Goal: Information Seeking & Learning: Check status

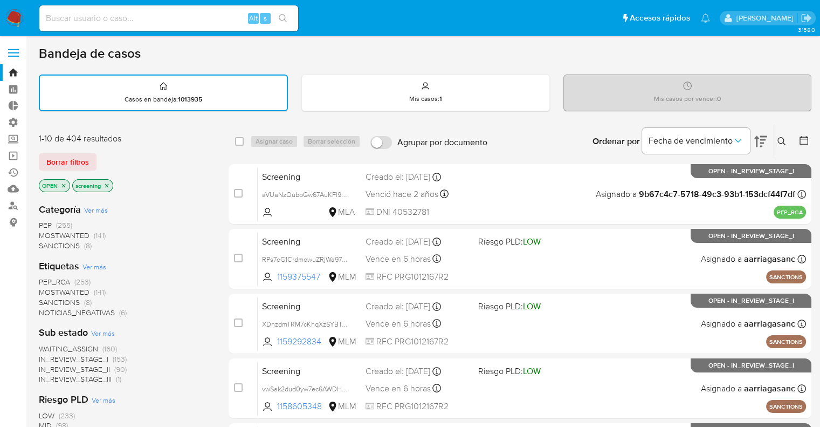
click at [101, 156] on div "Borrar filtros" at bounding box center [125, 161] width 173 height 17
click at [45, 299] on span "SANCTIONS" at bounding box center [59, 302] width 41 height 11
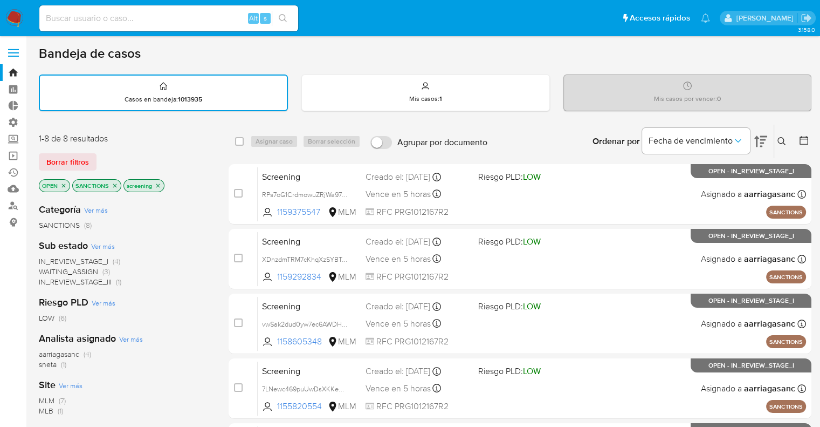
click at [114, 182] on icon "close-filter" at bounding box center [115, 185] width 6 height 6
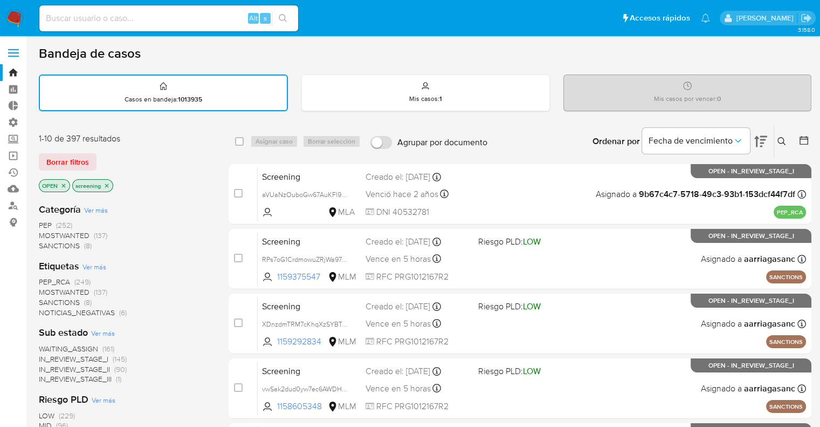
click at [46, 287] on span "MOSTWANTED" at bounding box center [64, 291] width 51 height 11
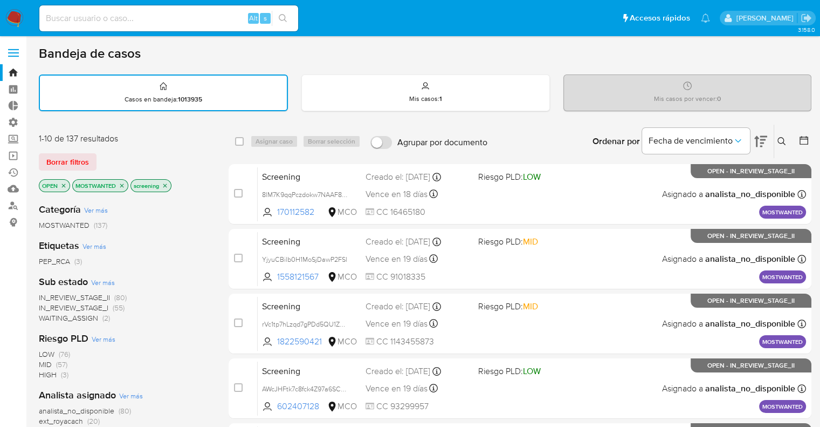
click at [126, 161] on div "Borrar filtros" at bounding box center [125, 161] width 173 height 17
click at [123, 183] on icon "close-filter" at bounding box center [122, 185] width 6 height 6
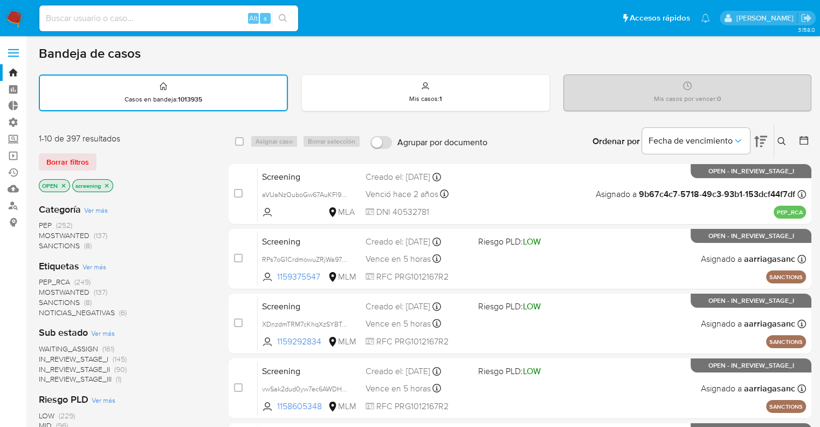
click at [44, 279] on span "PEP_RCA" at bounding box center [54, 281] width 31 height 11
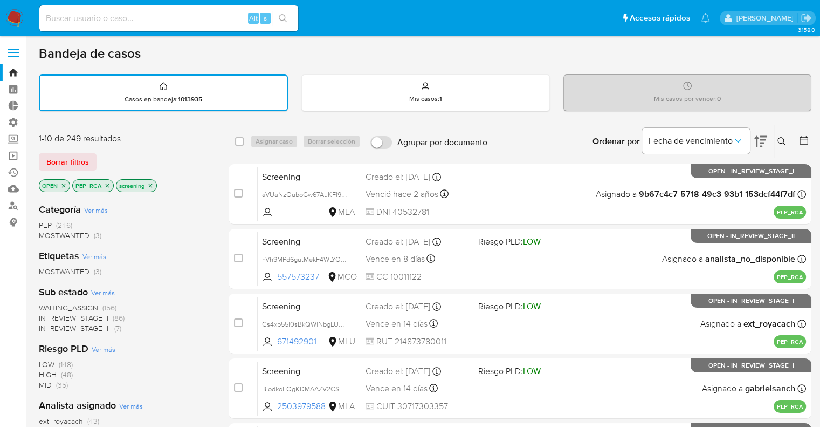
click at [558, 55] on div "Bandeja de casos" at bounding box center [425, 53] width 773 height 16
click at [106, 186] on icon "close-filter" at bounding box center [107, 185] width 6 height 6
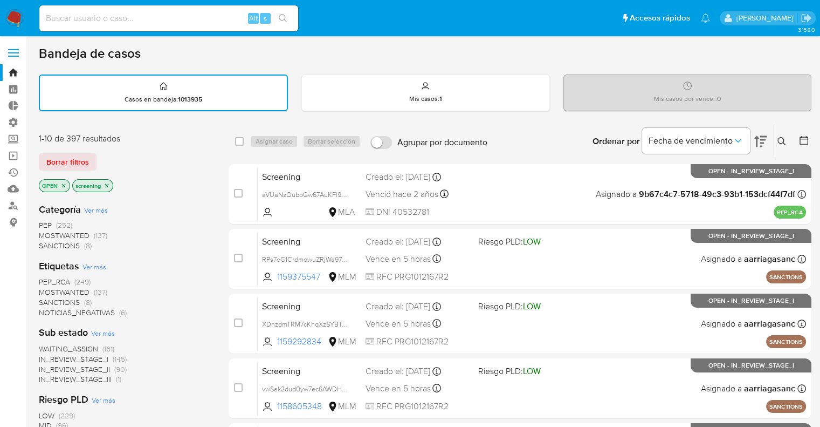
click at [108, 155] on div "Borrar filtros" at bounding box center [125, 161] width 173 height 17
click at [543, 26] on ul "Pausado Ver notificaciones Alt s Accesos rápidos Presiona las siguientes teclas…" at bounding box center [375, 17] width 682 height 27
click at [183, 166] on div "Borrar filtros" at bounding box center [125, 161] width 173 height 17
click at [101, 156] on div "Borrar filtros" at bounding box center [125, 161] width 173 height 17
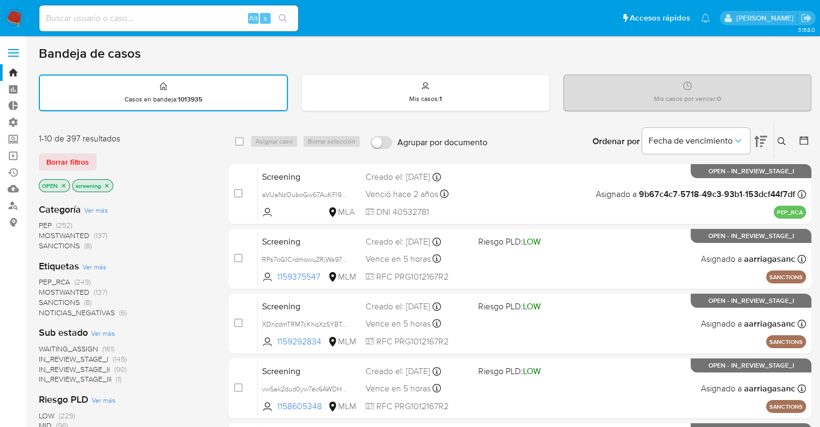
click at [97, 158] on div "Borrar filtros" at bounding box center [125, 161] width 173 height 17
click at [588, 54] on div "Bandeja de casos" at bounding box center [425, 53] width 773 height 16
click at [577, 58] on div "Bandeja de casos" at bounding box center [425, 53] width 773 height 16
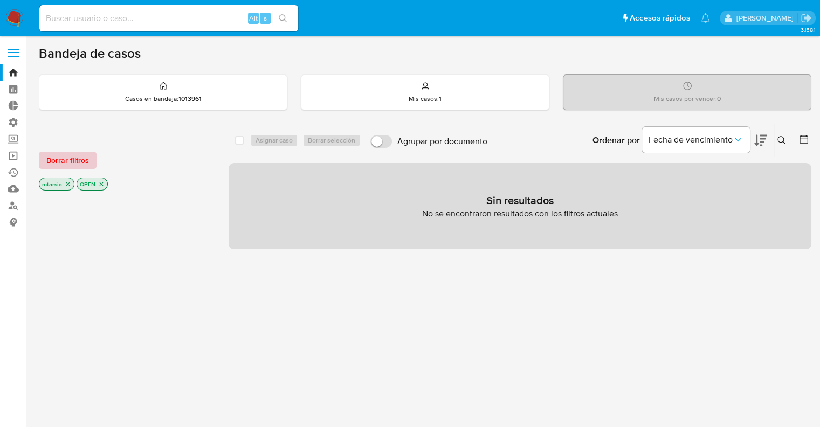
click at [88, 160] on span "Borrar filtros" at bounding box center [67, 160] width 43 height 15
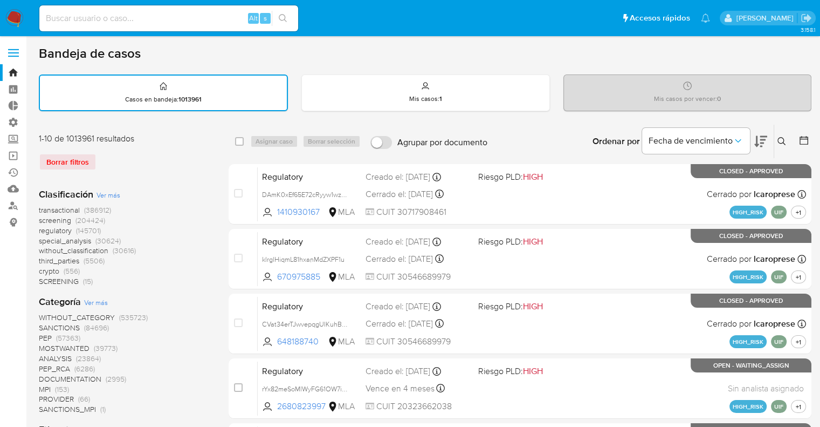
click at [760, 137] on icon at bounding box center [761, 141] width 13 height 13
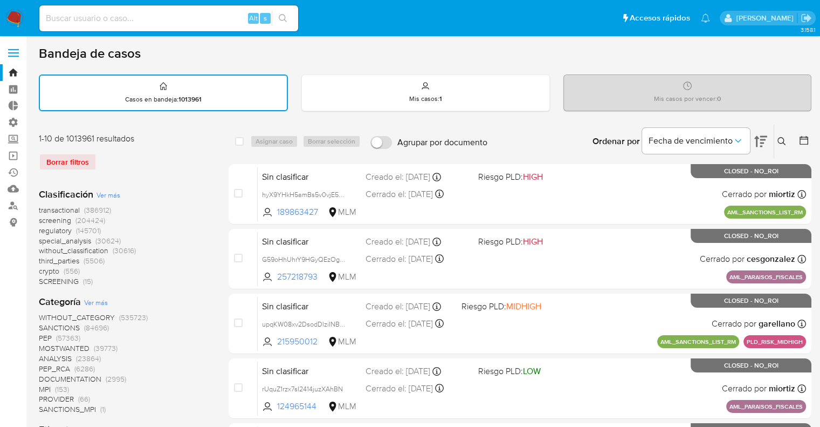
click at [40, 216] on span "screening" at bounding box center [55, 220] width 32 height 11
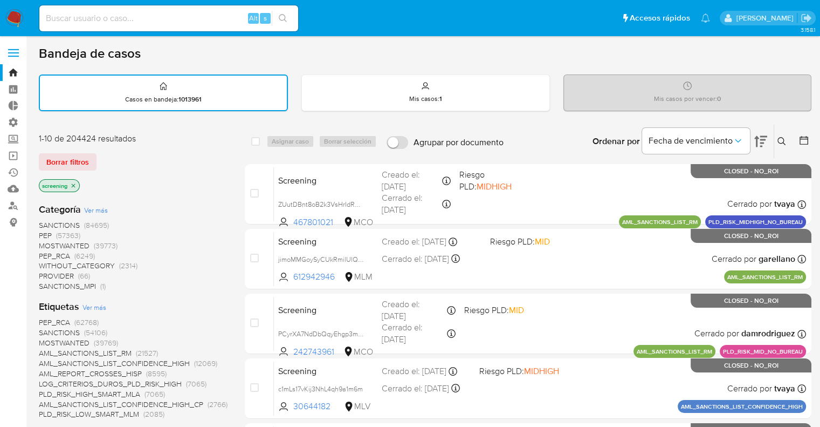
scroll to position [108, 0]
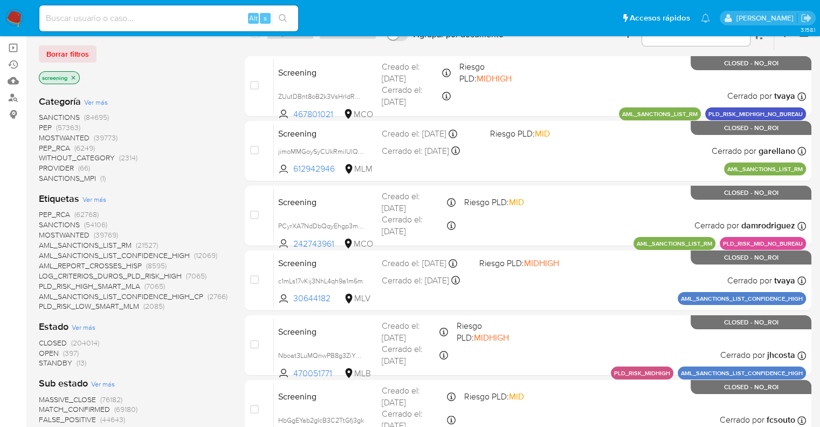
click at [44, 349] on span "OPEN" at bounding box center [49, 352] width 20 height 11
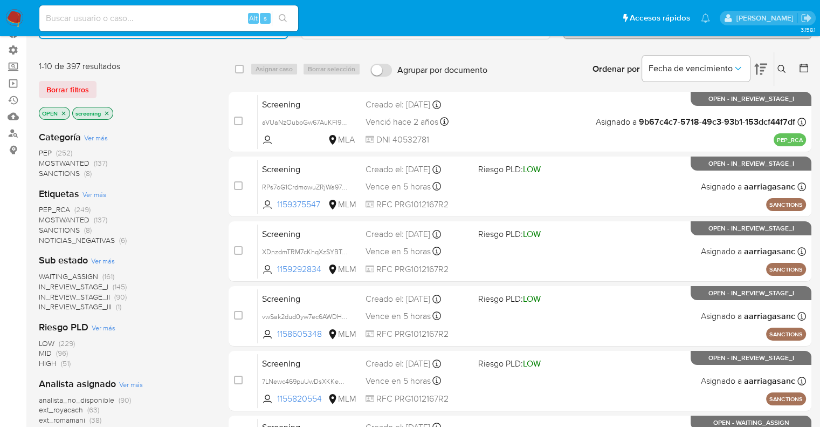
scroll to position [54, 0]
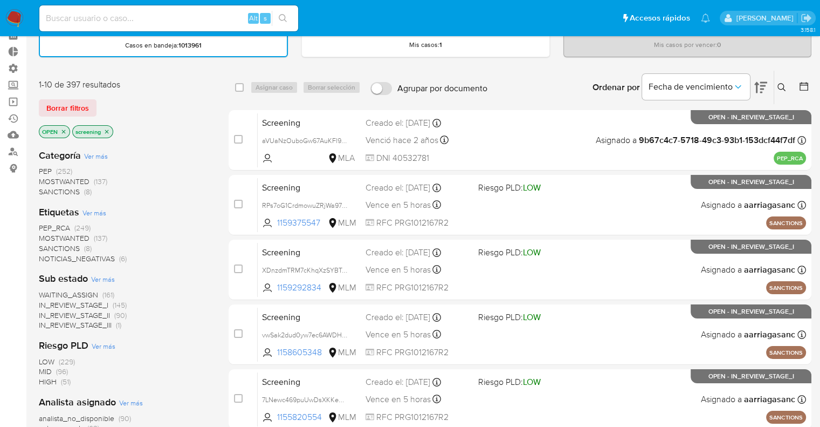
click at [47, 243] on span "SANCTIONS" at bounding box center [59, 248] width 41 height 11
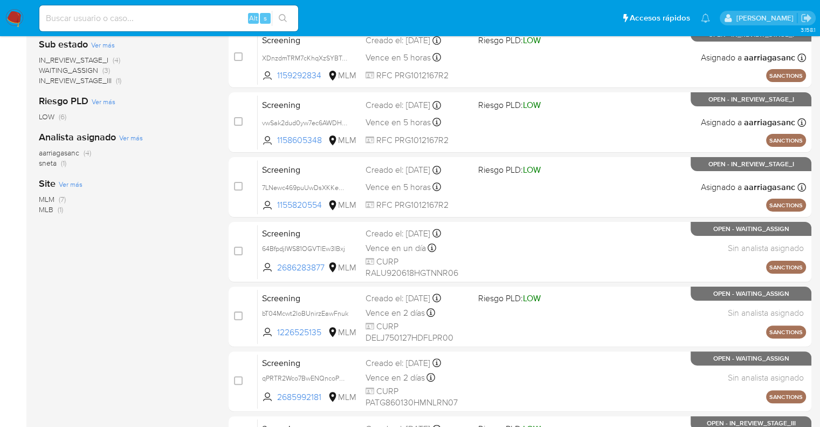
scroll to position [216, 0]
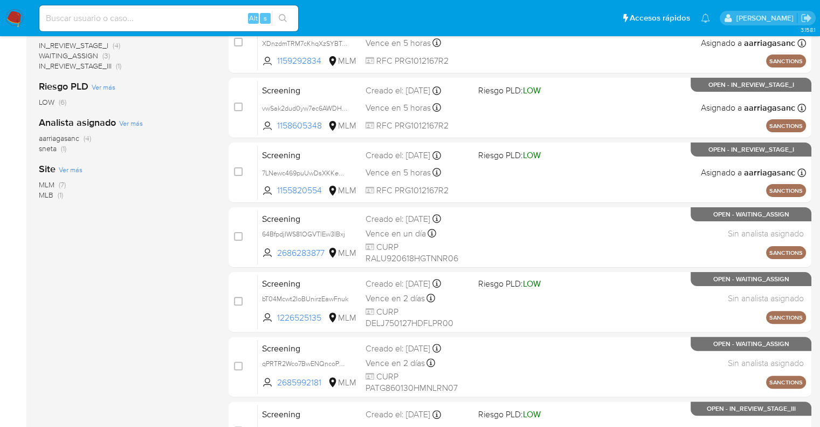
click at [44, 181] on span "MLM" at bounding box center [47, 184] width 16 height 11
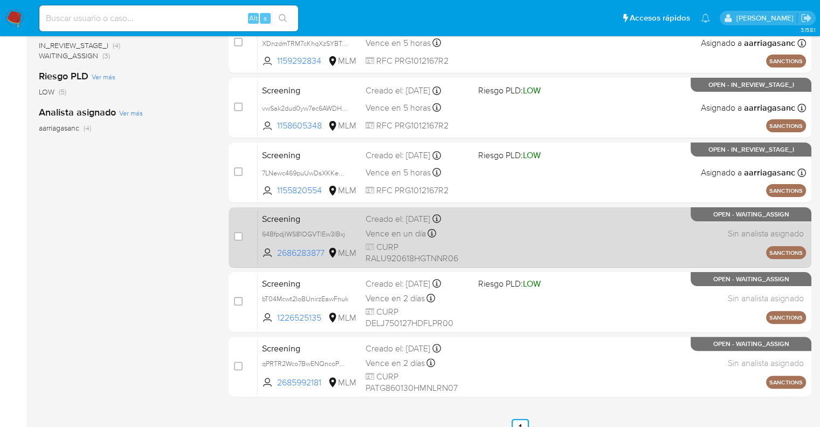
click at [327, 210] on div "Screening 64BfpdjIWS81OGVTlEw3IBxj 2686283877 MLM Creado el: 14/09/2025 Creado …" at bounding box center [532, 237] width 549 height 54
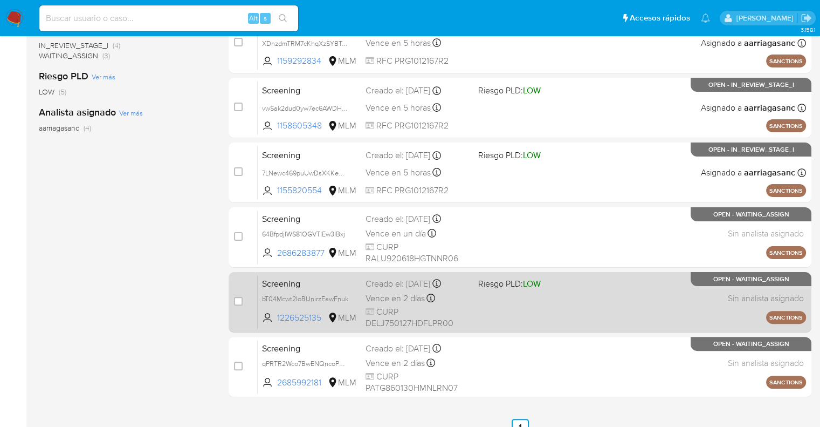
click at [328, 278] on span "Screening" at bounding box center [309, 283] width 95 height 14
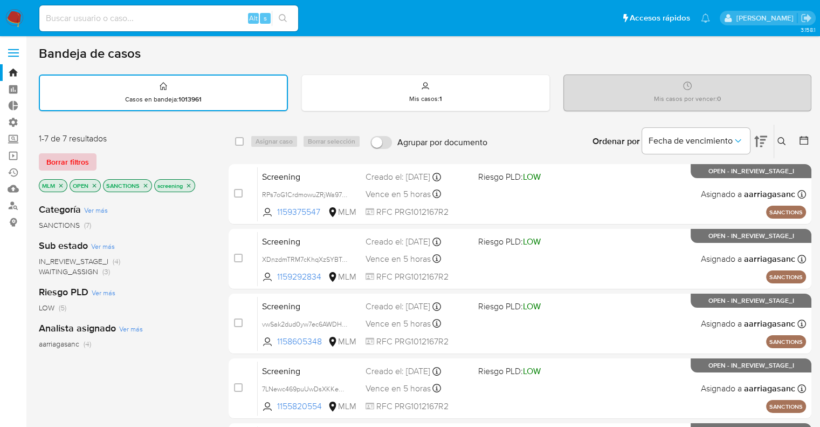
click at [87, 161] on span "Borrar filtros" at bounding box center [67, 161] width 43 height 15
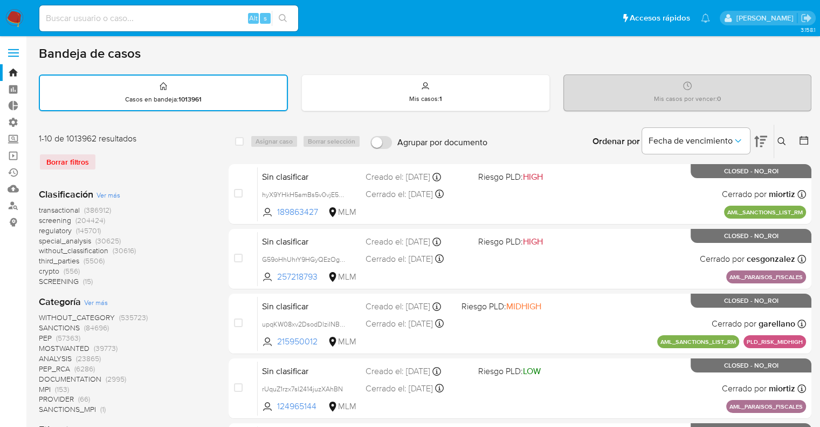
click at [805, 135] on icon at bounding box center [804, 140] width 11 height 11
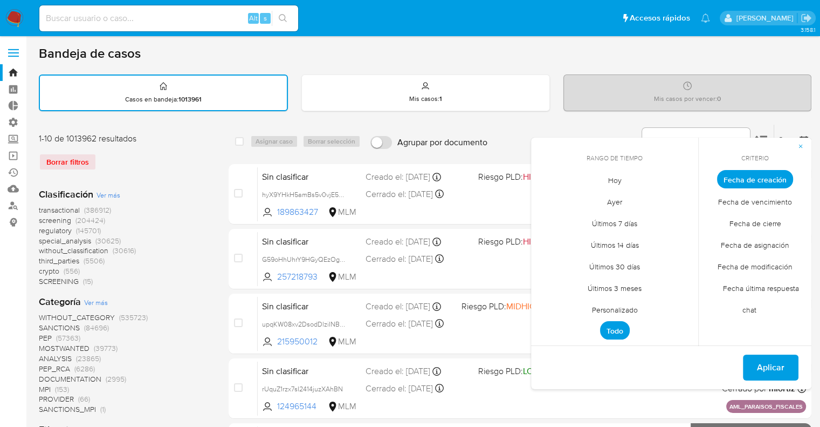
click at [598, 309] on span "Personalizado" at bounding box center [615, 309] width 68 height 22
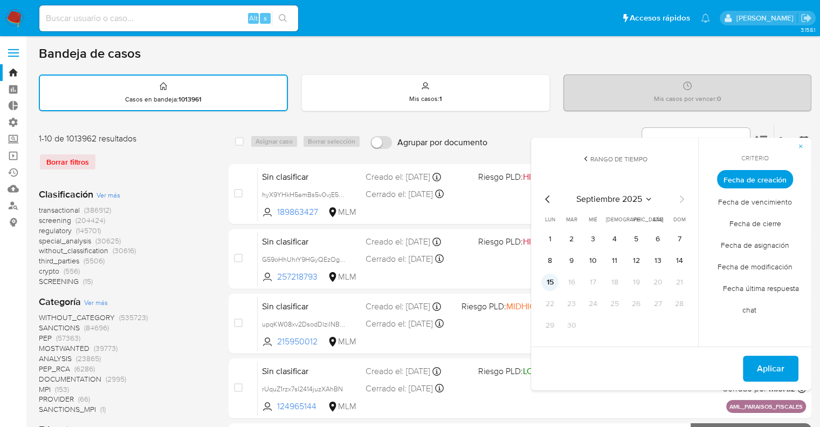
click at [550, 283] on button "15" at bounding box center [550, 281] width 17 height 17
click at [717, 263] on span "Fecha de modificación" at bounding box center [756, 266] width 98 height 22
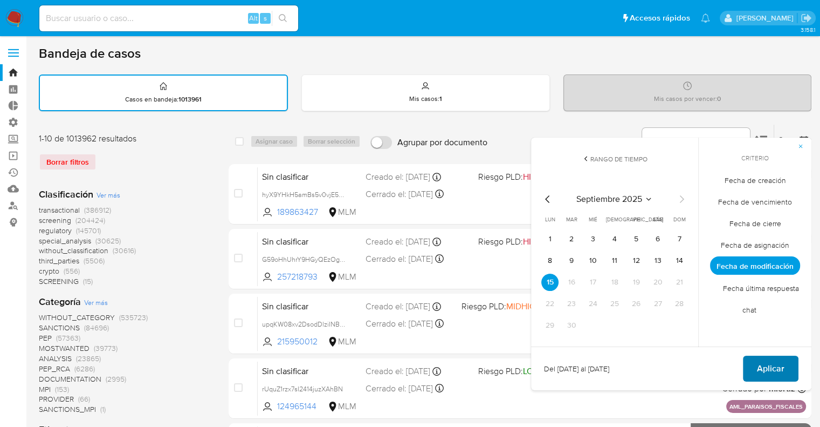
click at [759, 366] on span "Aplicar" at bounding box center [771, 369] width 28 height 24
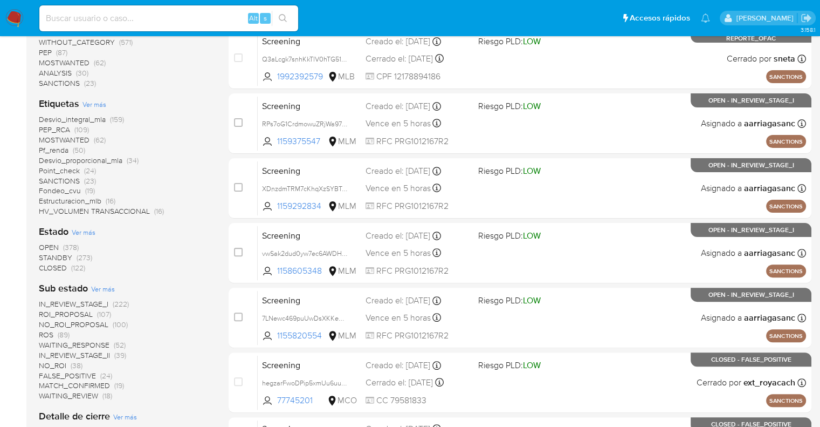
scroll to position [270, 0]
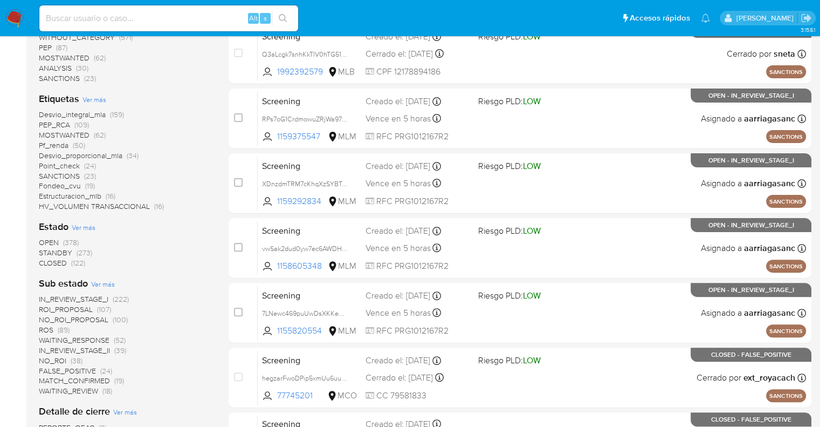
click at [44, 262] on span "CLOSED" at bounding box center [53, 262] width 28 height 11
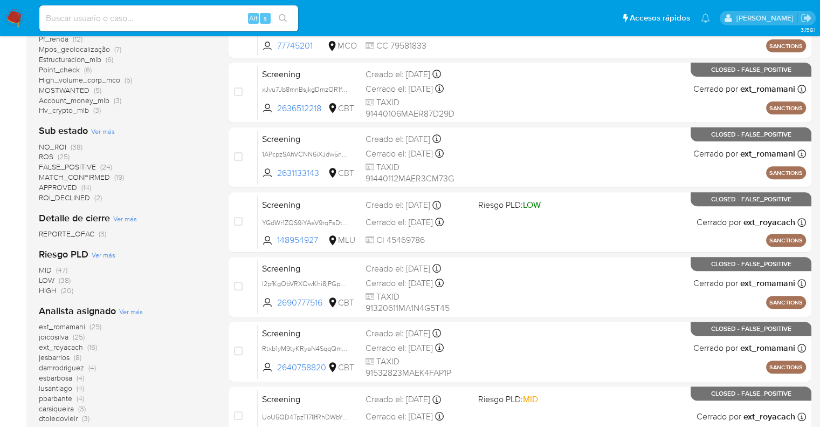
scroll to position [378, 0]
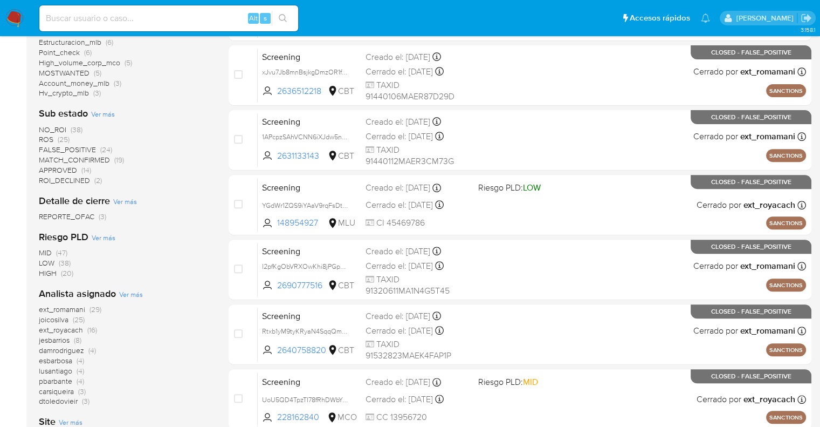
click at [175, 279] on div "Clasificación Ver más transactional (64) screening (43) regulatory (13) special…" at bounding box center [125, 160] width 173 height 687
click at [180, 289] on div "Analista asignado Ver más ext_romamani (29) joicosilva (25) ext_royacach (16) j…" at bounding box center [125, 346] width 173 height 119
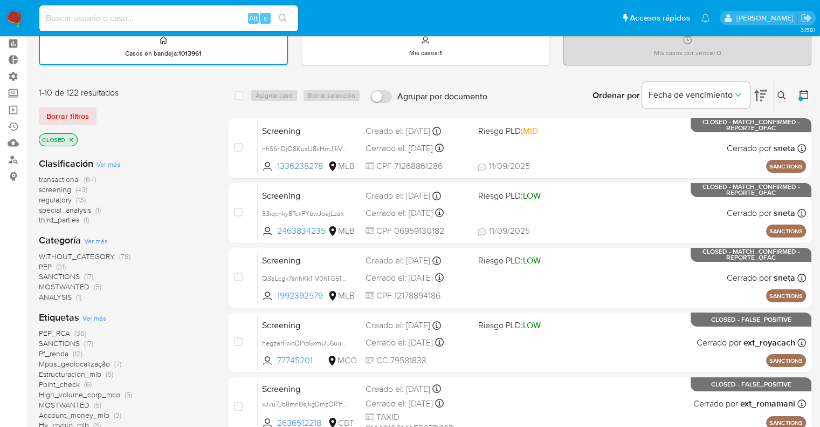
scroll to position [0, 0]
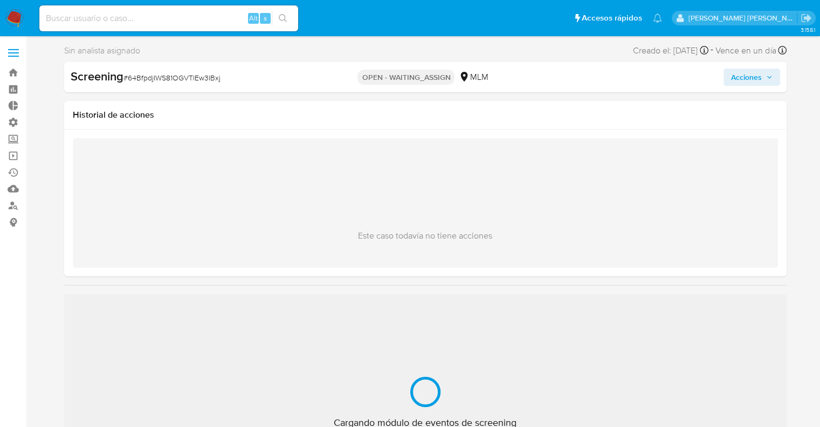
select select "10"
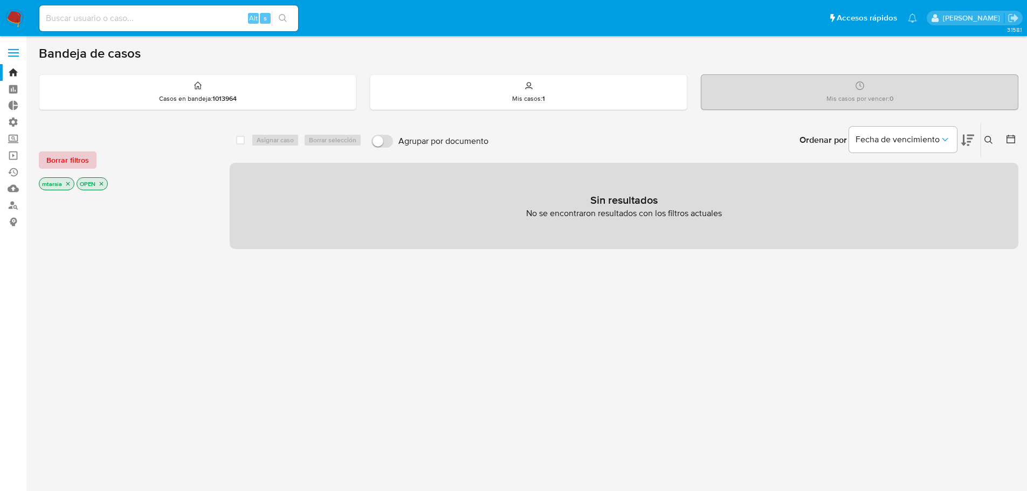
click at [95, 157] on button "Borrar filtros" at bounding box center [68, 160] width 58 height 17
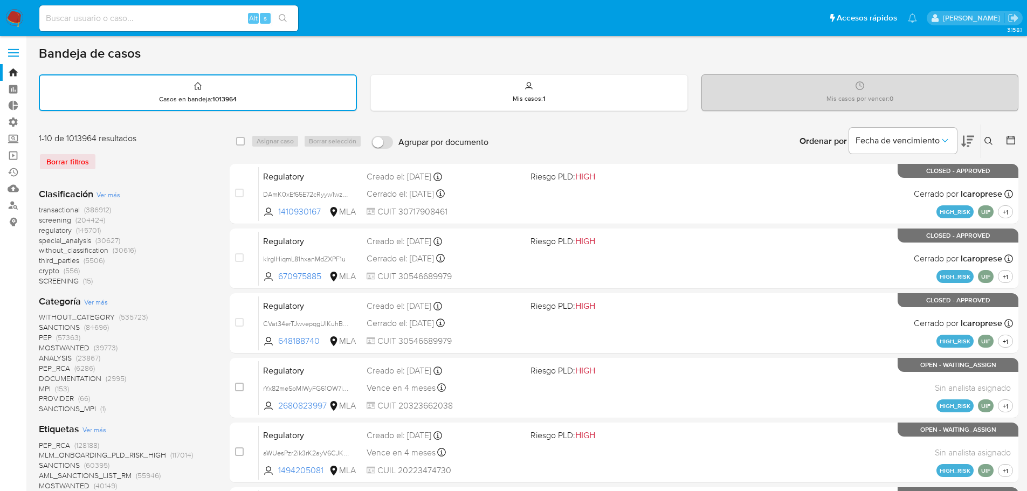
click at [1007, 135] on icon at bounding box center [1011, 140] width 11 height 11
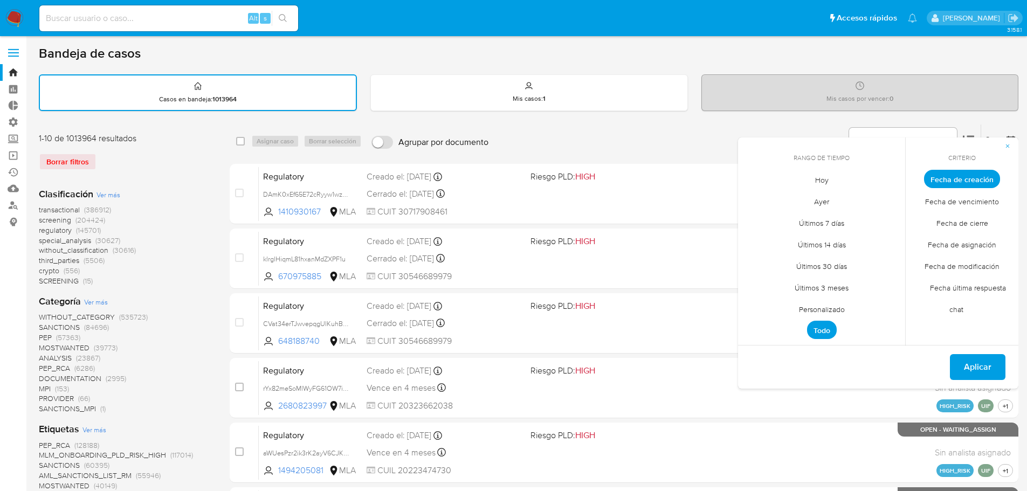
click at [802, 316] on span "Personalizado" at bounding box center [822, 309] width 68 height 22
click at [756, 284] on button "15" at bounding box center [757, 281] width 17 height 17
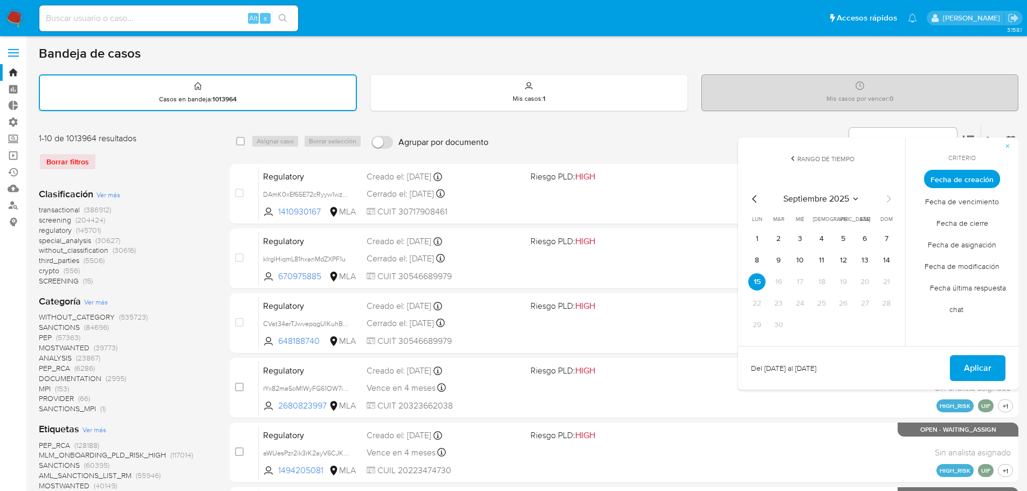
click at [928, 264] on span "Fecha de modificación" at bounding box center [963, 266] width 98 height 22
click at [849, 264] on button "12" at bounding box center [843, 260] width 17 height 17
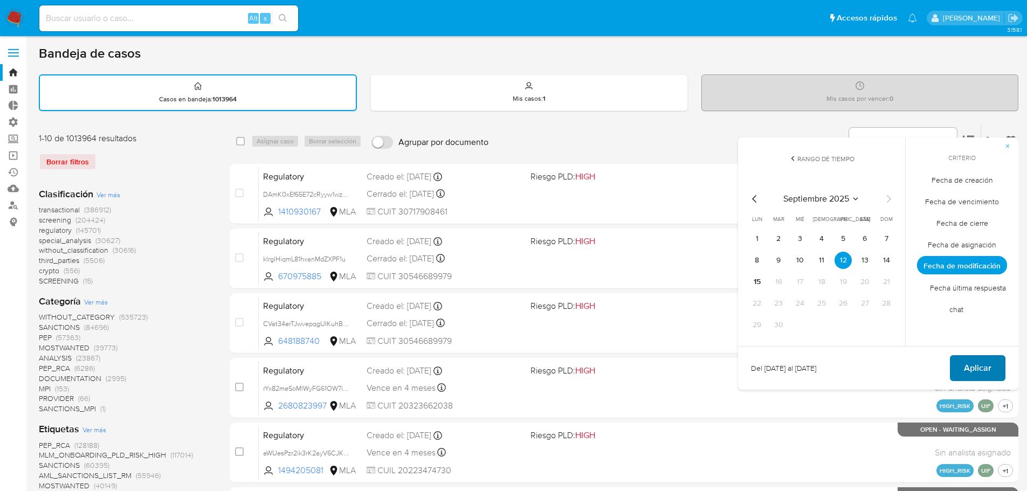
click at [963, 366] on button "Aplicar" at bounding box center [978, 368] width 56 height 26
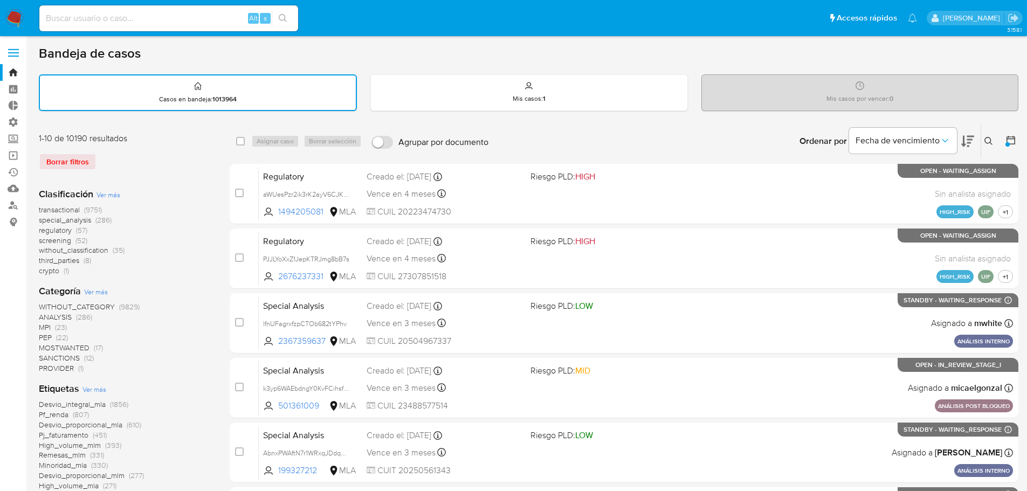
click at [780, 17] on ul "Pausado Ver notificaciones Alt s Accesos rápidos Presiona las siguientes teclas…" at bounding box center [478, 17] width 889 height 27
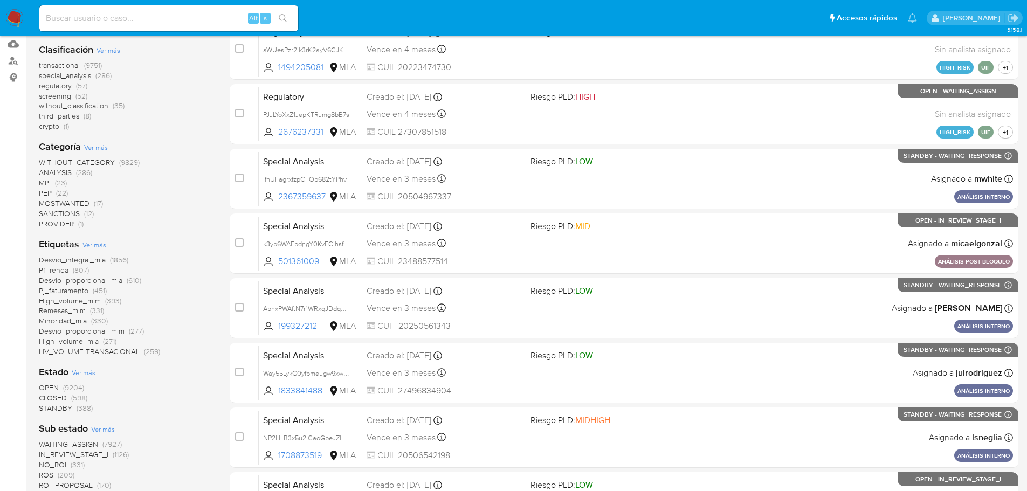
scroll to position [162, 0]
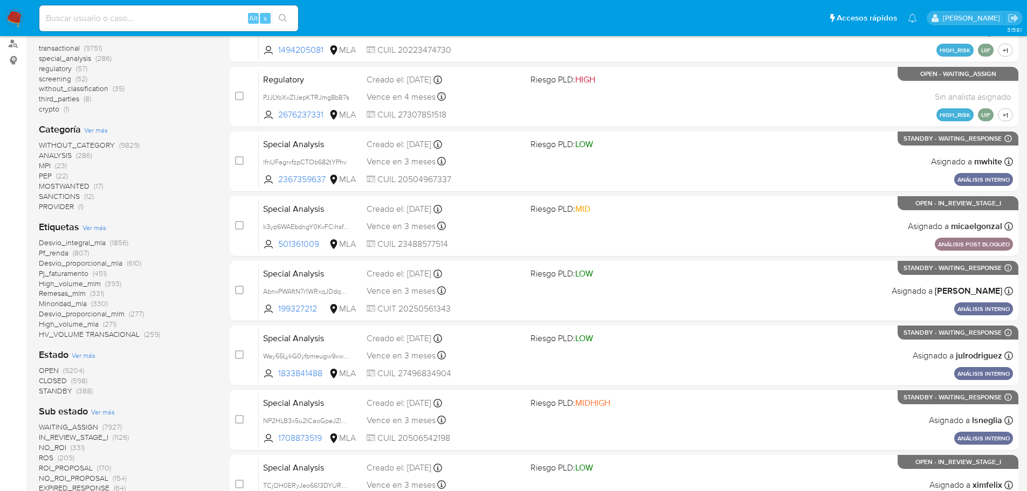
click at [44, 378] on span "CLOSED" at bounding box center [53, 380] width 28 height 11
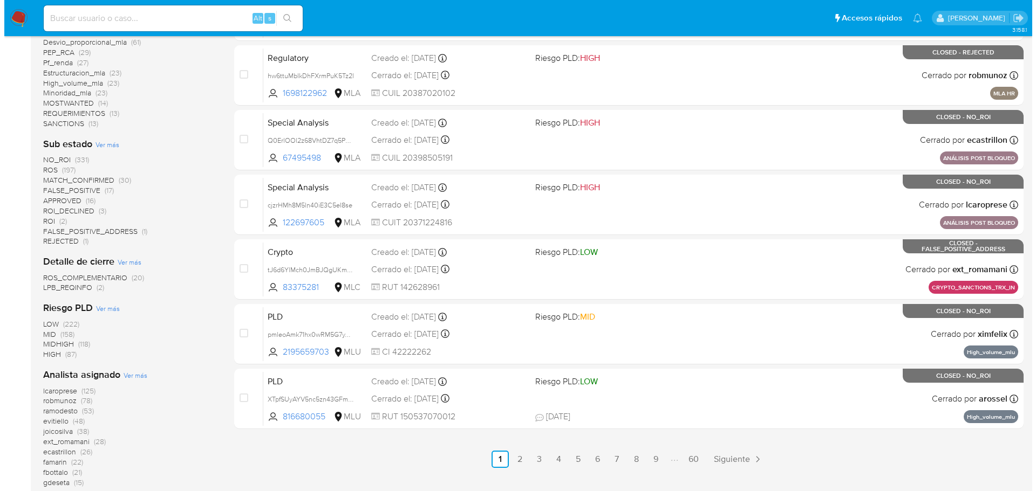
scroll to position [431, 0]
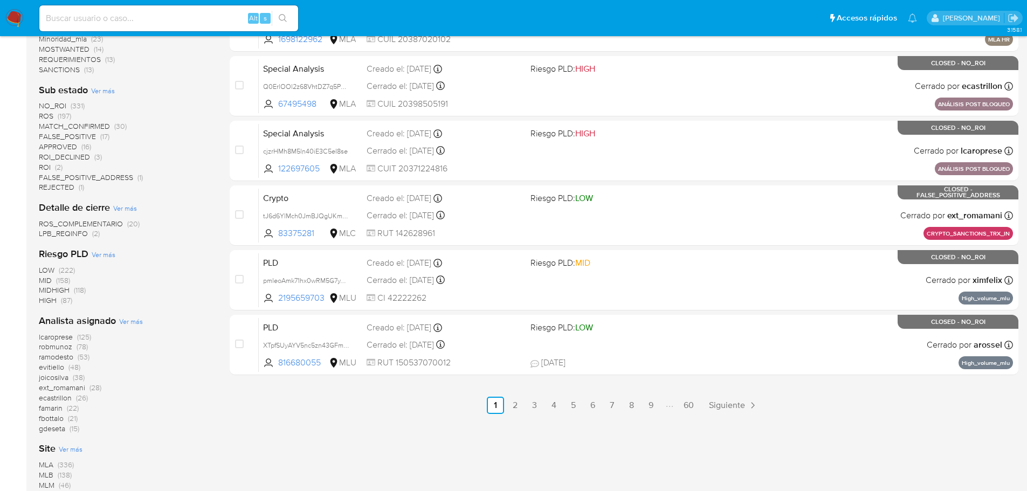
click at [122, 318] on span "Ver más" at bounding box center [131, 322] width 24 height 10
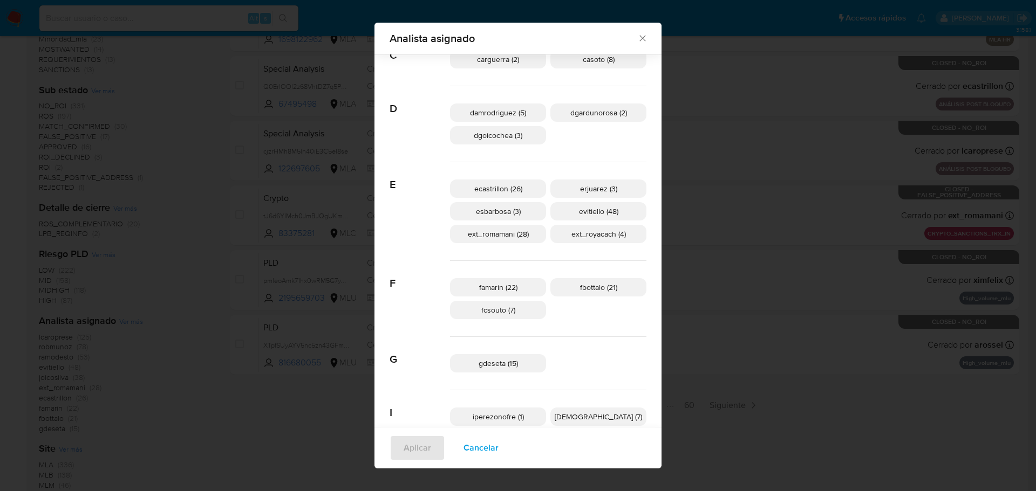
scroll to position [208, 0]
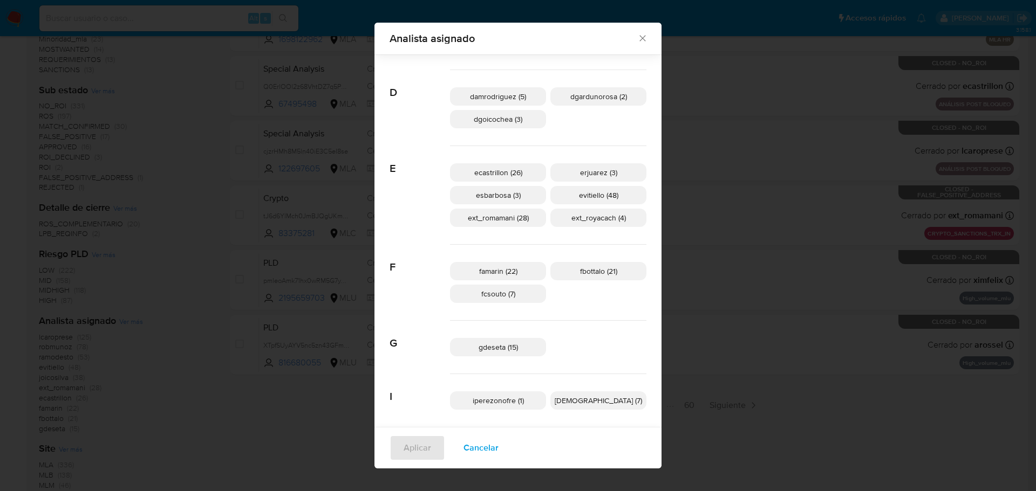
click at [512, 444] on button "Cancelar" at bounding box center [480, 448] width 63 height 26
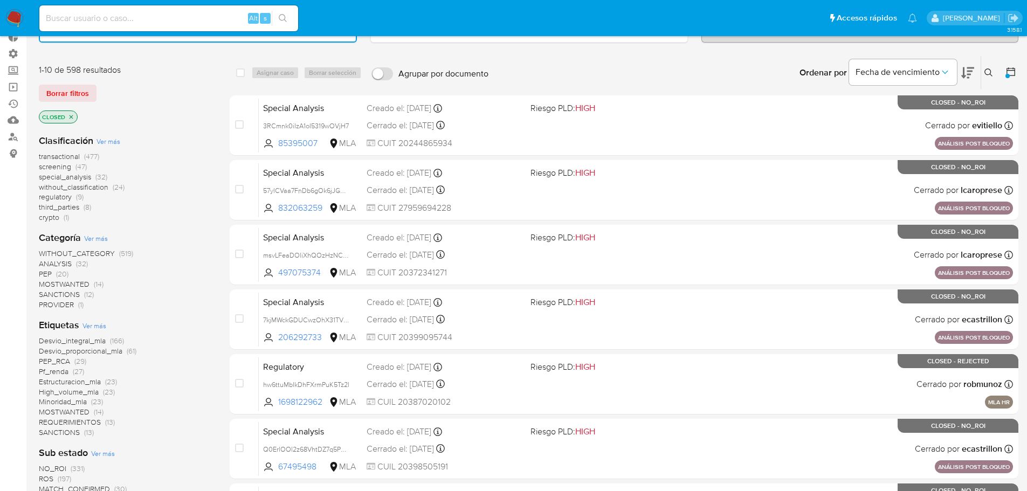
scroll to position [54, 0]
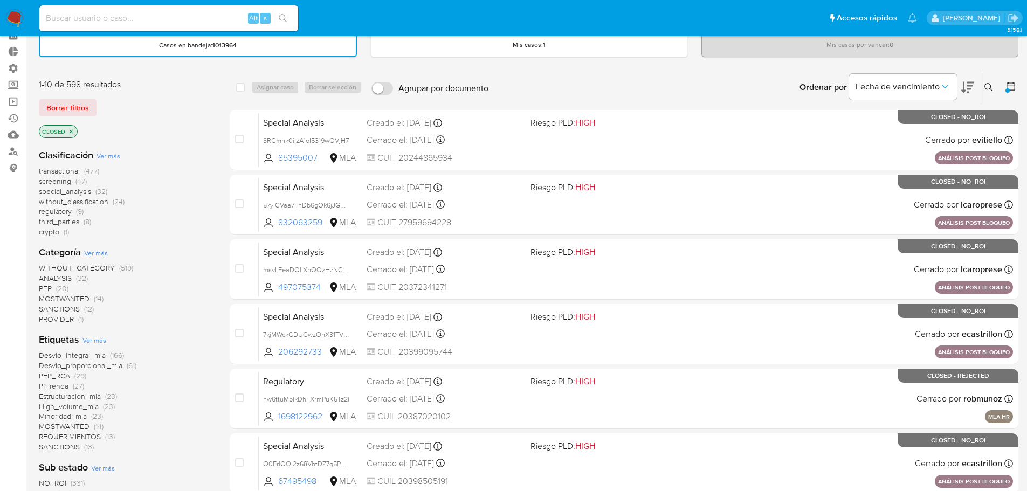
click at [70, 134] on icon "close-filter" at bounding box center [71, 131] width 6 height 6
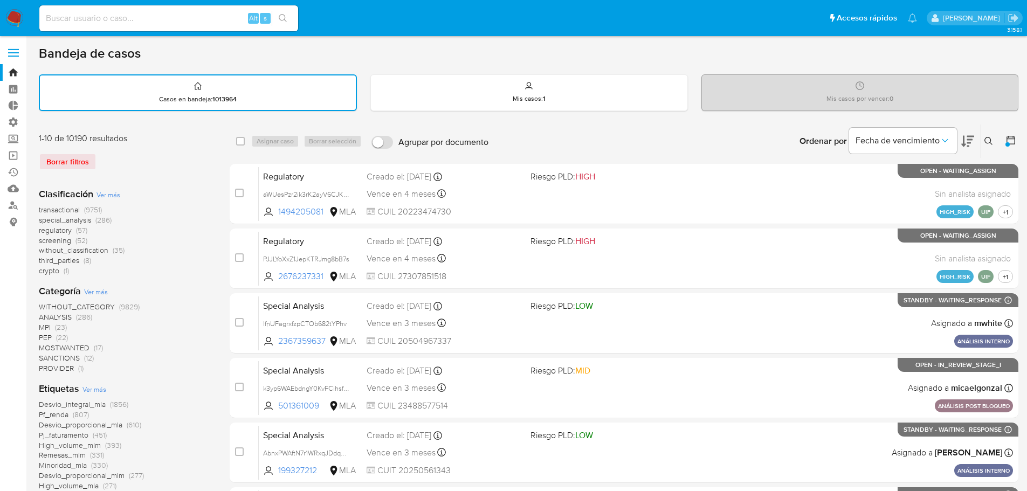
click at [159, 143] on div "1-10 de 10190 resultados" at bounding box center [125, 139] width 173 height 12
click at [773, 130] on div "Ordenar por Fecha de vencimiento No es posible ordenar los resultados mientras …" at bounding box center [756, 141] width 525 height 33
click at [40, 240] on span "screening" at bounding box center [55, 240] width 32 height 11
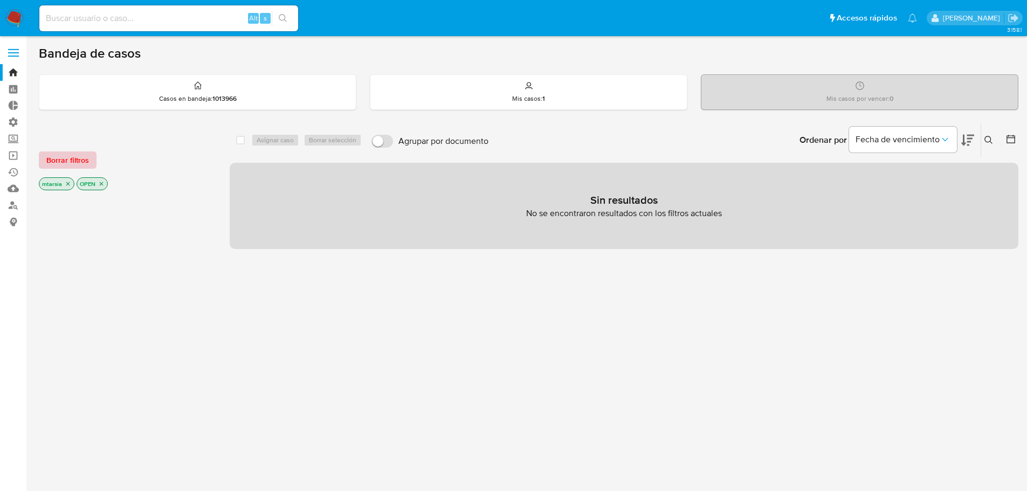
click at [93, 164] on button "Borrar filtros" at bounding box center [68, 160] width 58 height 17
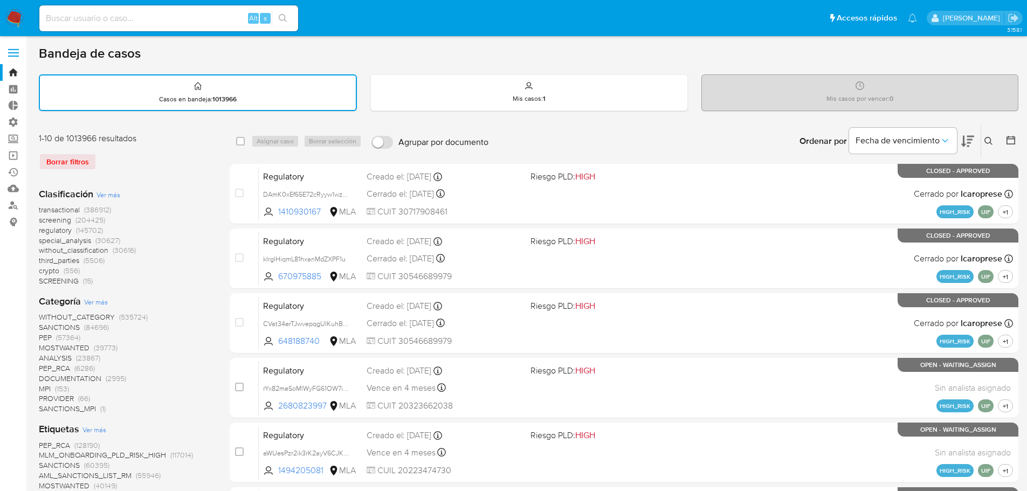
click at [41, 218] on span "screening" at bounding box center [55, 220] width 32 height 11
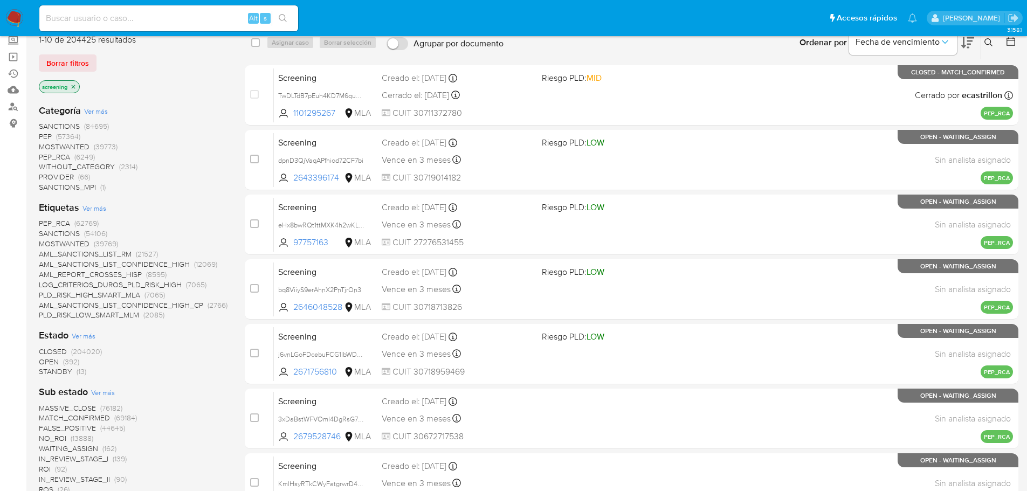
scroll to position [108, 0]
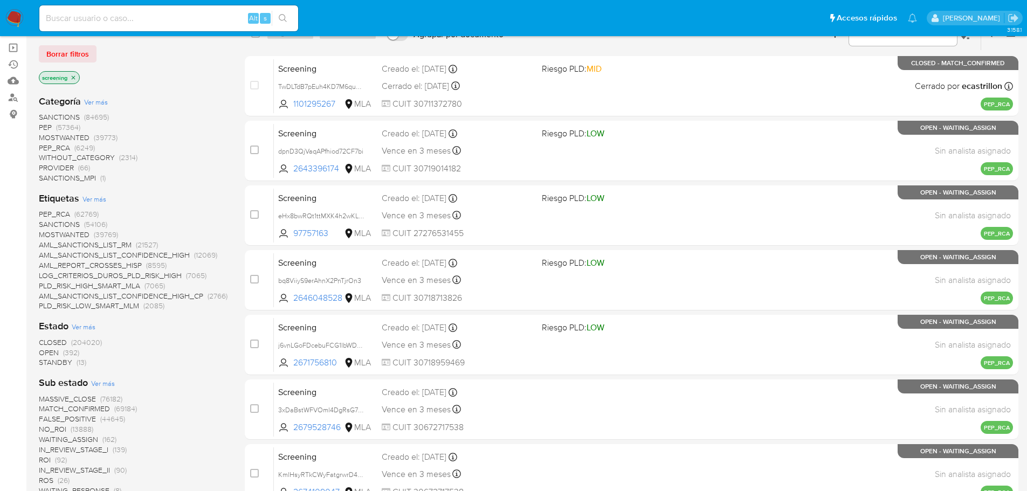
click at [45, 352] on span "OPEN" at bounding box center [49, 352] width 20 height 11
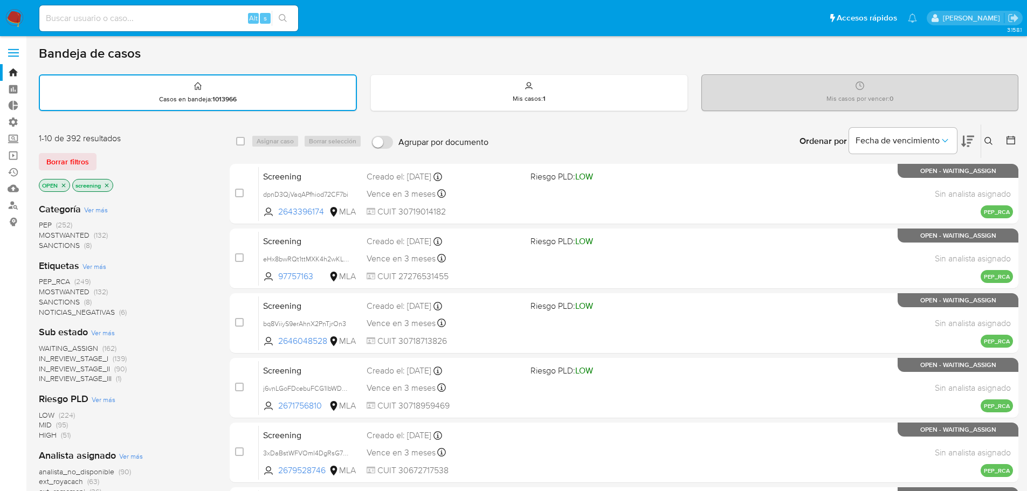
click at [160, 166] on div "Borrar filtros" at bounding box center [125, 161] width 173 height 17
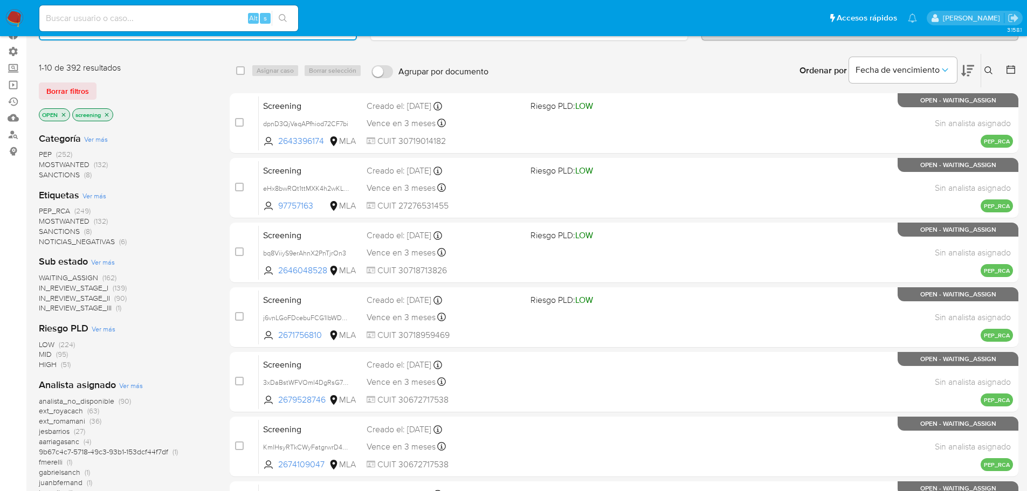
scroll to position [54, 0]
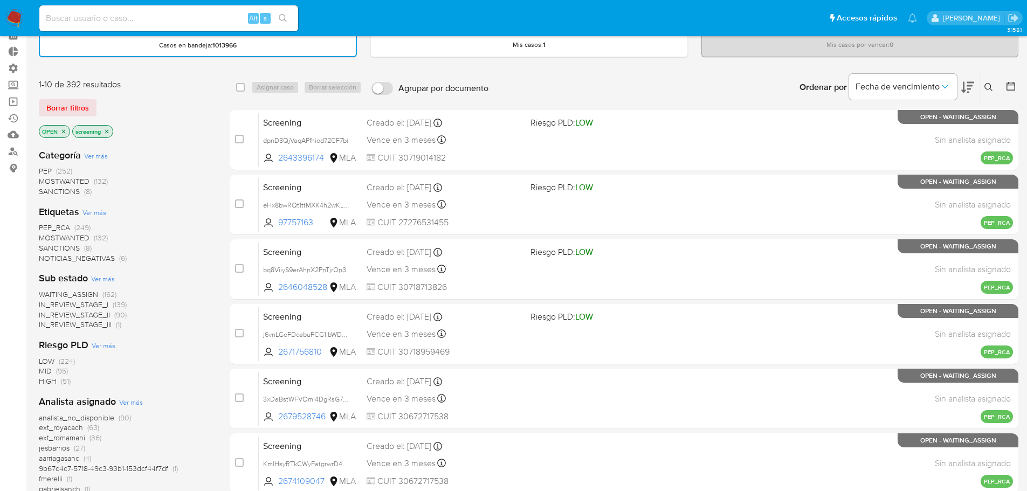
click at [47, 243] on span "SANCTIONS" at bounding box center [59, 248] width 41 height 11
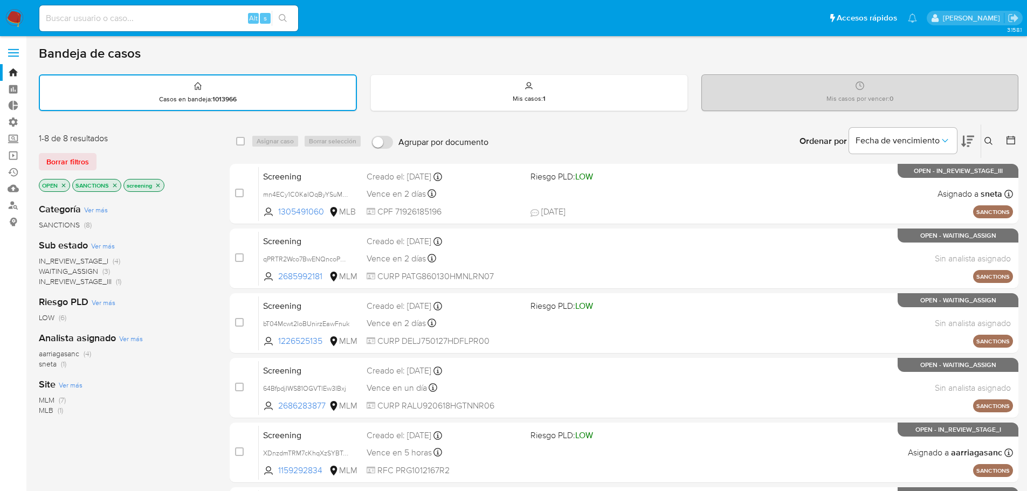
click at [160, 156] on div "Borrar filtros" at bounding box center [125, 161] width 173 height 17
click at [114, 183] on icon "close-filter" at bounding box center [115, 185] width 6 height 6
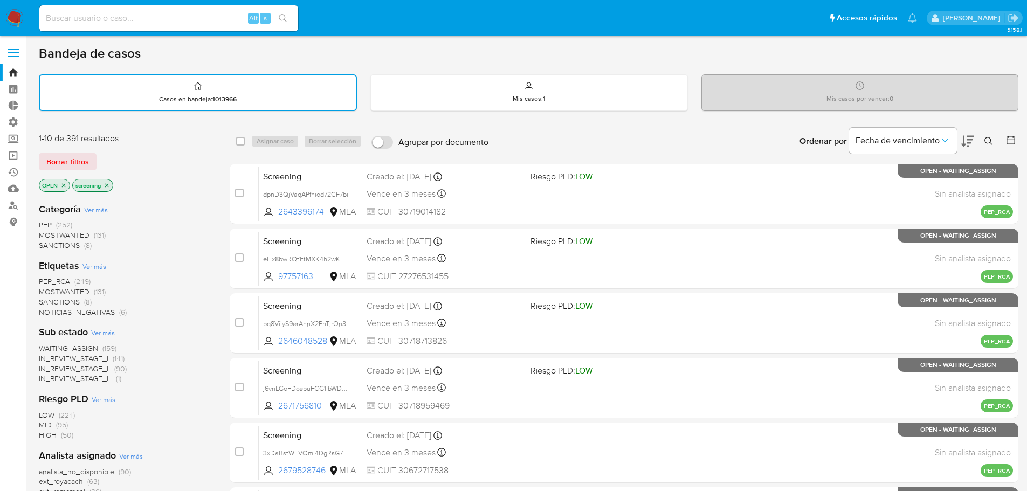
click at [42, 279] on span "PEP_RCA" at bounding box center [54, 281] width 31 height 11
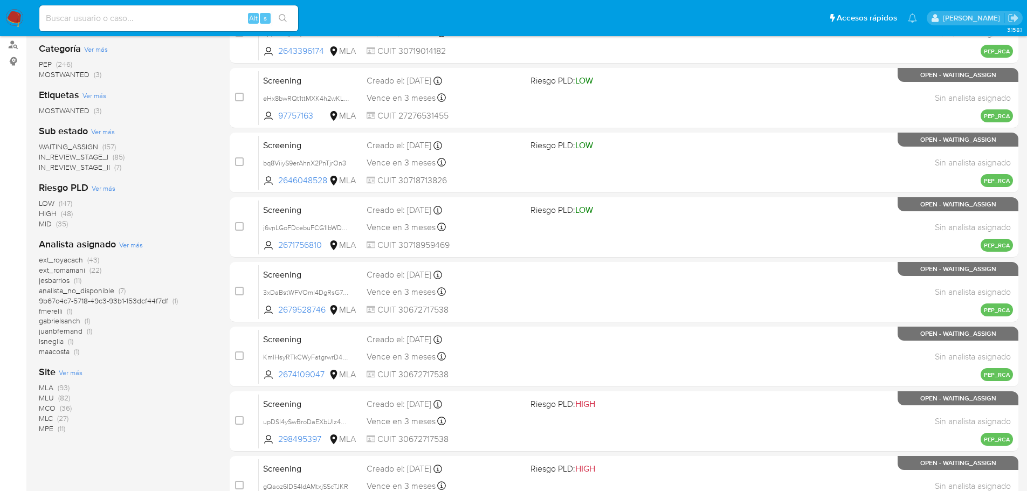
scroll to position [162, 0]
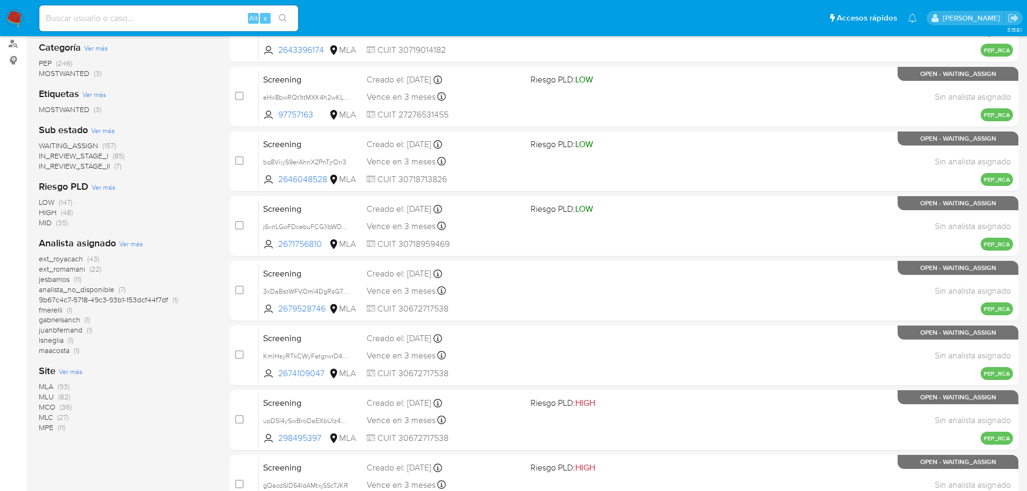
click at [45, 385] on span "MLA" at bounding box center [46, 386] width 15 height 11
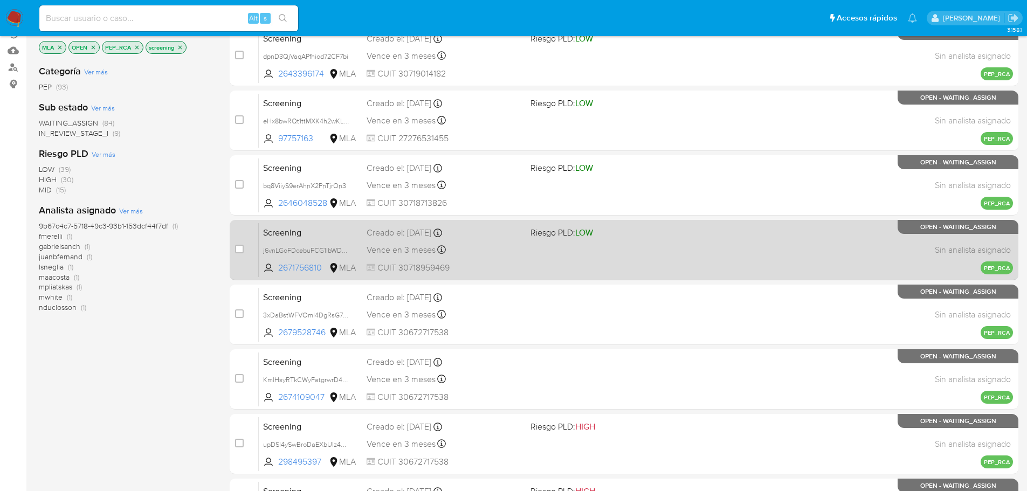
scroll to position [54, 0]
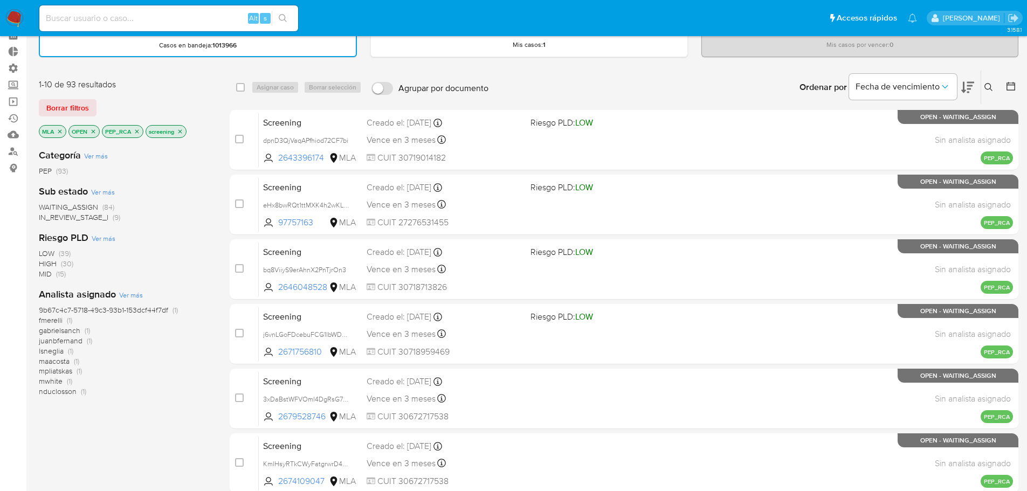
click at [962, 81] on icon at bounding box center [968, 87] width 13 height 13
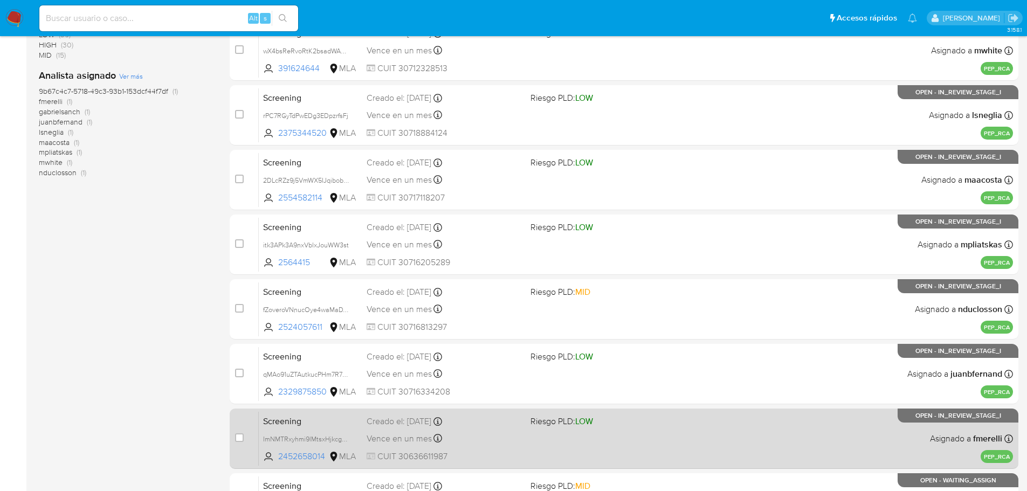
scroll to position [400, 0]
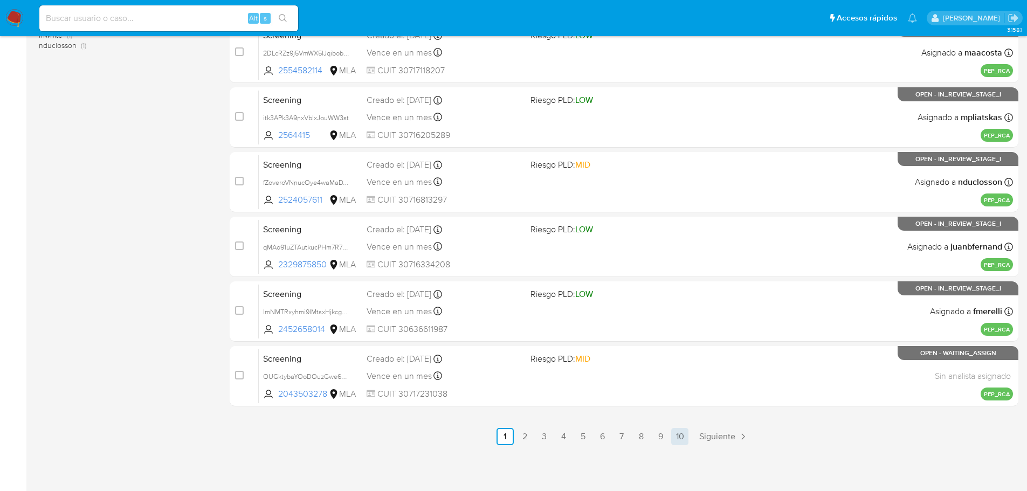
click at [683, 435] on link "10" at bounding box center [679, 436] width 17 height 17
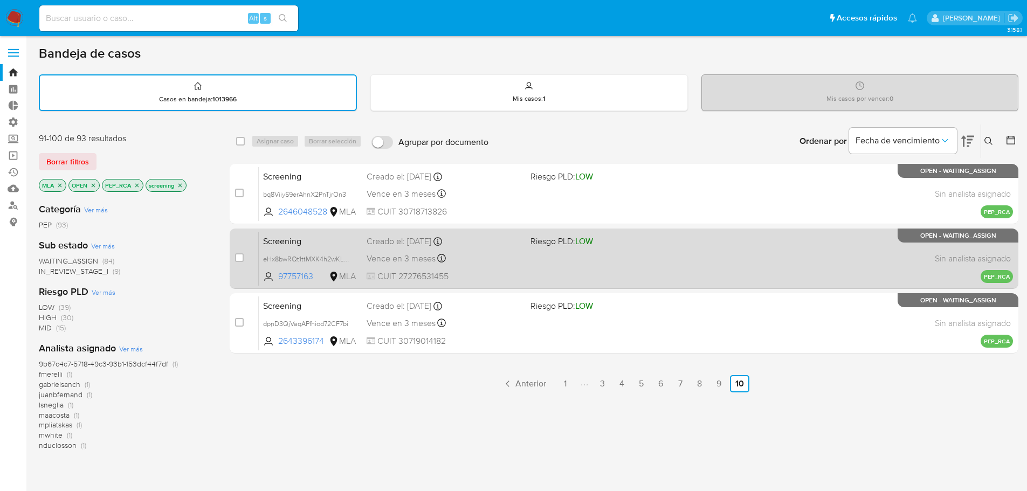
click at [483, 253] on div "Vence en 3 meses Vence el 11/12/2025 07:08:57" at bounding box center [444, 258] width 155 height 15
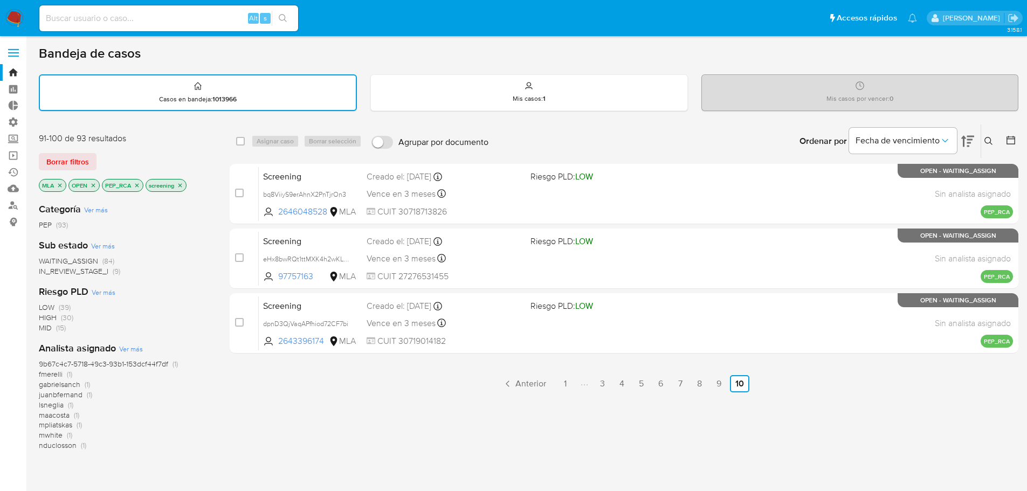
click at [57, 187] on icon "close-filter" at bounding box center [60, 185] width 6 height 6
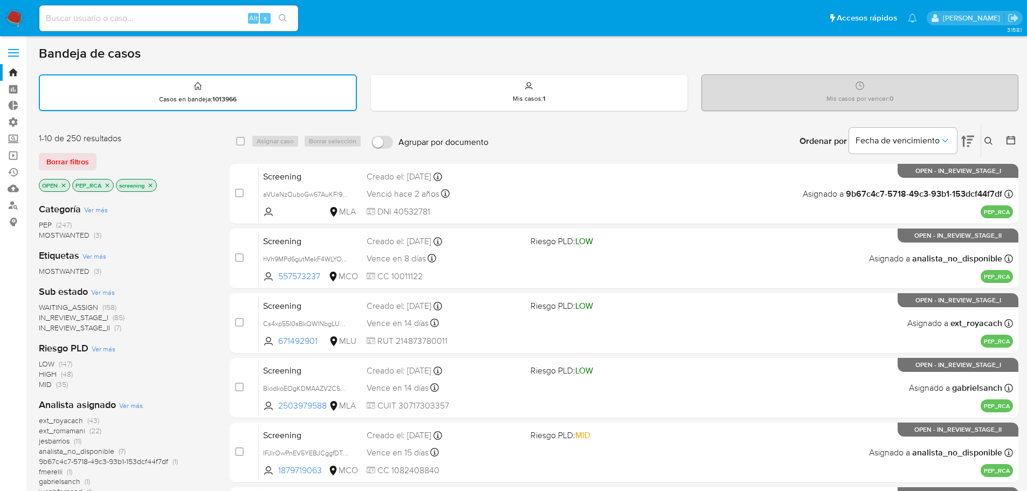
click at [129, 170] on div "Borrar filtros" at bounding box center [125, 161] width 173 height 17
click at [62, 187] on icon "close-filter" at bounding box center [63, 185] width 6 height 6
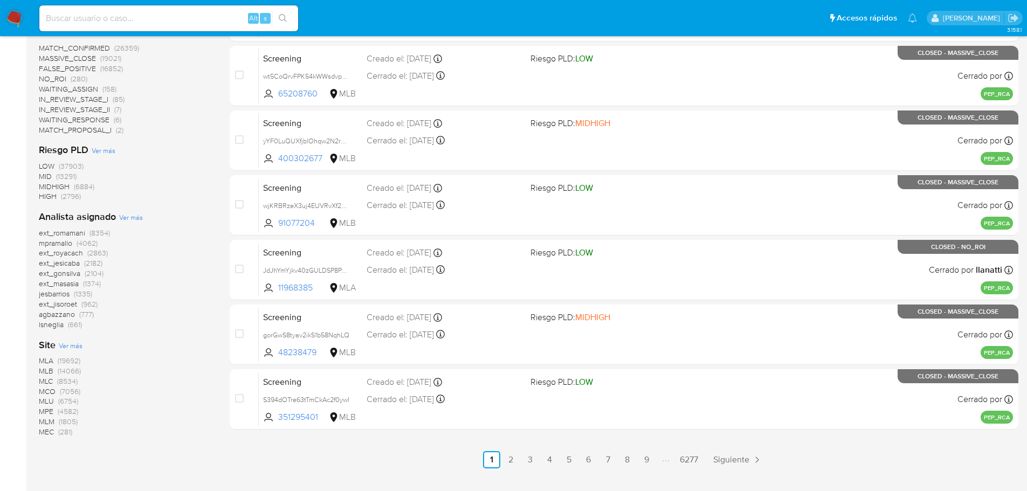
scroll to position [378, 0]
click at [44, 421] on span "MLM" at bounding box center [47, 421] width 16 height 11
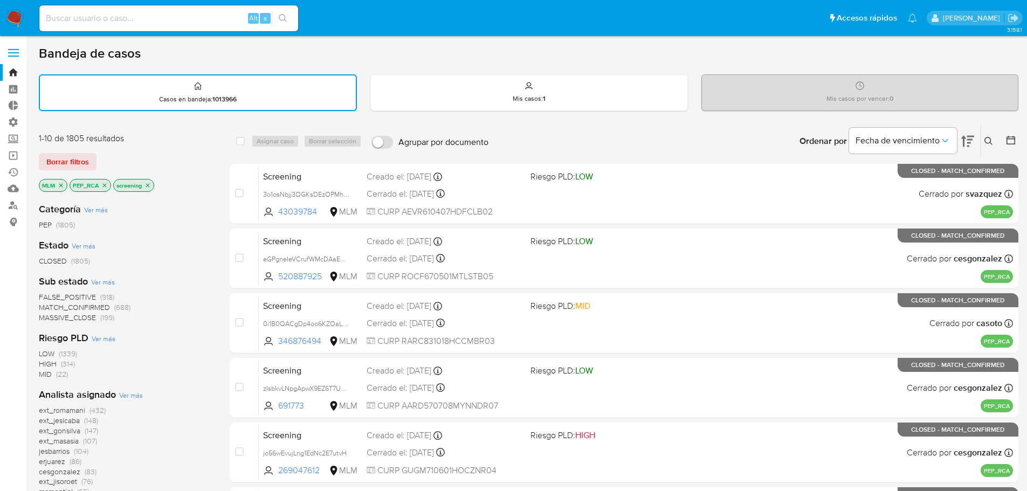
click at [969, 138] on icon at bounding box center [968, 141] width 13 height 13
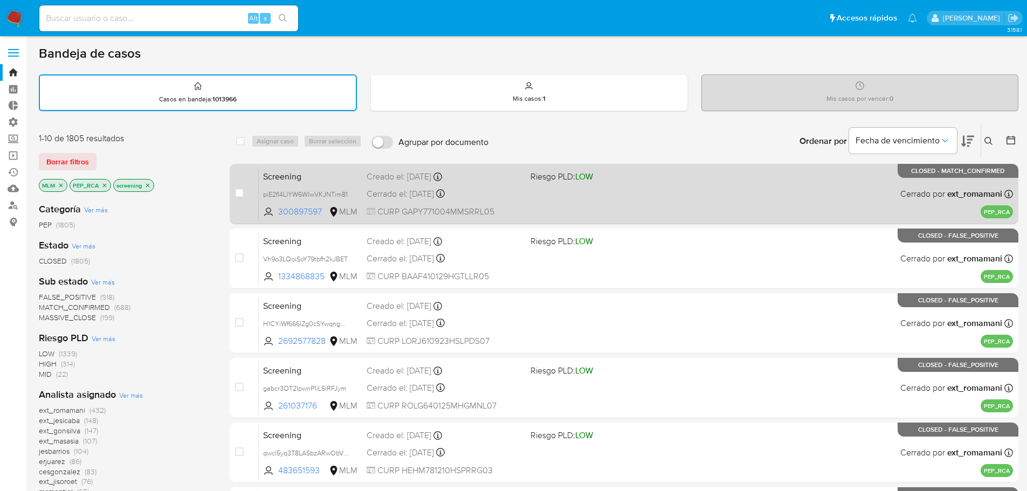
click at [313, 173] on span "Screening" at bounding box center [310, 176] width 95 height 14
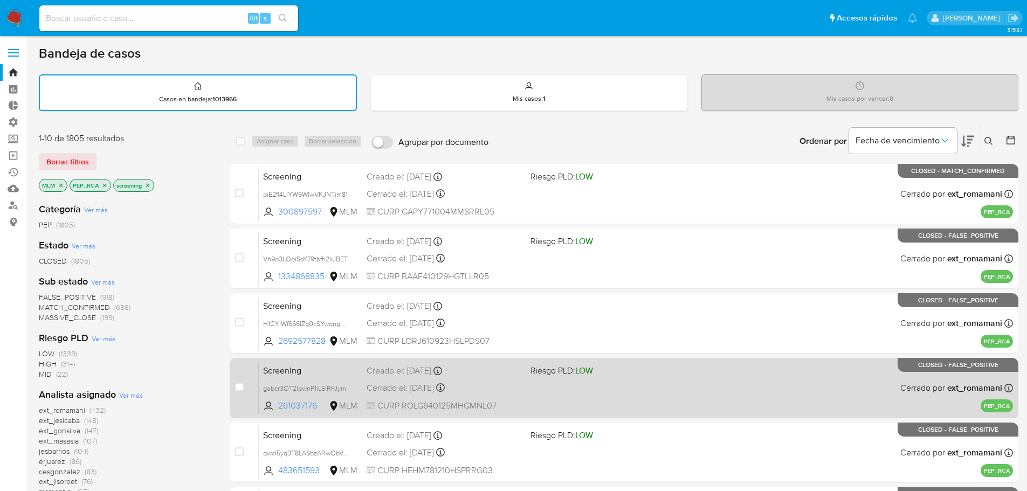
click at [309, 367] on span "Screening" at bounding box center [310, 370] width 95 height 14
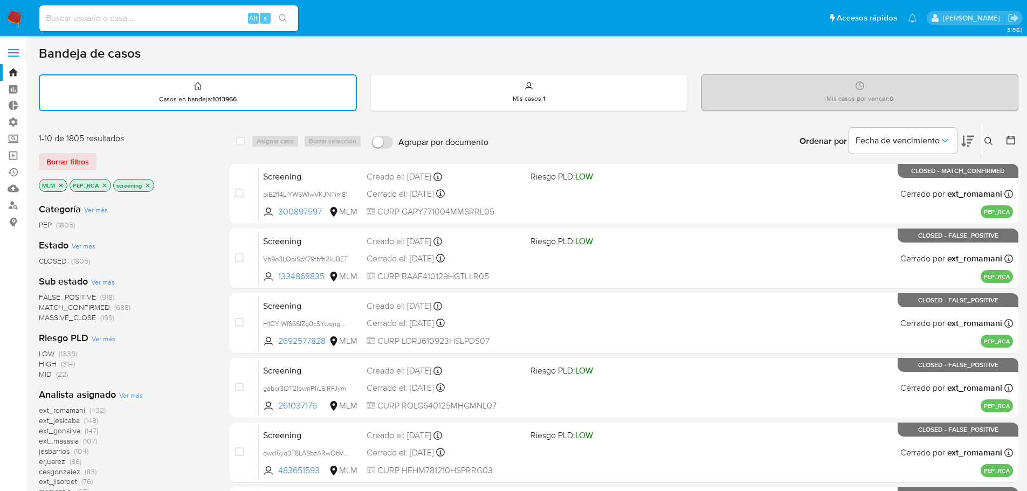
click at [104, 184] on icon "close-filter" at bounding box center [104, 185] width 6 height 6
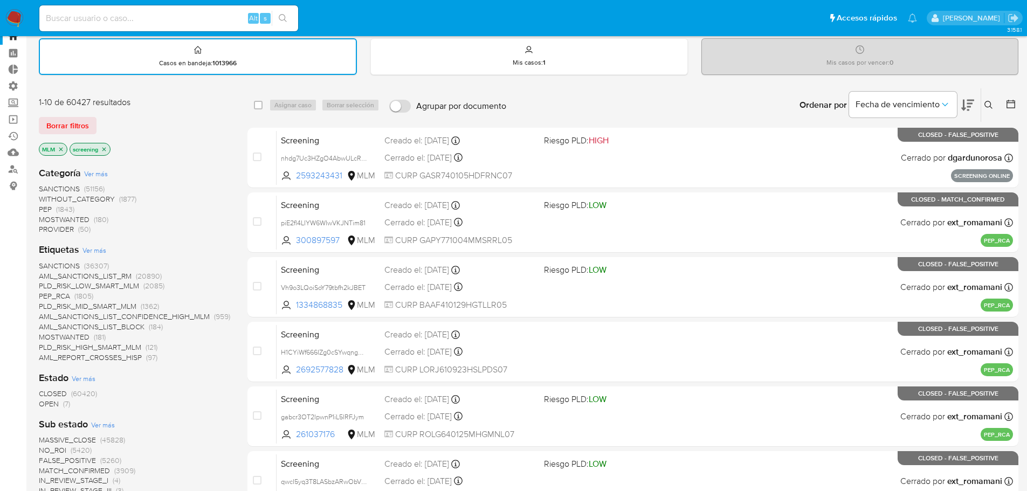
scroll to position [54, 0]
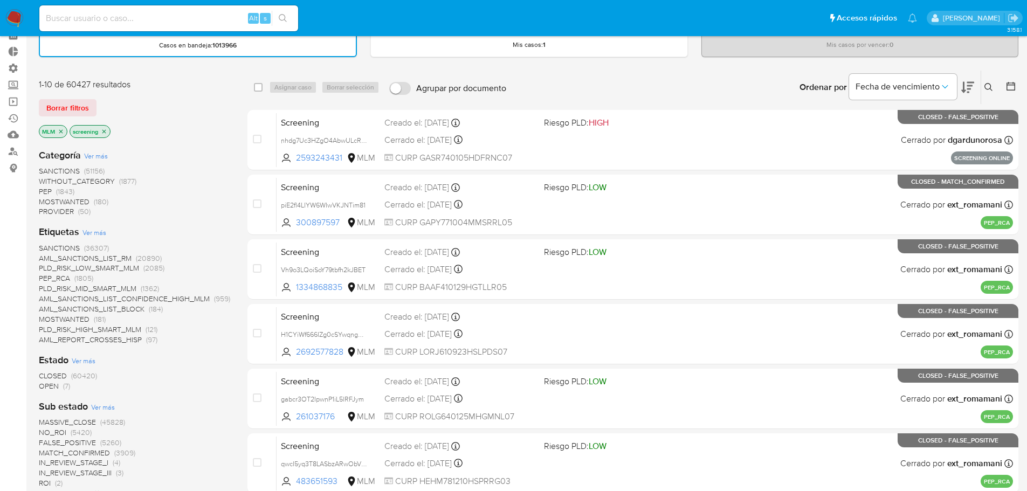
click at [50, 198] on span "MOSTWANTED" at bounding box center [64, 201] width 51 height 11
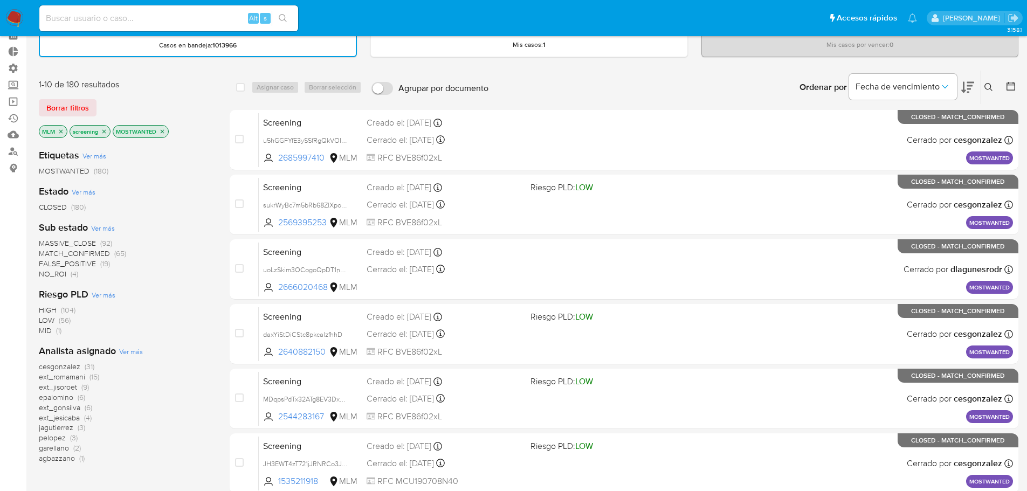
click at [205, 112] on div "Borrar filtros" at bounding box center [125, 107] width 173 height 17
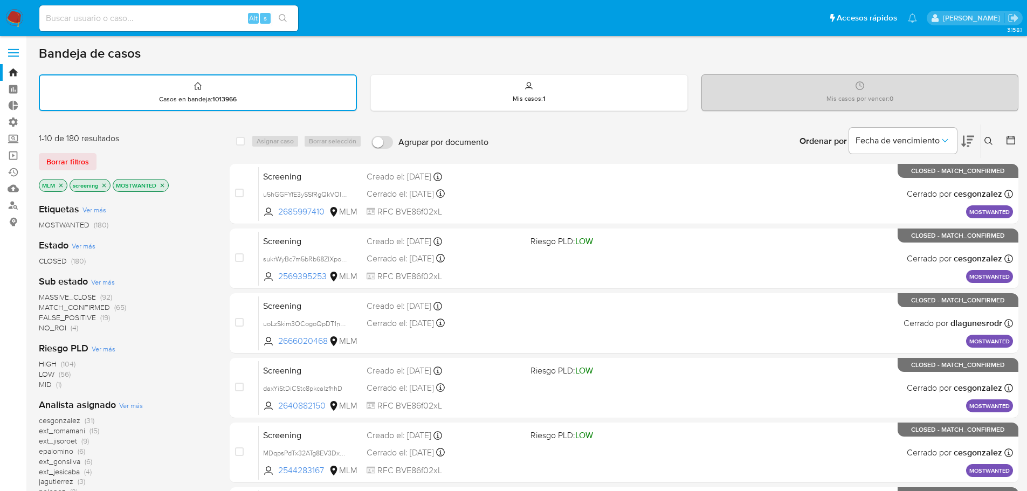
click at [197, 153] on div "Borrar filtros" at bounding box center [125, 161] width 173 height 17
click at [752, 4] on nav "Pausado Ver notificaciones Alt s Accesos rápidos Presiona las siguientes teclas…" at bounding box center [513, 18] width 1027 height 36
click at [729, 6] on ul "Pausado Ver notificaciones Alt s Accesos rápidos Presiona las siguientes teclas…" at bounding box center [478, 17] width 889 height 27
click at [61, 183] on icon "close-filter" at bounding box center [61, 185] width 6 height 6
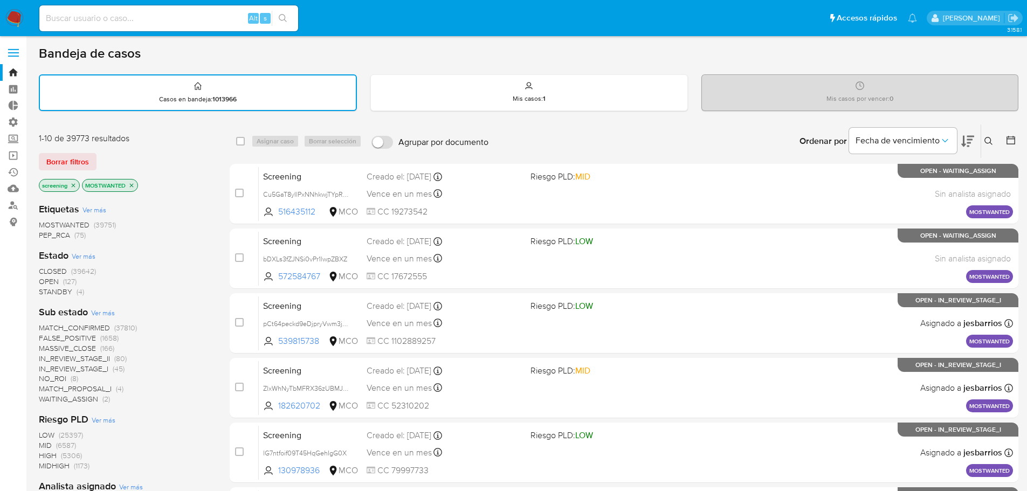
click at [130, 187] on icon "close-filter" at bounding box center [131, 185] width 6 height 6
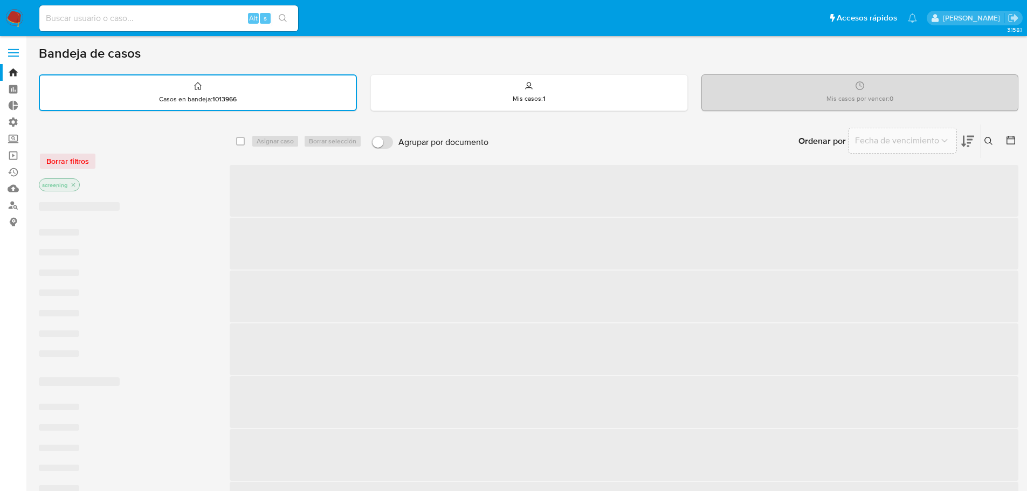
click at [122, 163] on div "Borrar filtros" at bounding box center [125, 161] width 173 height 17
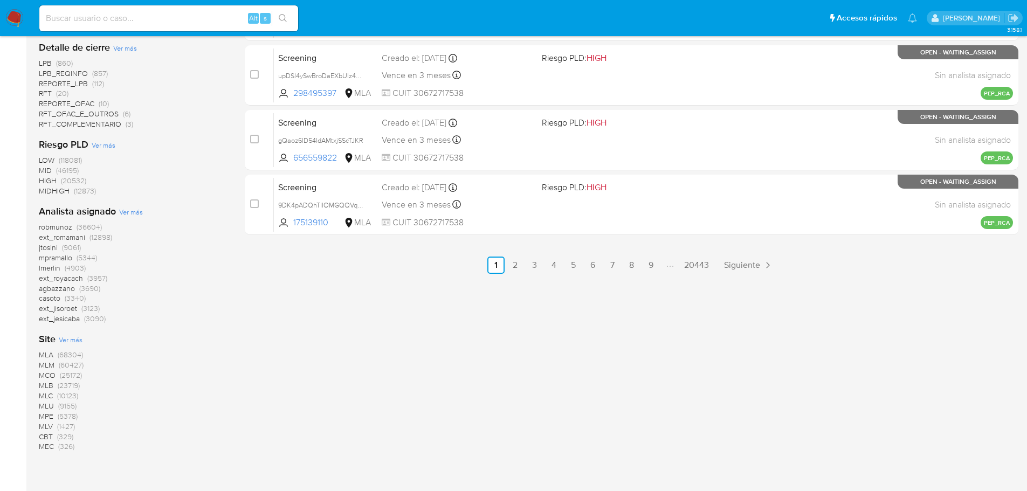
scroll to position [593, 0]
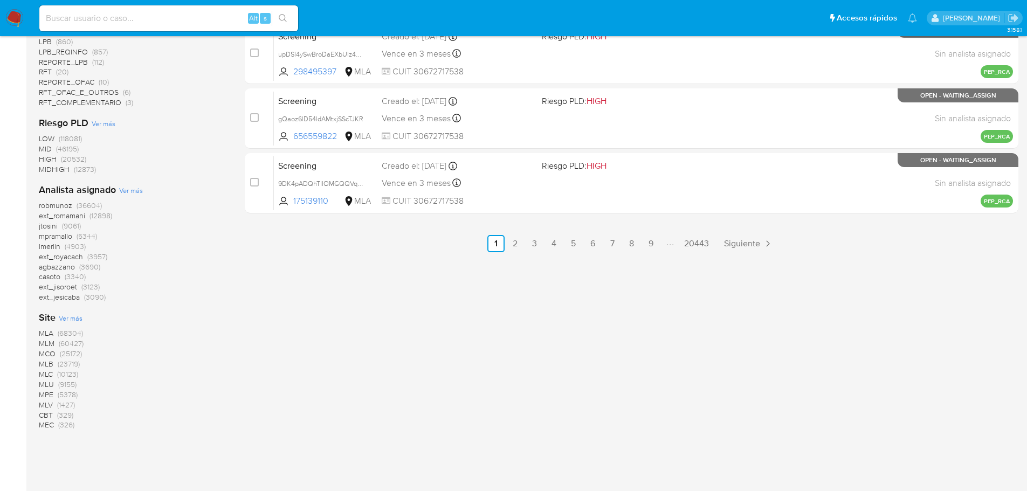
click at [45, 371] on span "MLC" at bounding box center [46, 374] width 14 height 11
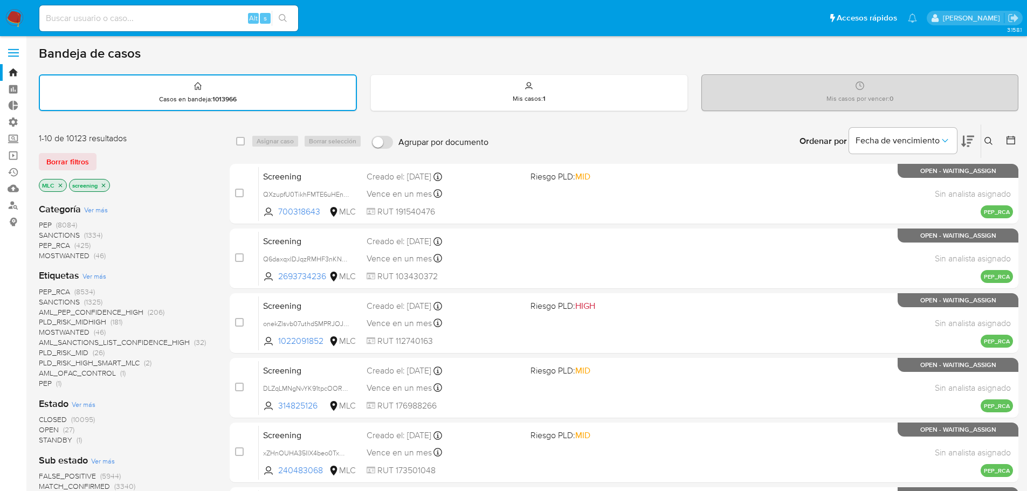
click at [113, 155] on div "Borrar filtros" at bounding box center [125, 161] width 173 height 17
click at [106, 159] on div "Borrar filtros" at bounding box center [125, 161] width 173 height 17
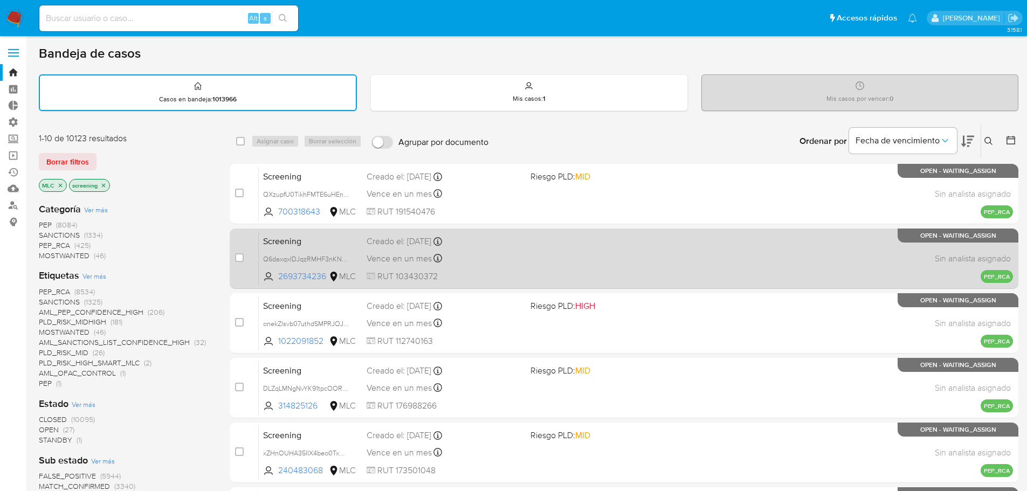
click at [324, 237] on span "Screening" at bounding box center [310, 241] width 95 height 14
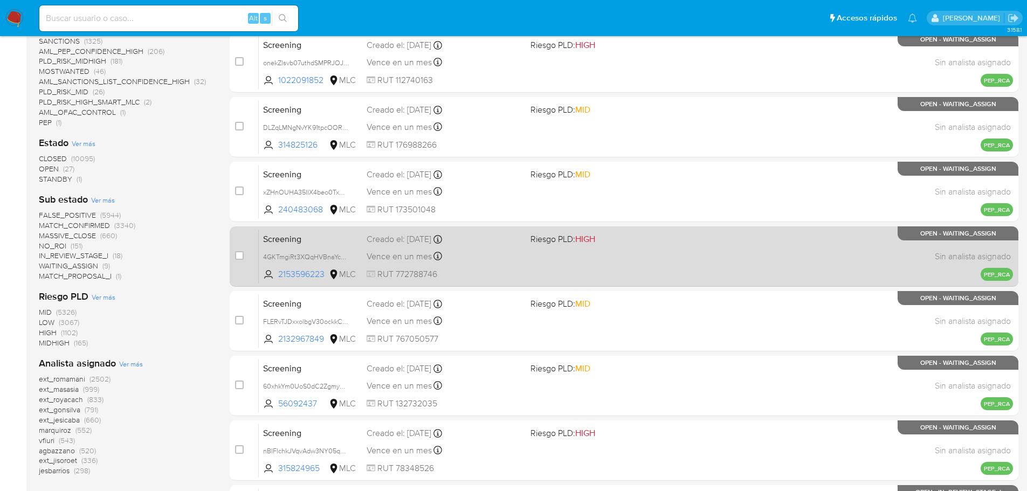
scroll to position [270, 0]
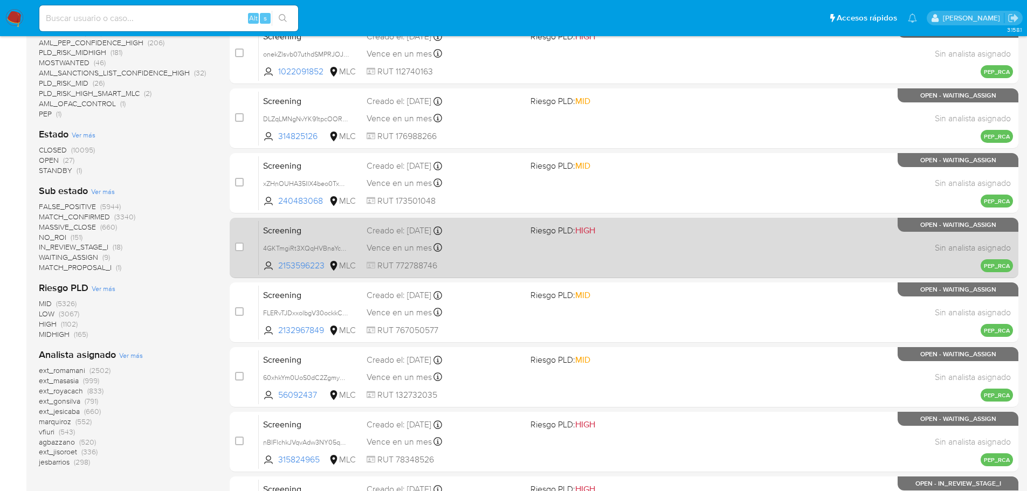
click at [477, 241] on div "Vence en un mes Vence el 14/10/2025 07:25:06" at bounding box center [444, 248] width 155 height 15
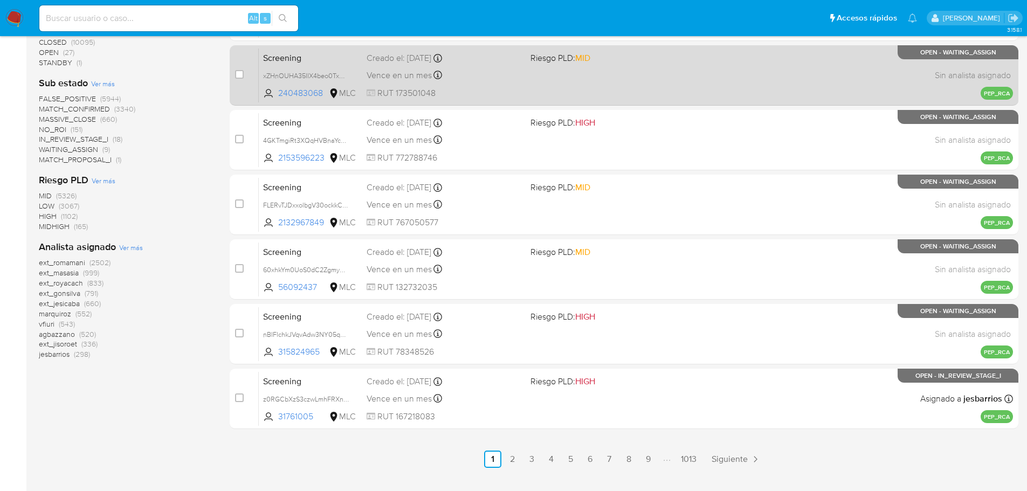
scroll to position [400, 0]
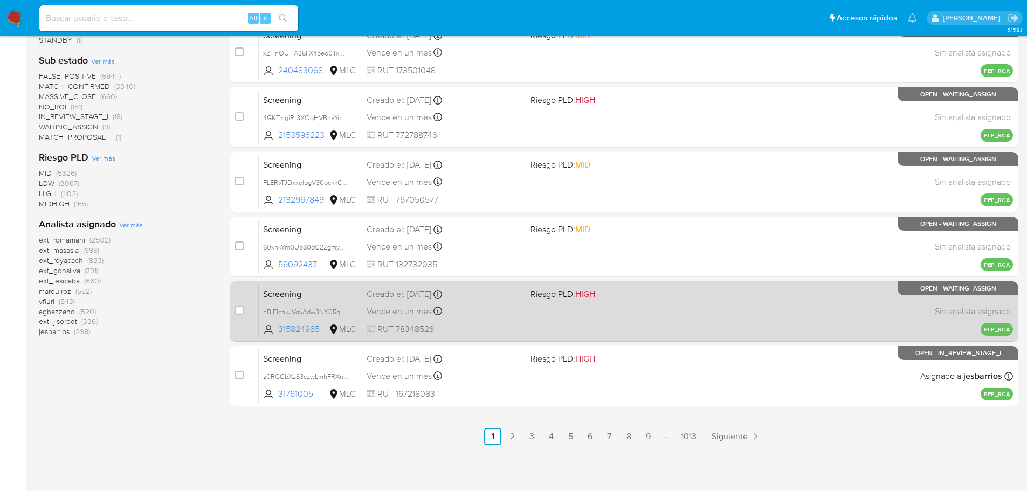
click at [306, 289] on span "Screening" at bounding box center [310, 293] width 95 height 14
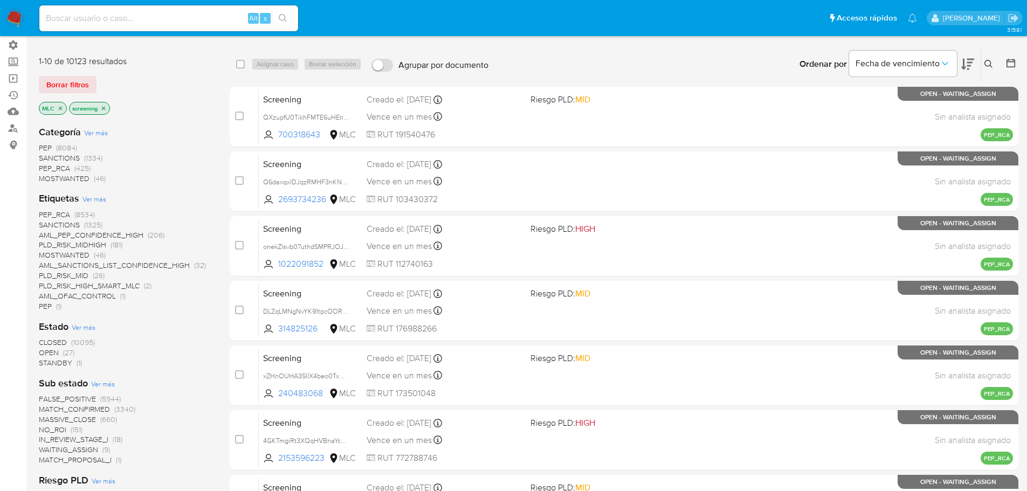
scroll to position [77, 0]
click at [61, 108] on icon "close-filter" at bounding box center [60, 109] width 6 height 6
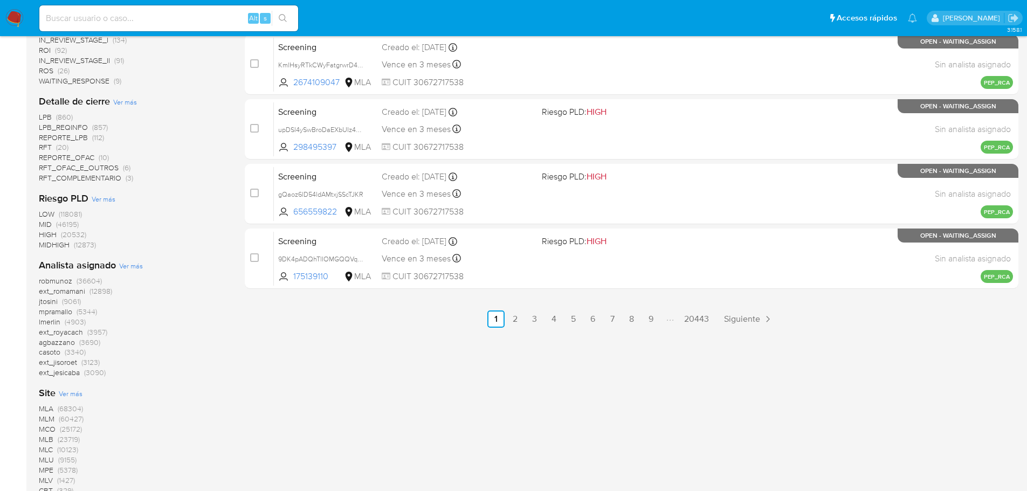
scroll to position [616, 0]
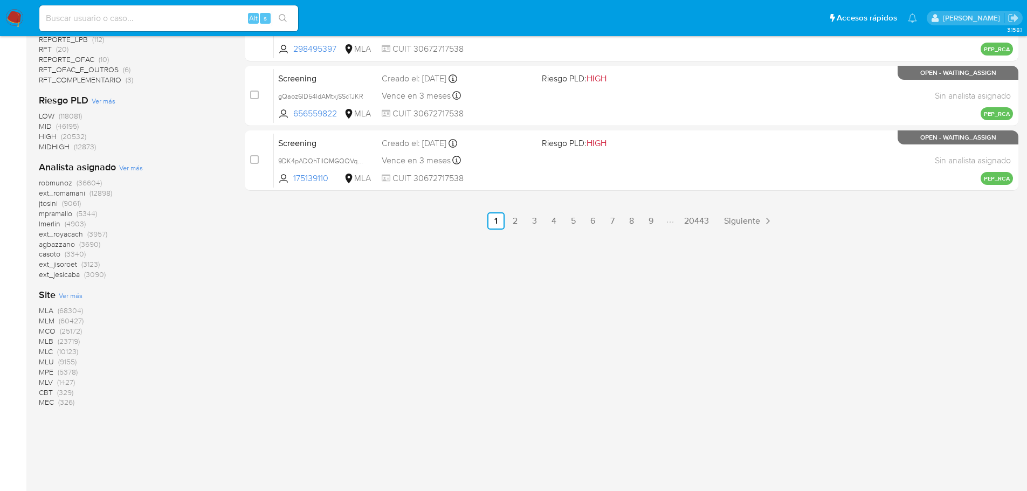
click at [45, 317] on span "MLM" at bounding box center [47, 321] width 16 height 11
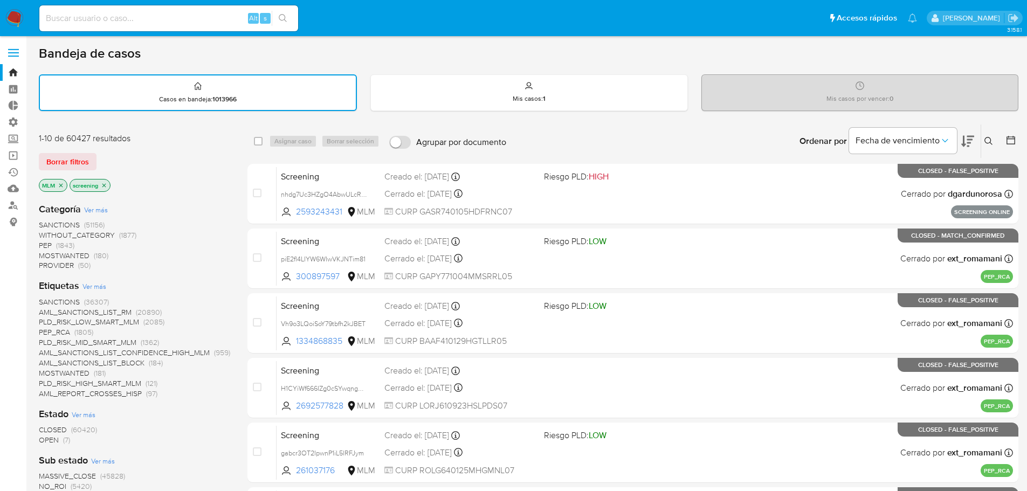
click at [44, 252] on span "MOSTWANTED" at bounding box center [64, 255] width 51 height 11
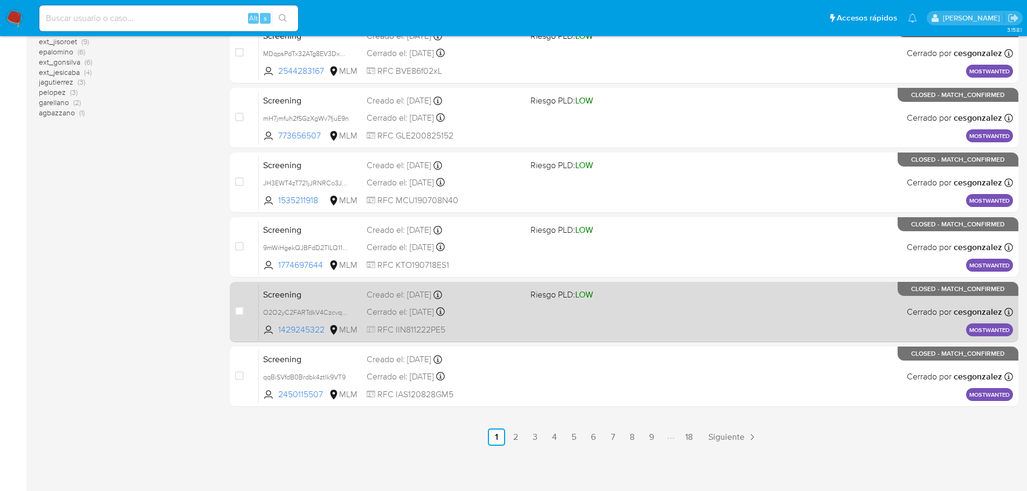
scroll to position [400, 0]
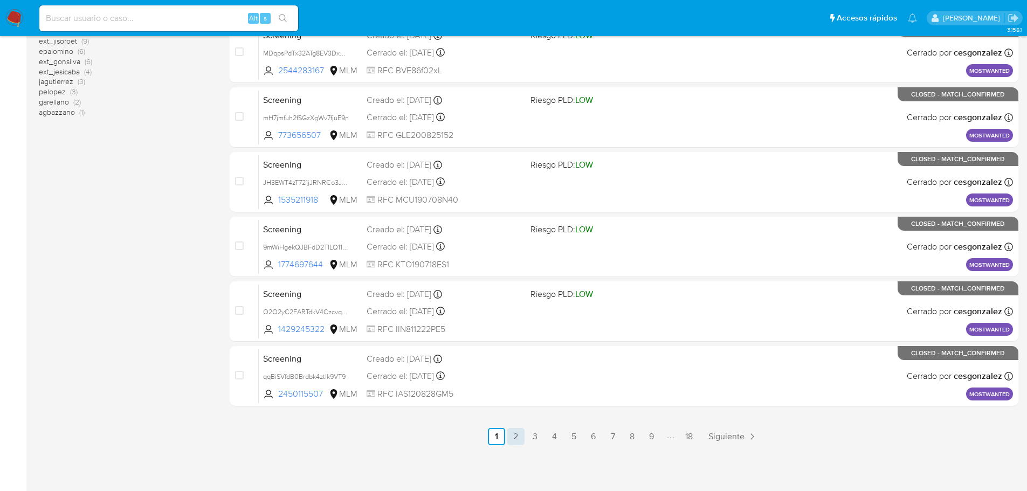
click at [517, 431] on link "2" at bounding box center [516, 436] width 17 height 17
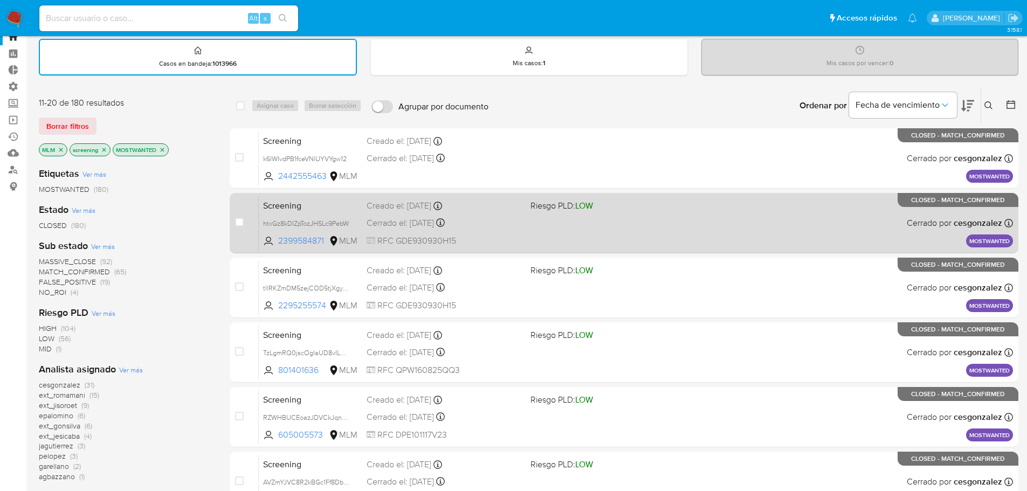
scroll to position [54, 0]
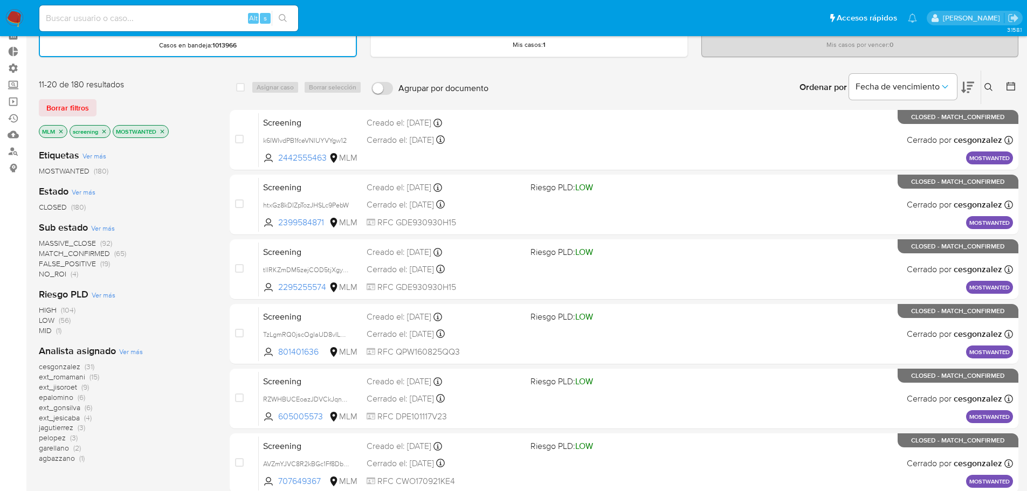
click at [167, 102] on div "Borrar filtros" at bounding box center [125, 107] width 173 height 17
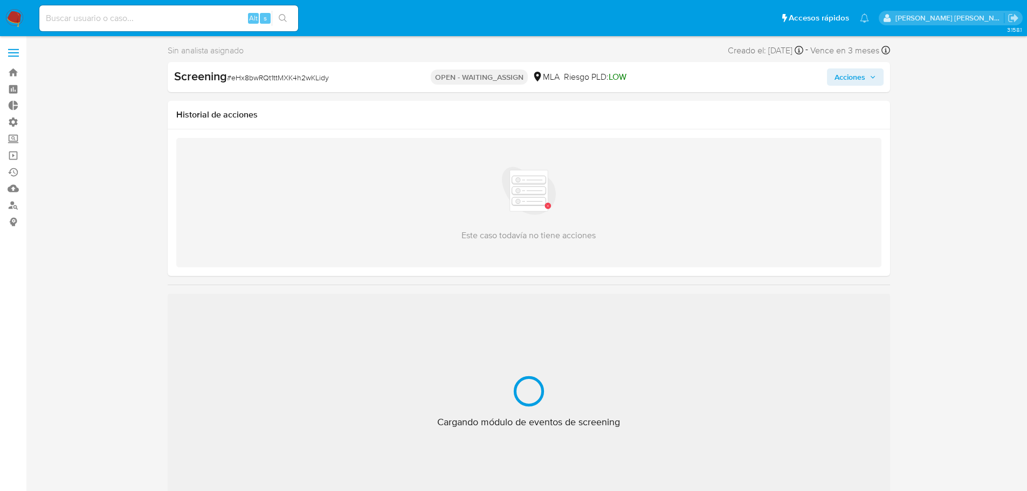
select select "10"
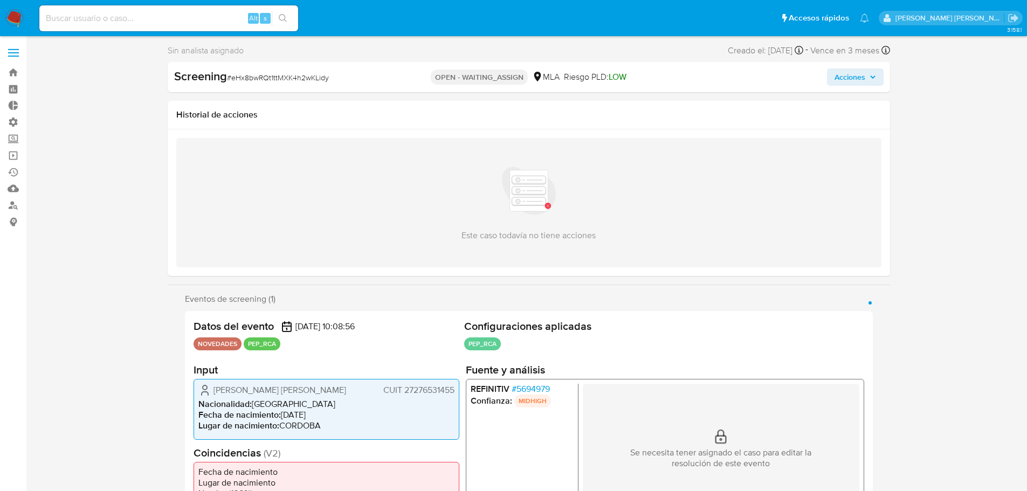
drag, startPoint x: 564, startPoint y: 388, endPoint x: 550, endPoint y: 392, distance: 15.0
click at [550, 392] on li "REFINITIV # 5694979" at bounding box center [521, 389] width 103 height 11
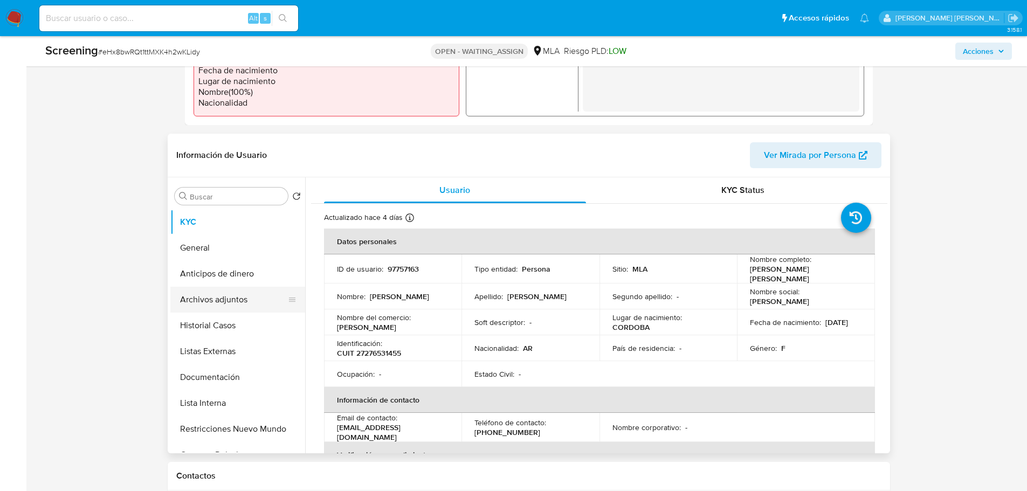
scroll to position [378, 0]
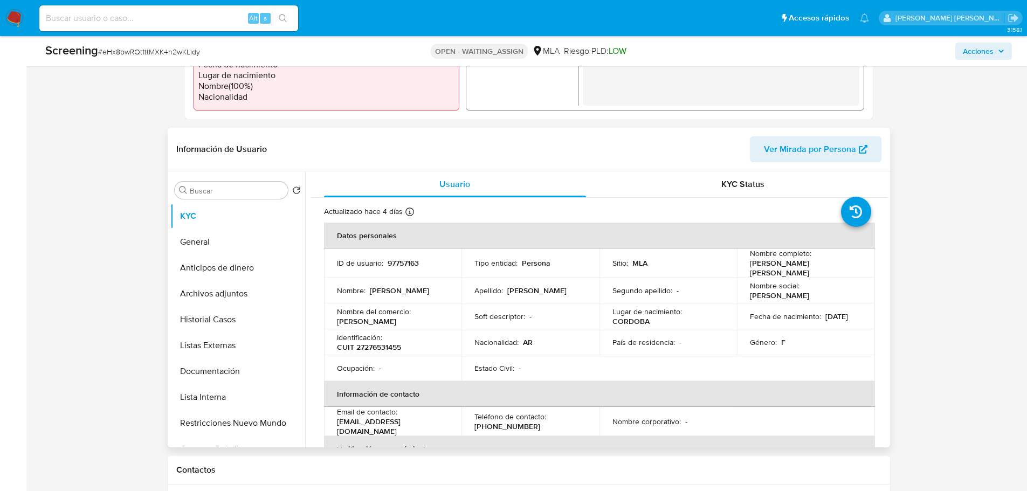
click at [388, 261] on p "97757163" at bounding box center [403, 263] width 31 height 10
copy p "97757163"
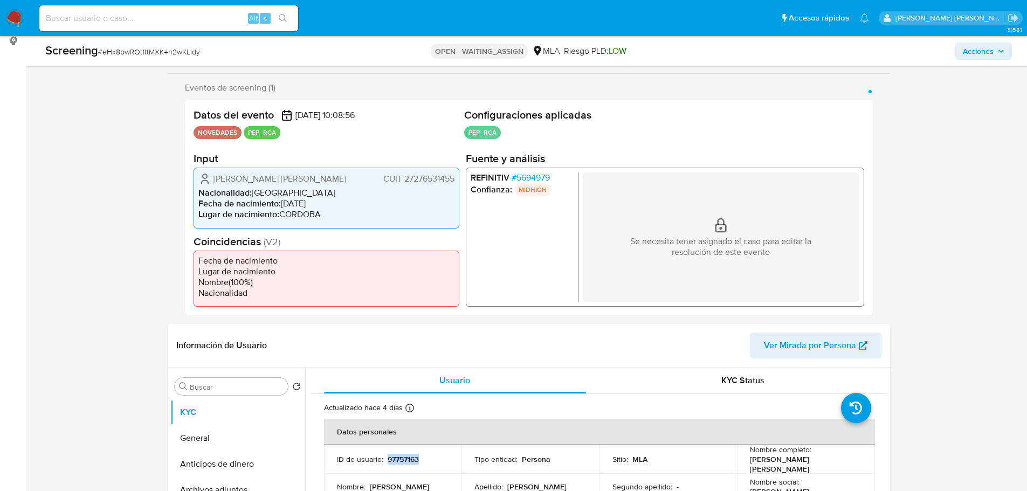
scroll to position [162, 0]
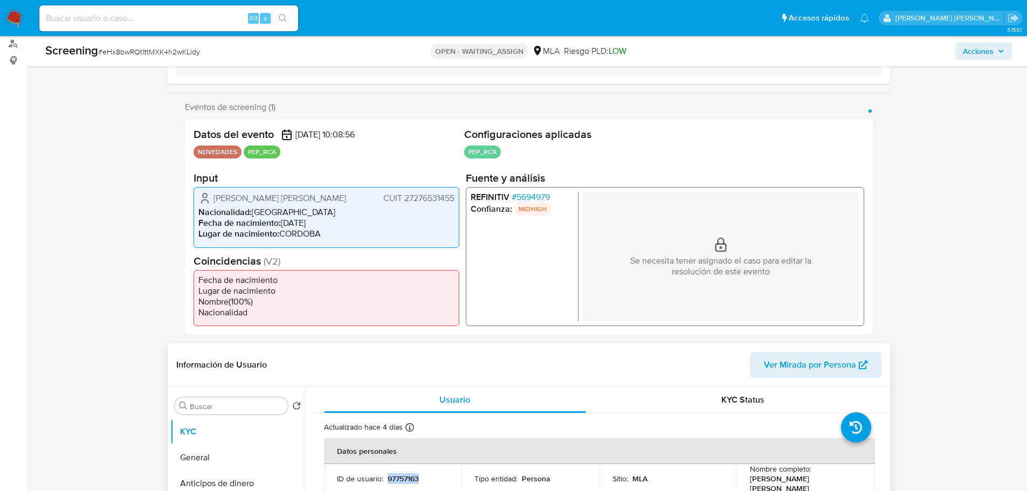
click at [412, 477] on p "97757163" at bounding box center [403, 479] width 31 height 10
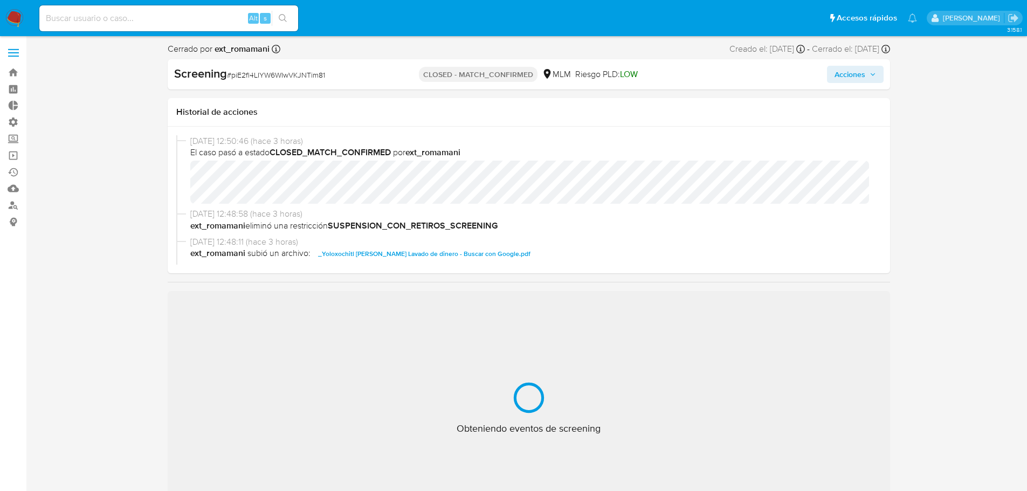
select select "10"
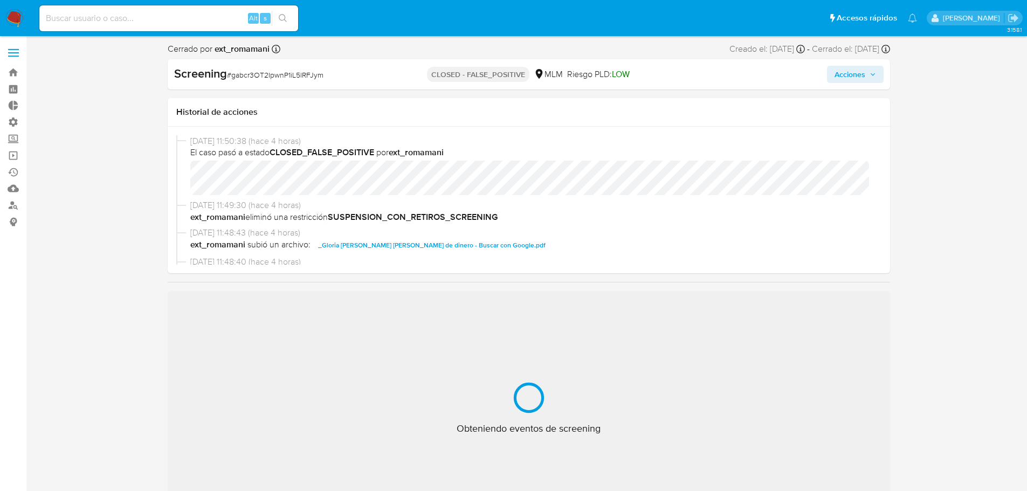
select select "10"
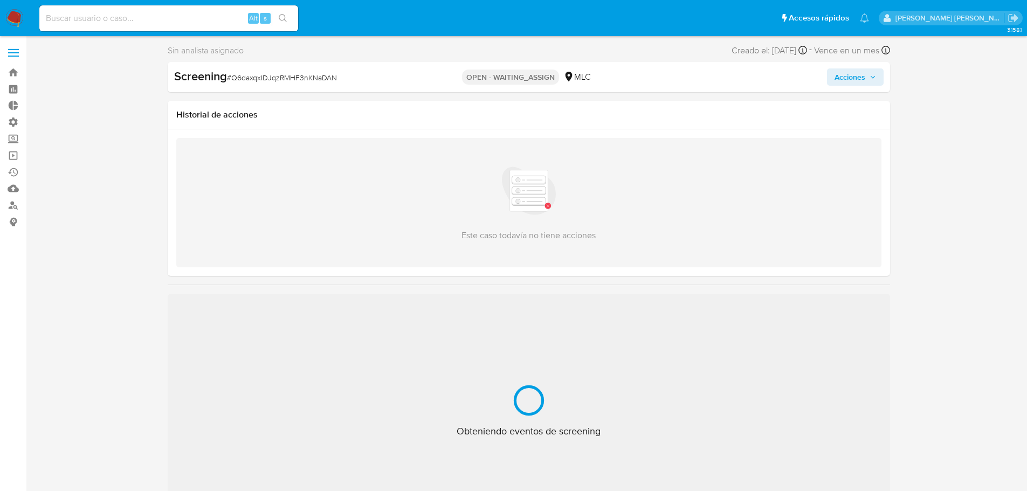
select select "10"
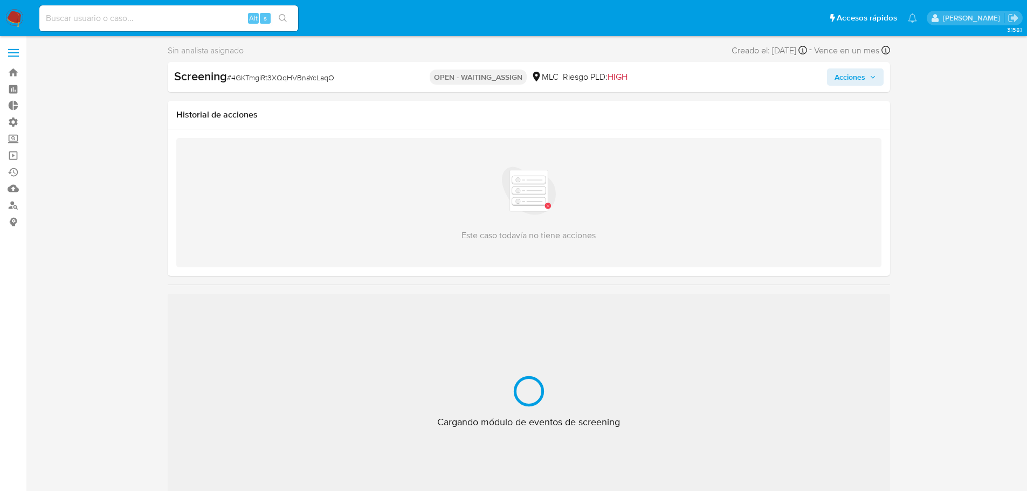
select select "10"
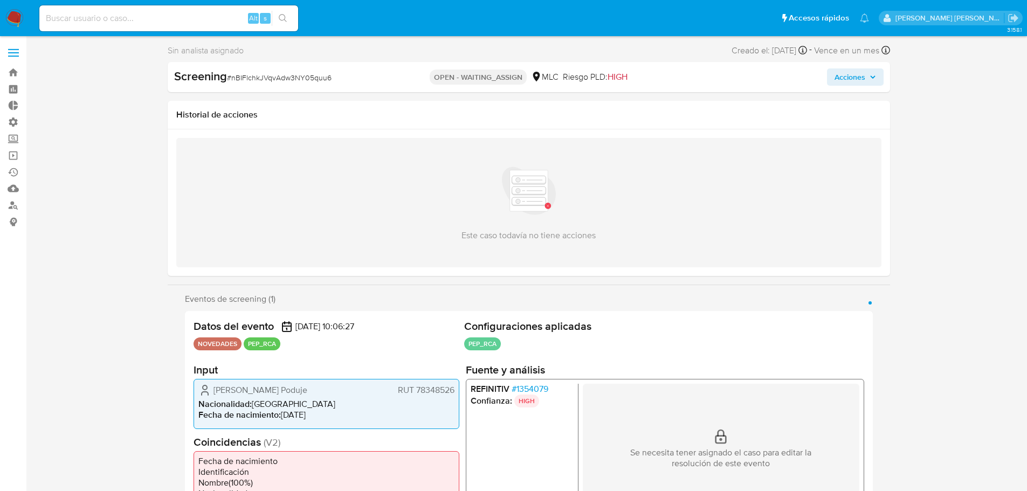
click at [514, 388] on span "# 1354079" at bounding box center [529, 389] width 37 height 11
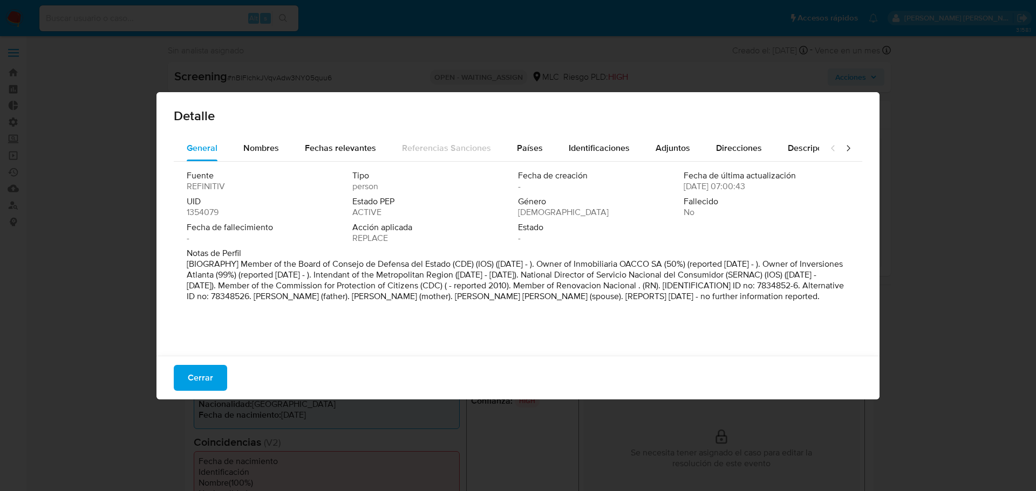
click at [189, 212] on span "1354079" at bounding box center [203, 212] width 32 height 11
click at [218, 385] on button "Cerrar" at bounding box center [200, 378] width 53 height 26
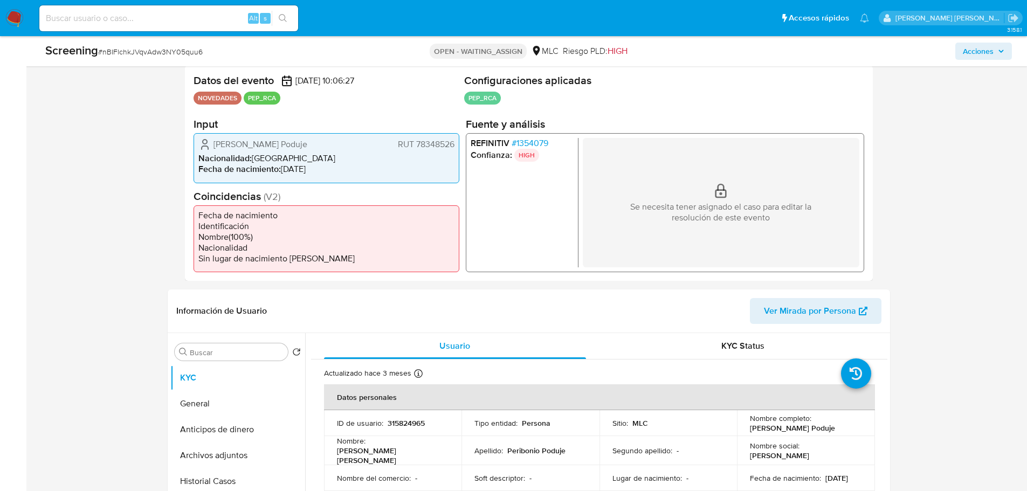
scroll to position [270, 0]
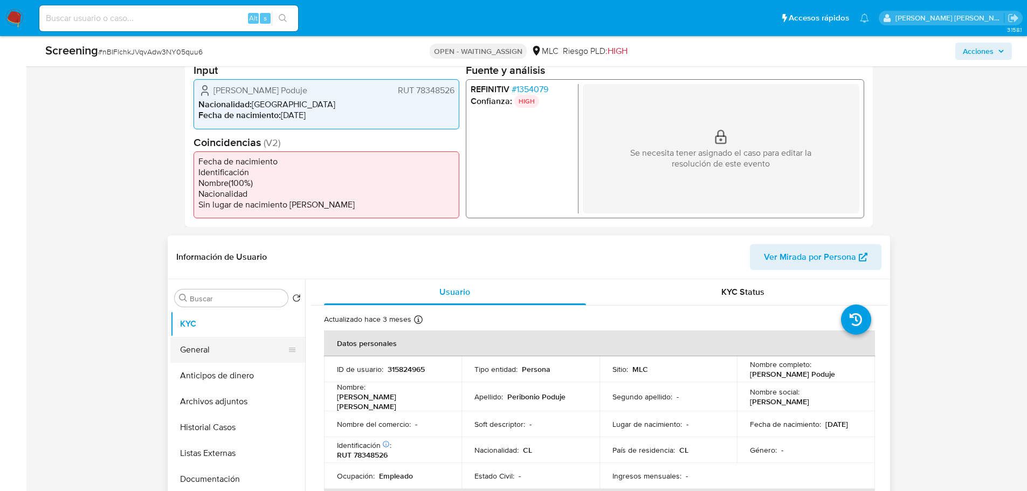
click at [229, 347] on button "General" at bounding box center [233, 350] width 126 height 26
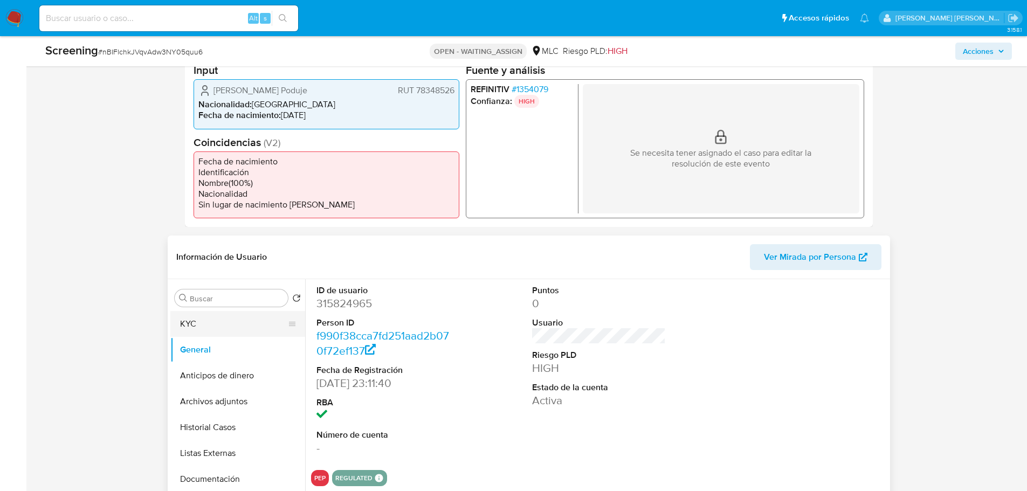
click at [249, 324] on button "KYC" at bounding box center [233, 324] width 126 height 26
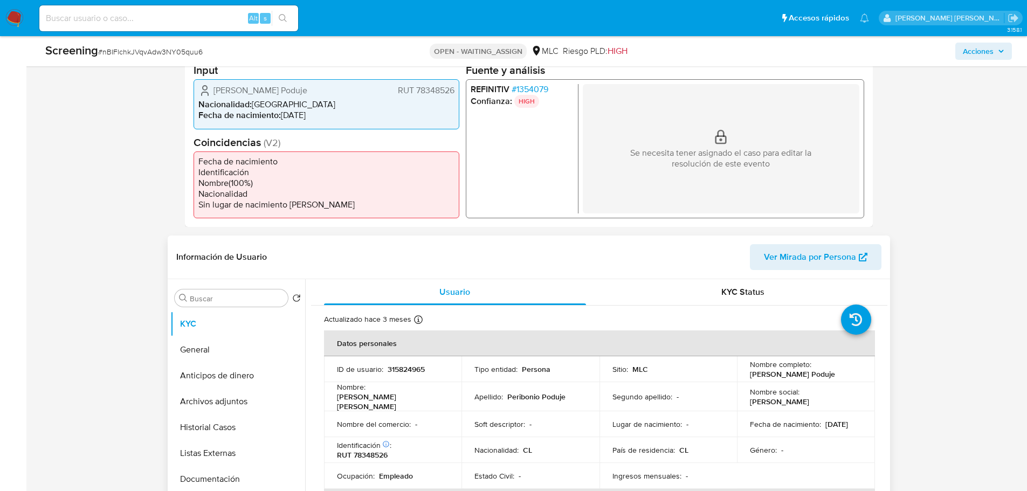
click at [389, 369] on p "315824965" at bounding box center [406, 370] width 37 height 10
copy p "315824965"
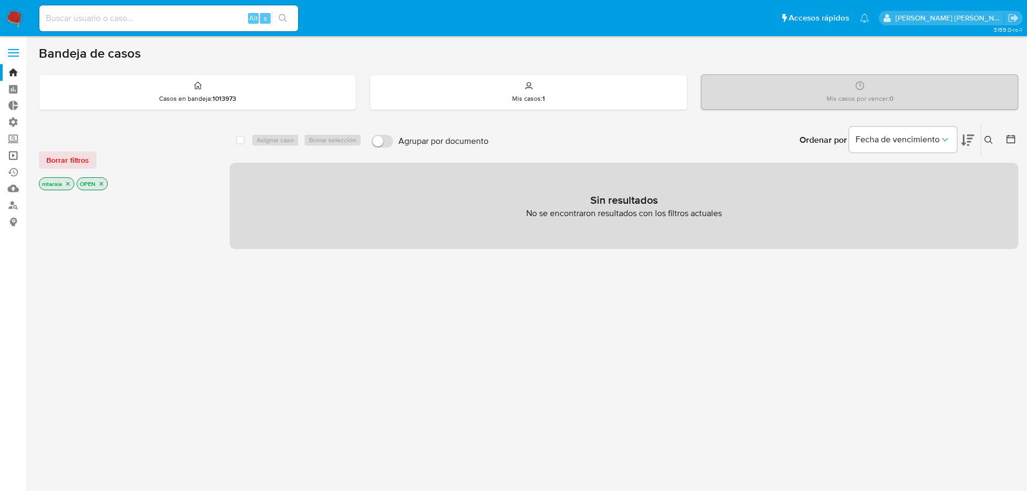
click at [18, 156] on link "Operaciones masivas" at bounding box center [64, 155] width 128 height 17
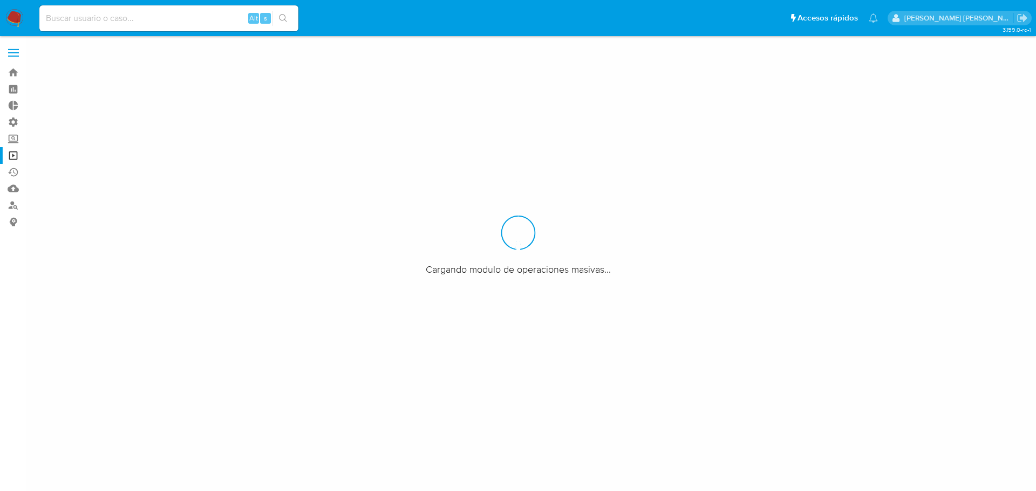
click at [19, 133] on label "Screening" at bounding box center [64, 139] width 128 height 17
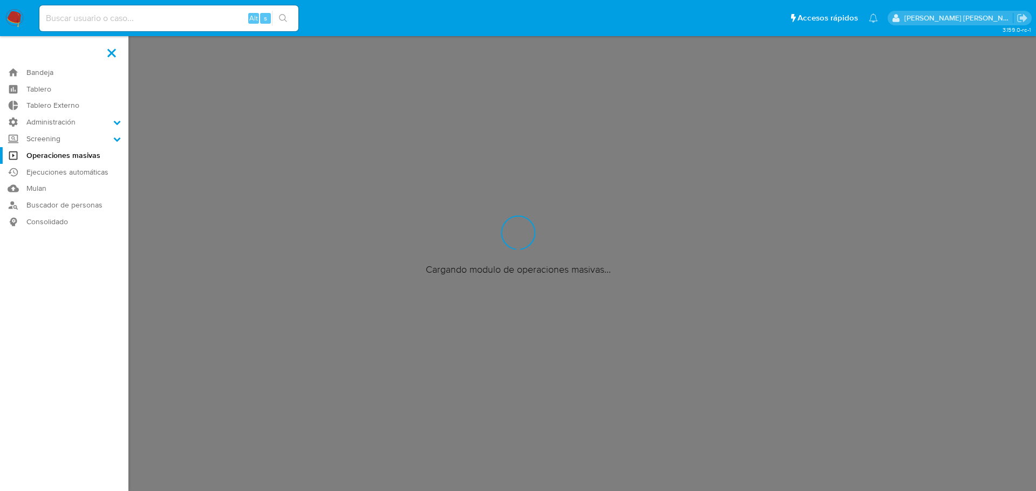
click at [0, 0] on input "Screening" at bounding box center [0, 0] width 0 height 0
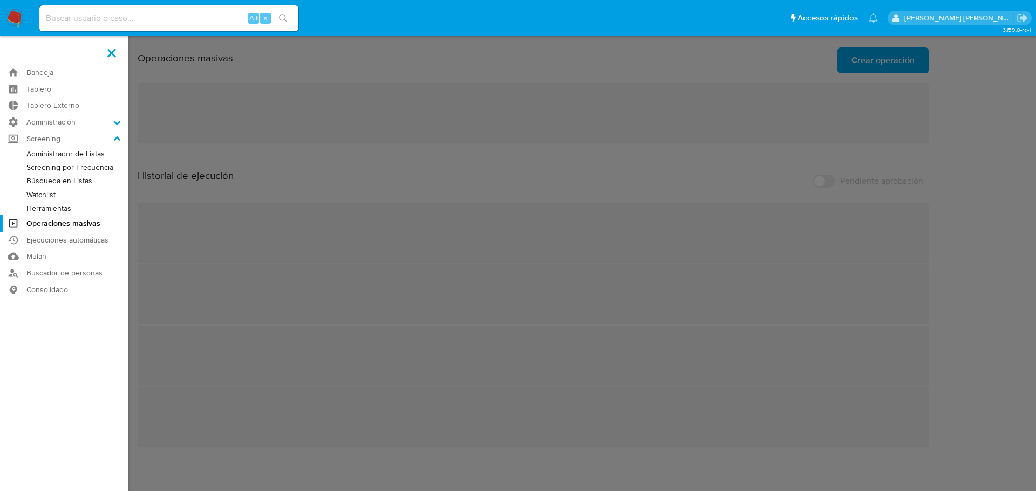
click at [33, 153] on link "Administrador de Listas" at bounding box center [64, 153] width 128 height 13
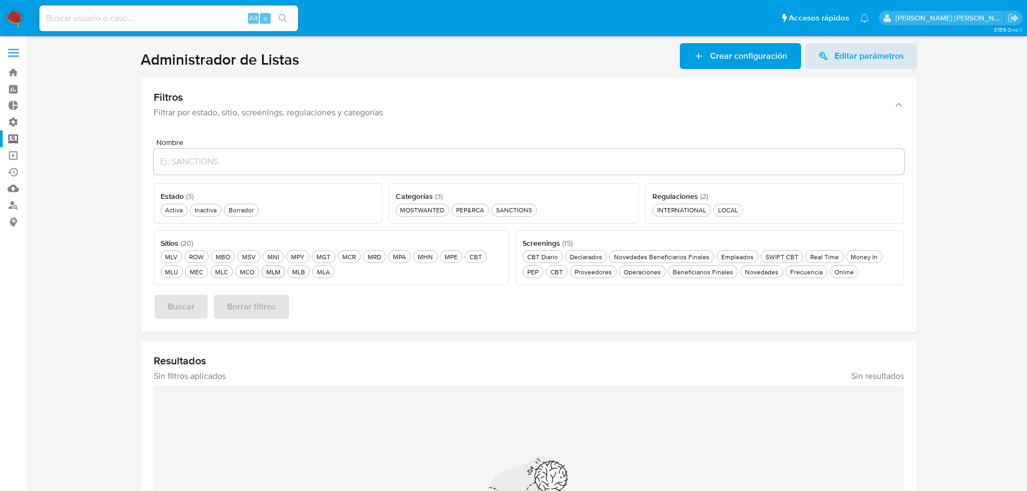
click at [280, 275] on div "MLM MLM" at bounding box center [273, 272] width 18 height 9
click at [759, 272] on div "Novedades Novedades" at bounding box center [762, 272] width 38 height 9
click at [169, 213] on div "Activa Activa" at bounding box center [174, 209] width 22 height 9
click at [200, 298] on button "Buscar" at bounding box center [181, 307] width 55 height 26
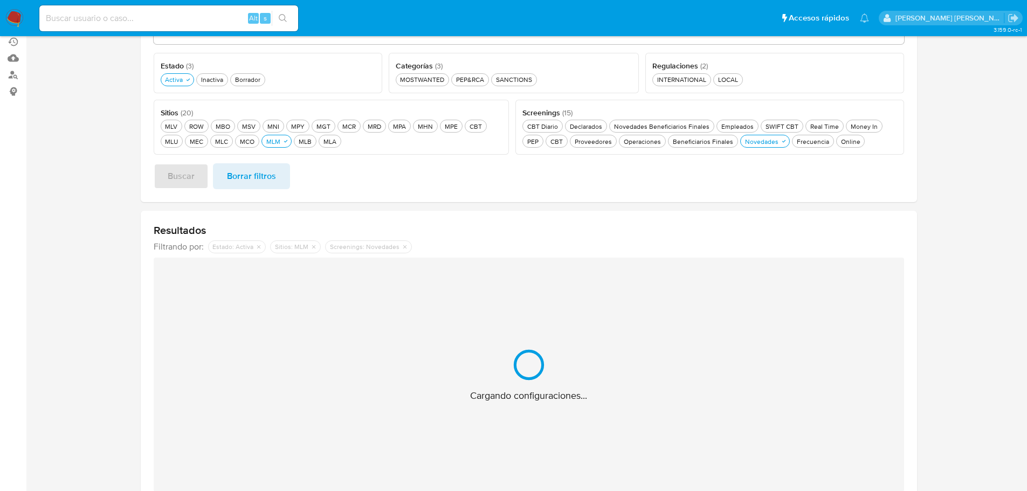
scroll to position [162, 0]
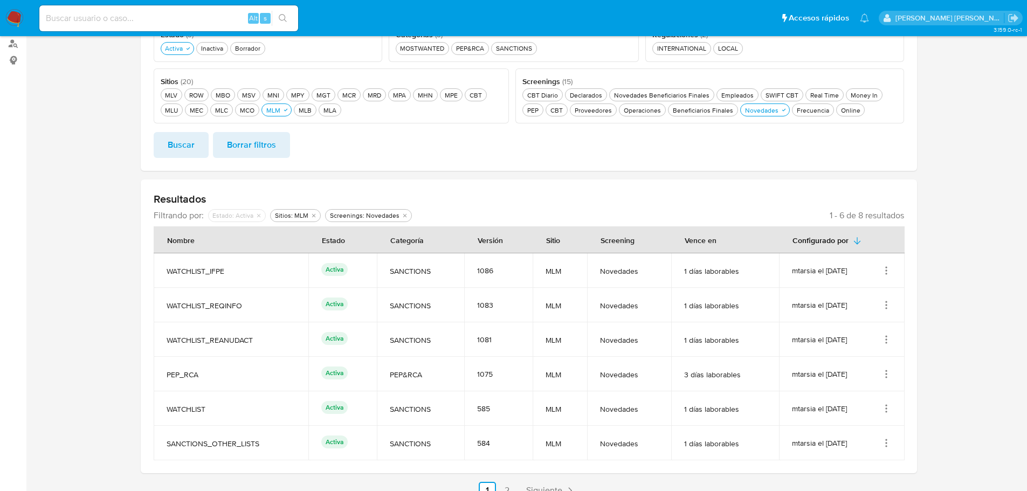
click at [887, 372] on icon "Acciones" at bounding box center [886, 371] width 1 height 1
click at [885, 386] on button "Ver detalles" at bounding box center [843, 399] width 97 height 29
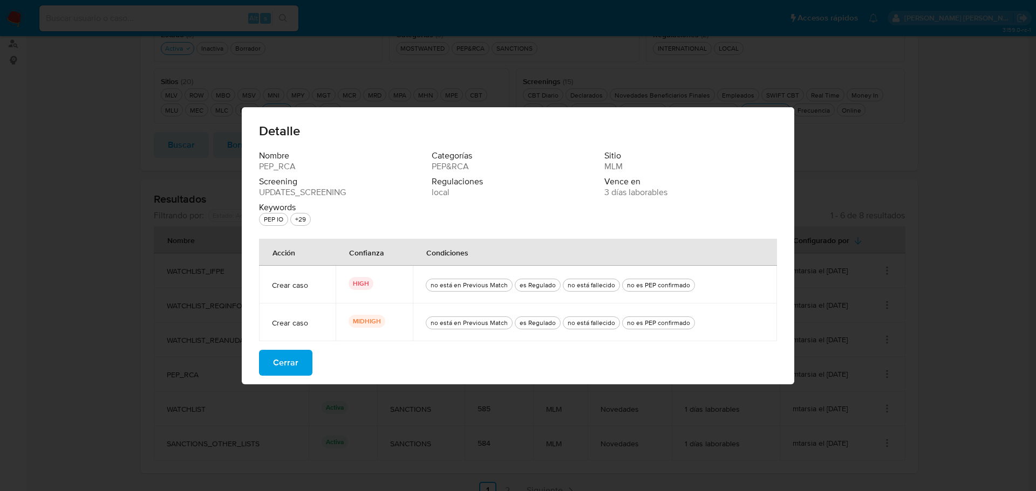
click at [304, 359] on button "Cerrar" at bounding box center [285, 363] width 53 height 26
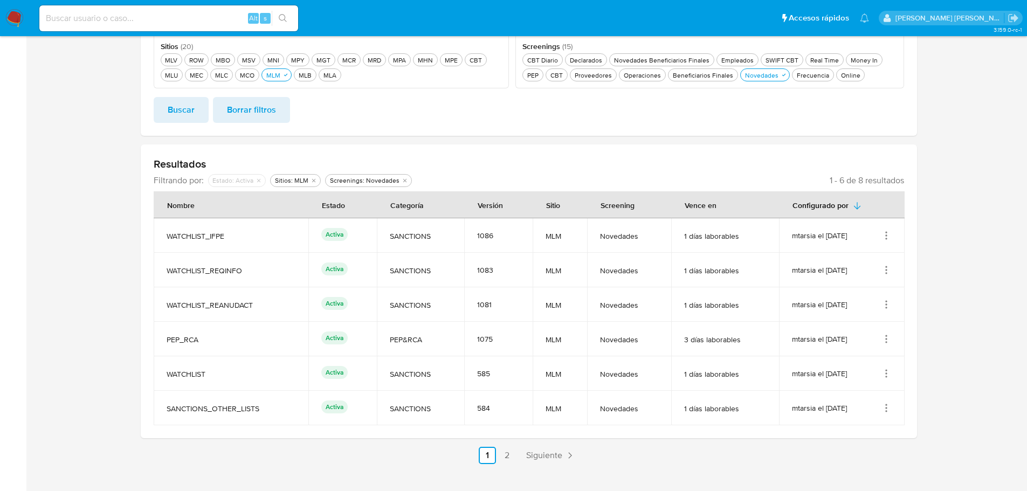
scroll to position [216, 0]
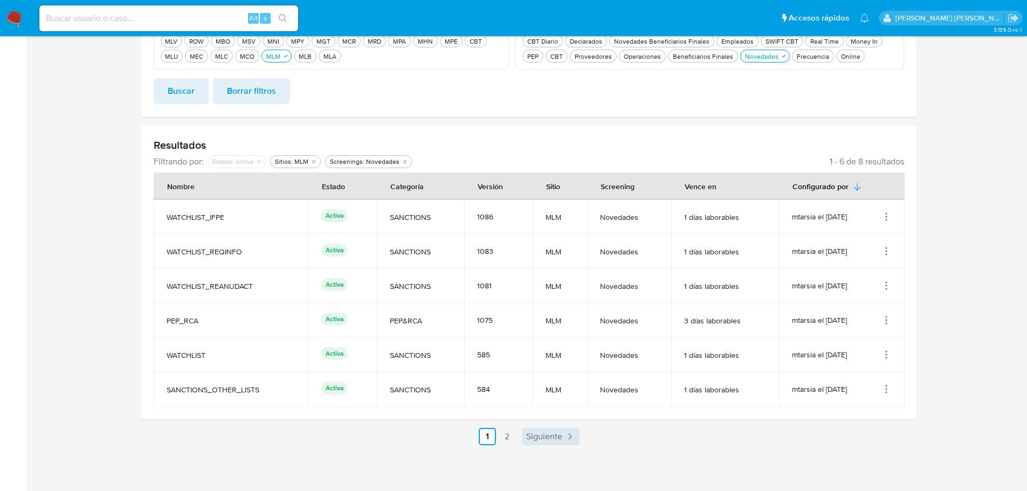
click at [540, 437] on span "Siguiente" at bounding box center [544, 437] width 36 height 9
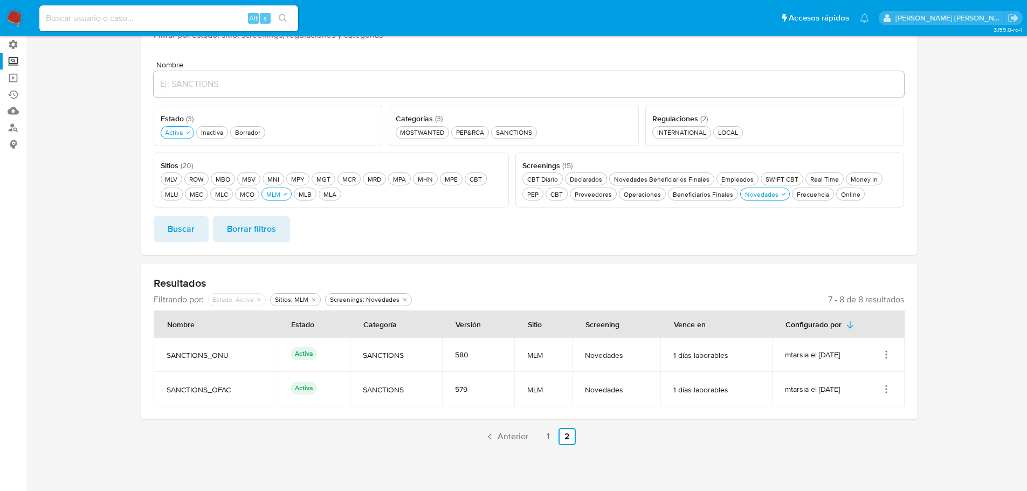
scroll to position [78, 0]
click at [501, 438] on span "Anterior" at bounding box center [513, 437] width 31 height 9
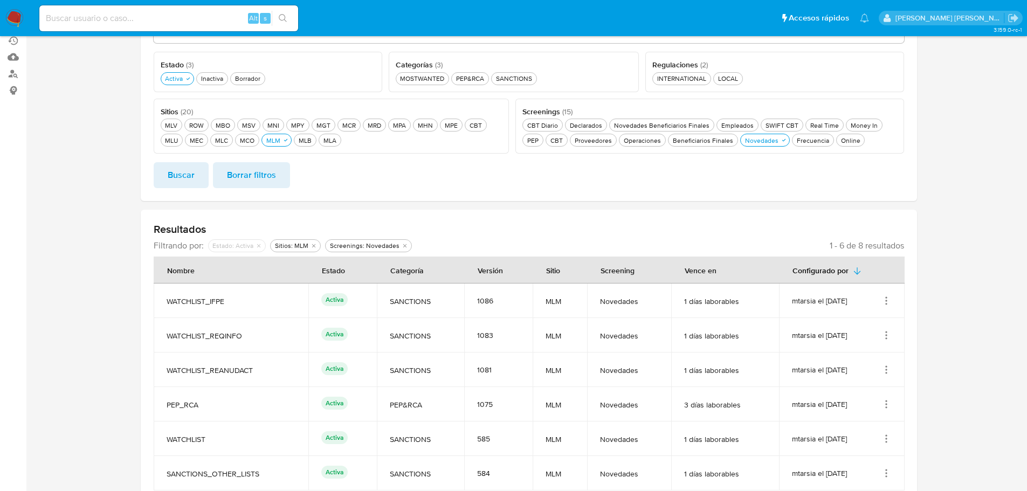
scroll to position [186, 0]
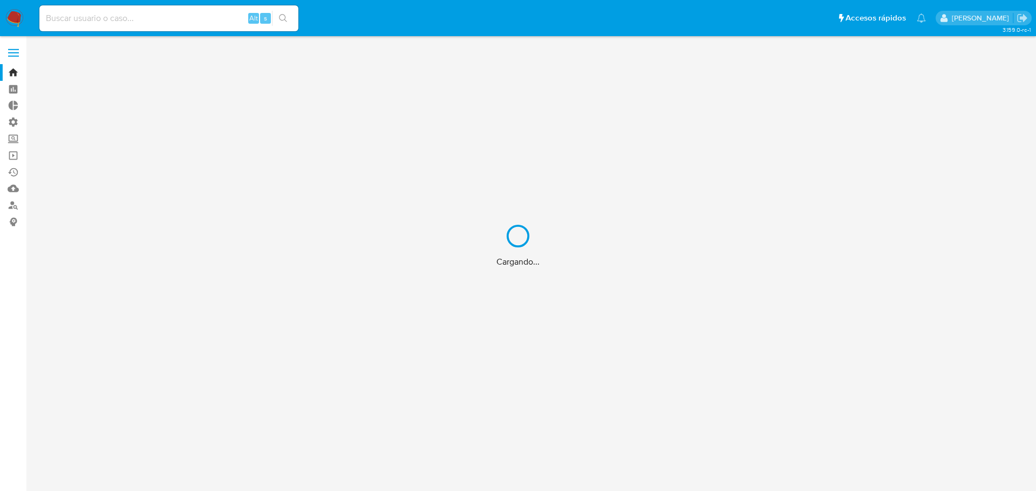
click at [157, 11] on input at bounding box center [168, 18] width 259 height 14
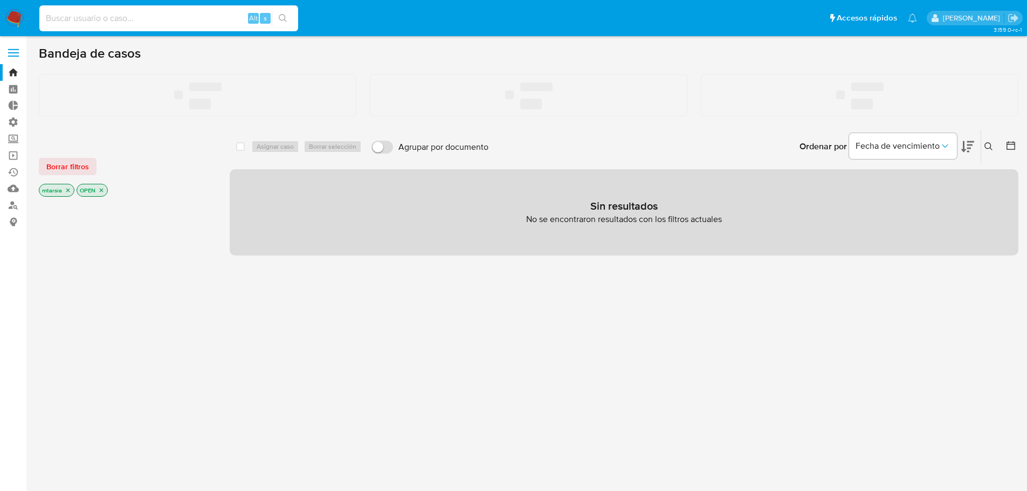
click at [156, 20] on input at bounding box center [168, 18] width 259 height 14
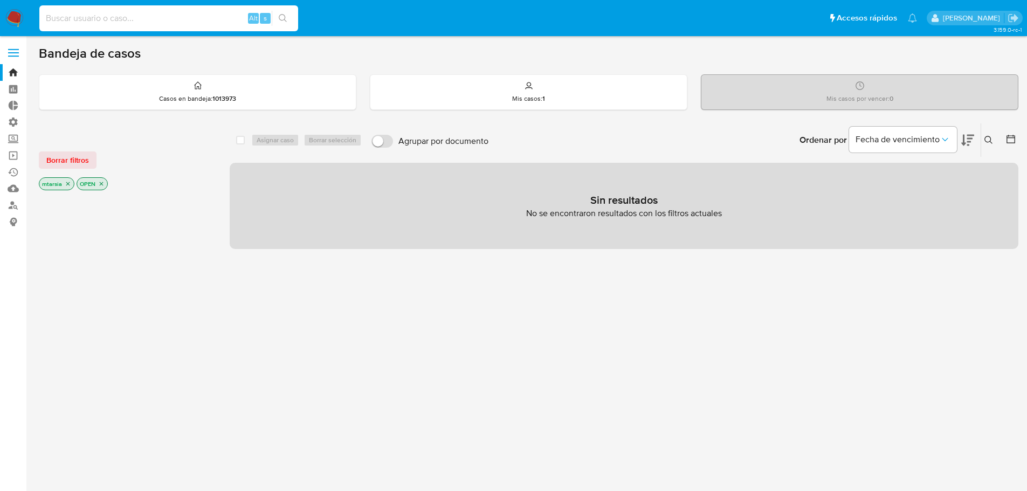
paste input "Id And Tag NFhaXvCq2w3IkUnUhgSfuBUzPEP_RCA"
drag, startPoint x: 208, startPoint y: 15, endPoint x: 313, endPoint y: 20, distance: 105.8
click at [313, 20] on ul "Pausado Ver notificaciones Id And Tag NFhaXvCq2w3IkUnUhgSfuBUzPEP_RCA Alt s Acc…" at bounding box center [478, 17] width 889 height 27
drag, startPoint x: 89, startPoint y: 15, endPoint x: -97, endPoint y: 6, distance: 185.7
click at [0, 6] on html "Pausado Ver notificaciones Id And Tag NFhaXvCq2w3IkUnUhgSfuBUz Alt s Accesos rá…" at bounding box center [513, 328] width 1027 height 657
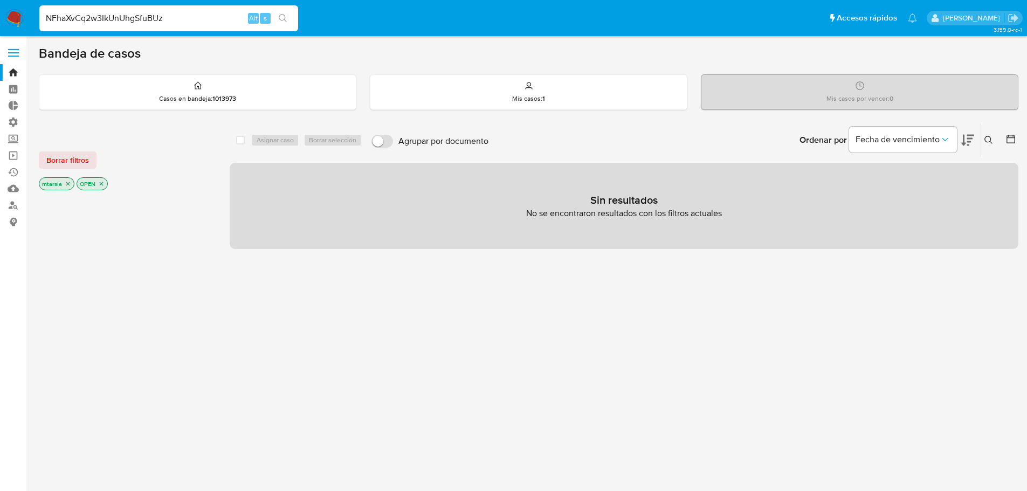
type input "NFhaXvCq2w3IkUnUhgSfuBUz"
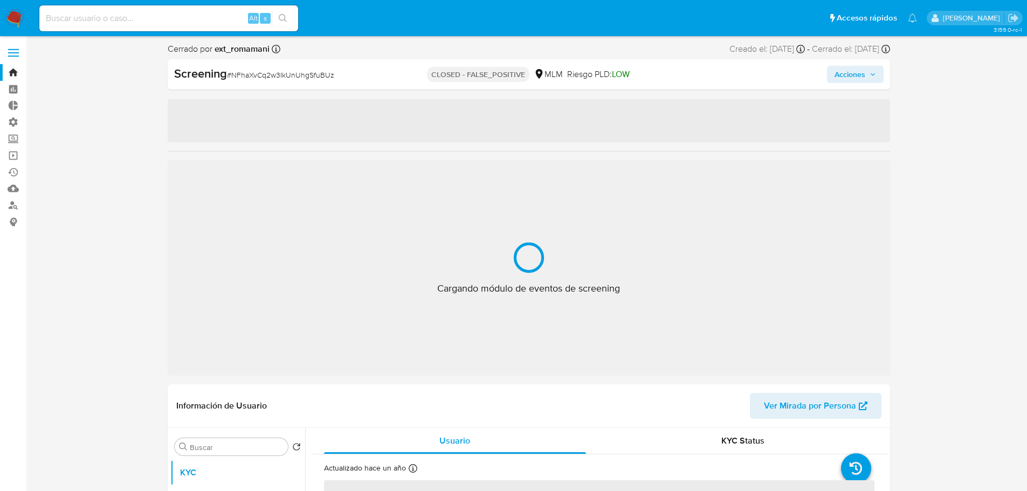
select select "10"
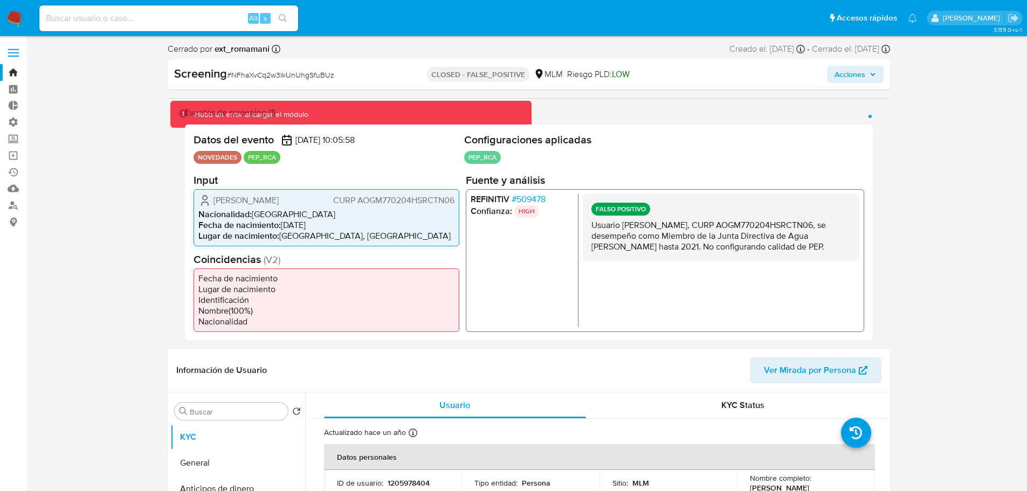
click at [223, 108] on span "Eventos de screening (1)" at bounding box center [230, 112] width 91 height 11
click at [177, 113] on div "Hubo un error al cargar el módulo" at bounding box center [350, 115] width 361 height 28
click at [515, 200] on span "# 509478" at bounding box center [528, 199] width 34 height 11
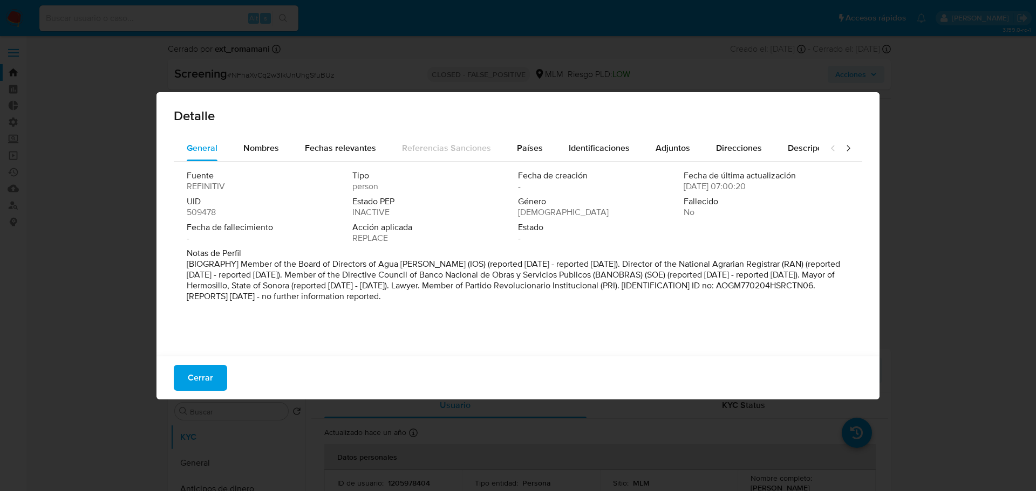
click at [191, 210] on span "509478" at bounding box center [201, 212] width 29 height 11
click at [225, 368] on button "Cerrar" at bounding box center [200, 378] width 53 height 26
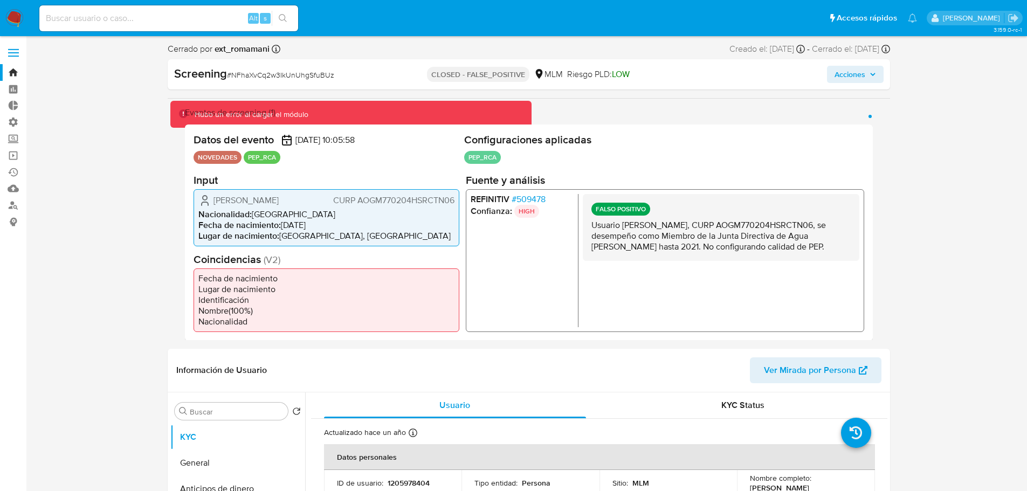
click at [187, 17] on input at bounding box center [168, 18] width 259 height 14
paste input "Id And Tag PgBKXFxLCTu2EQhdKeDwctHFPEP_RCA"
drag, startPoint x: 207, startPoint y: 15, endPoint x: 257, endPoint y: 17, distance: 50.7
click at [257, 17] on div "Id And Tag PgBKXFxLCTu2EQhdKeDwctHFPEP_RCA Alt s" at bounding box center [168, 18] width 259 height 26
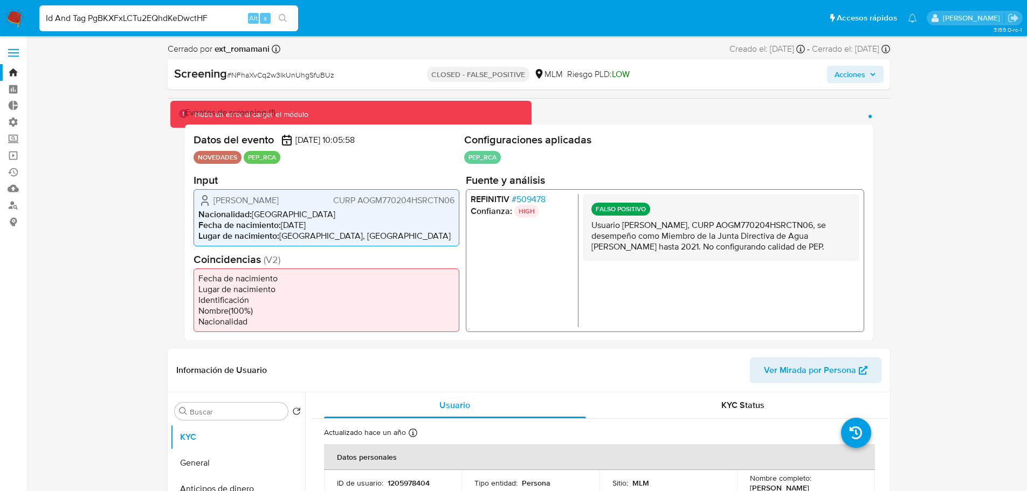
drag, startPoint x: 88, startPoint y: 17, endPoint x: 3, endPoint y: 17, distance: 85.2
click at [3, 17] on nav "Pausado Ver notificaciones Id And Tag PgBKXFxLCTu2EQhdKeDwctHF Alt s Accesos rá…" at bounding box center [513, 18] width 1027 height 36
type input "PgBKXFxLCTu2EQhdKeDwctHF"
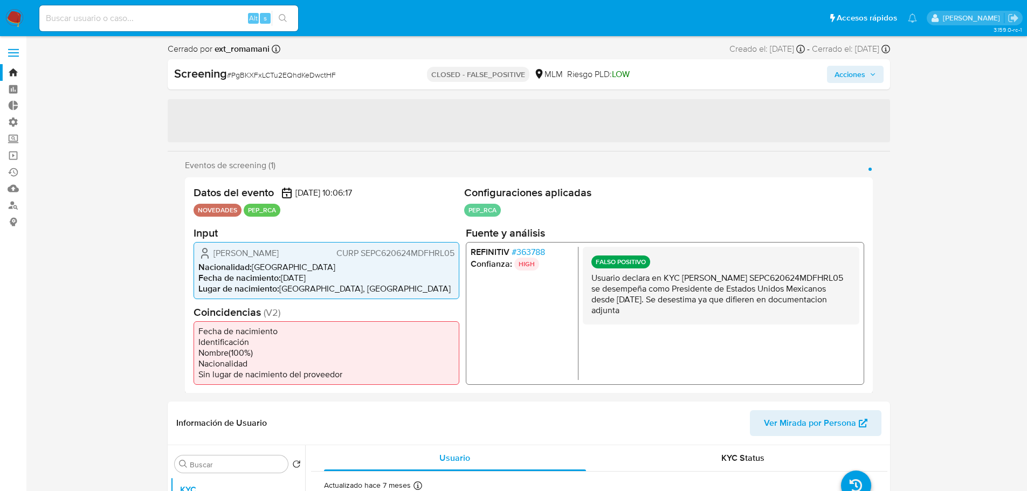
select select "10"
click at [516, 255] on span "# 363788" at bounding box center [527, 251] width 33 height 11
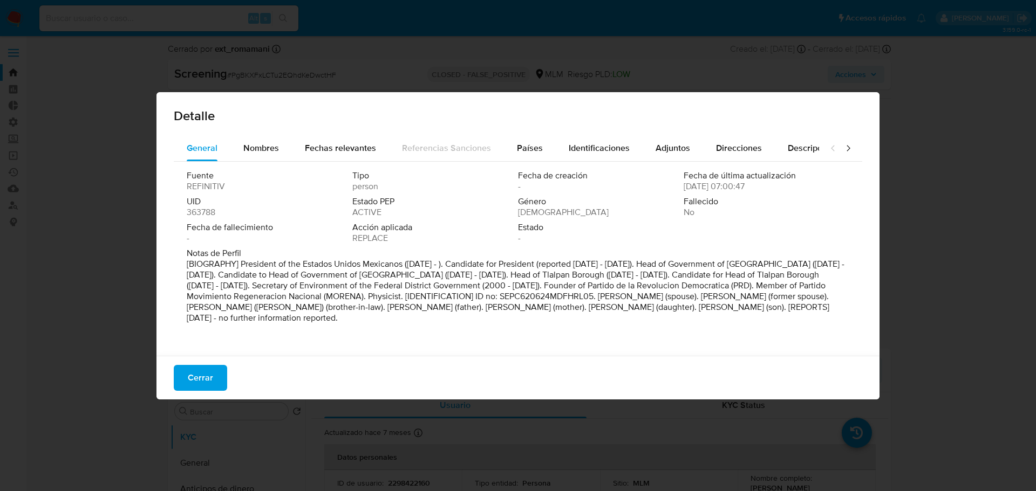
click at [194, 217] on span "363788" at bounding box center [201, 212] width 29 height 11
click at [216, 375] on button "Cerrar" at bounding box center [200, 378] width 53 height 26
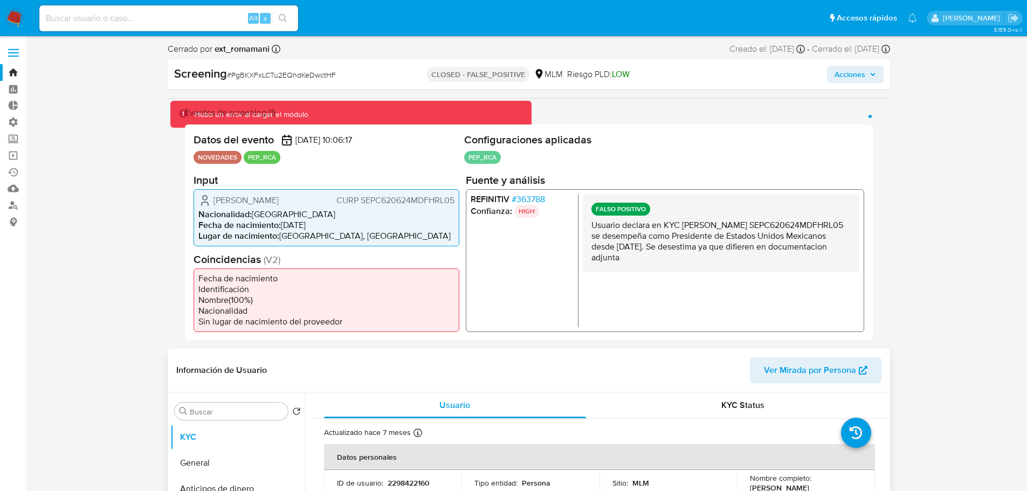
click at [391, 482] on p "2298422160" at bounding box center [409, 483] width 42 height 10
copy p "2298422160"
click at [391, 482] on p "2298422160" at bounding box center [409, 483] width 42 height 10
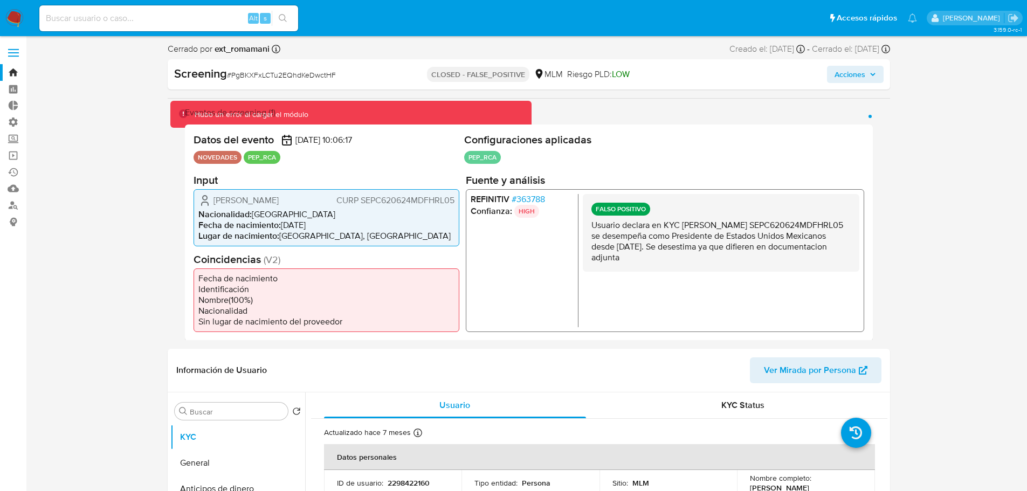
click at [793, 15] on ul "Pausado Ver notificaciones Alt s Accesos rápidos Presiona las siguientes teclas…" at bounding box center [478, 17] width 889 height 27
click at [210, 16] on input at bounding box center [168, 18] width 259 height 14
paste input "26760991"
type input "26760991"
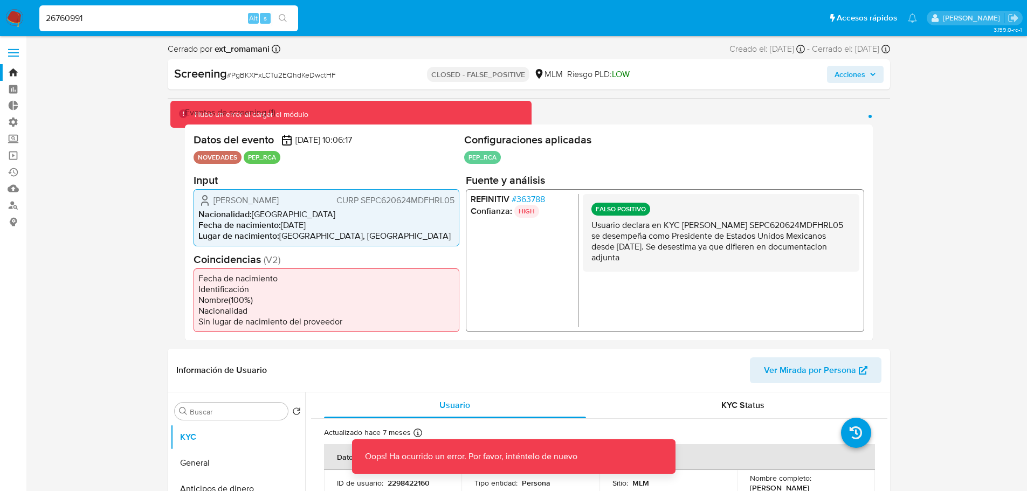
click at [14, 15] on img at bounding box center [14, 18] width 18 height 18
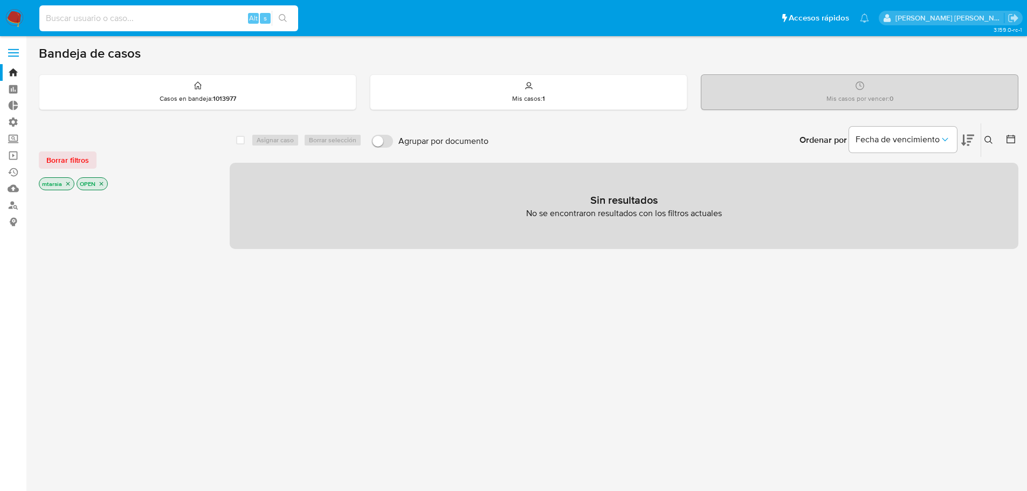
click at [235, 15] on input at bounding box center [168, 18] width 259 height 14
type input "v"
paste input "26760991"
type input "26760991"
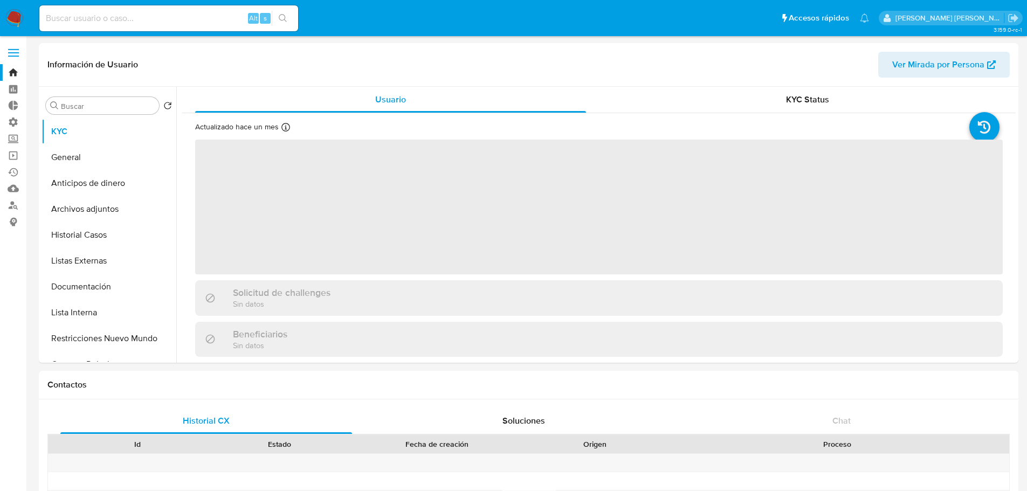
select select "10"
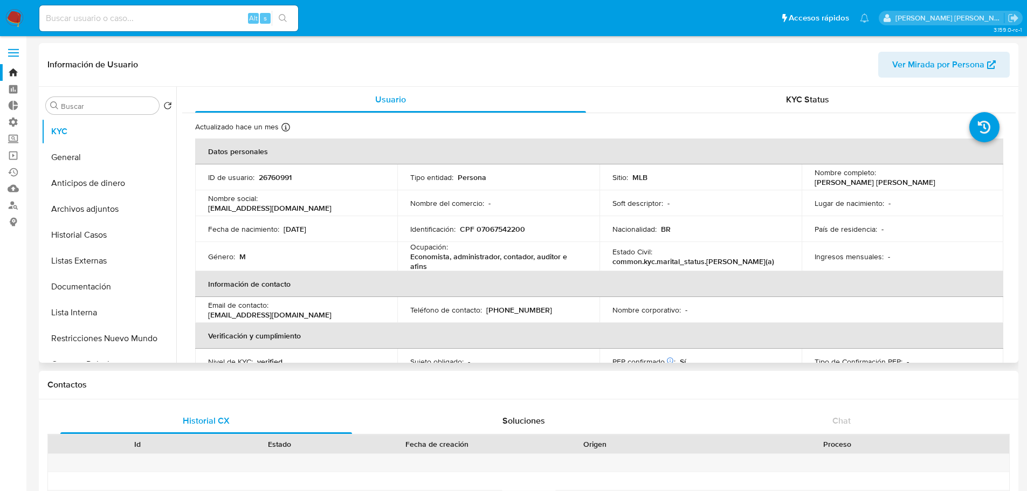
click at [830, 61] on header "Información de Usuario Ver Mirada por Persona" at bounding box center [528, 65] width 963 height 26
click at [131, 312] on button "Lista Interna" at bounding box center [105, 313] width 126 height 26
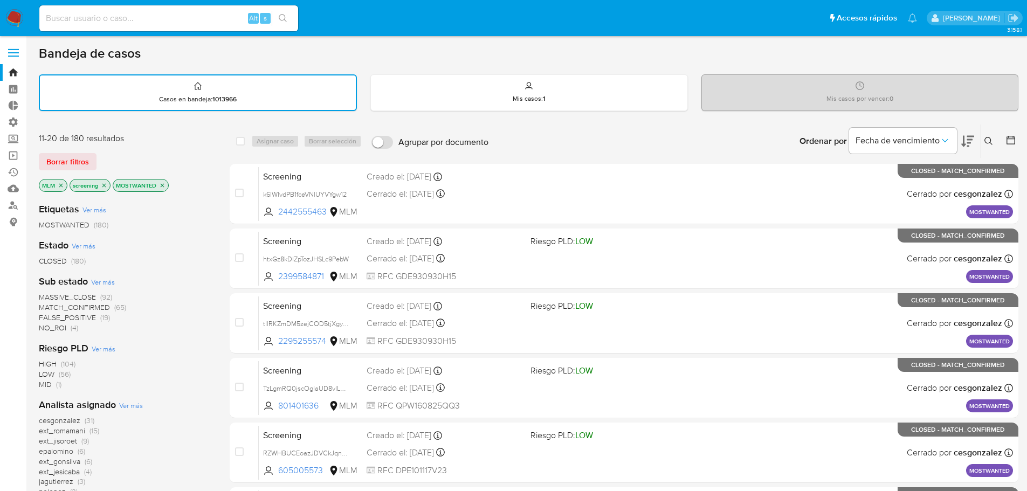
scroll to position [54, 0]
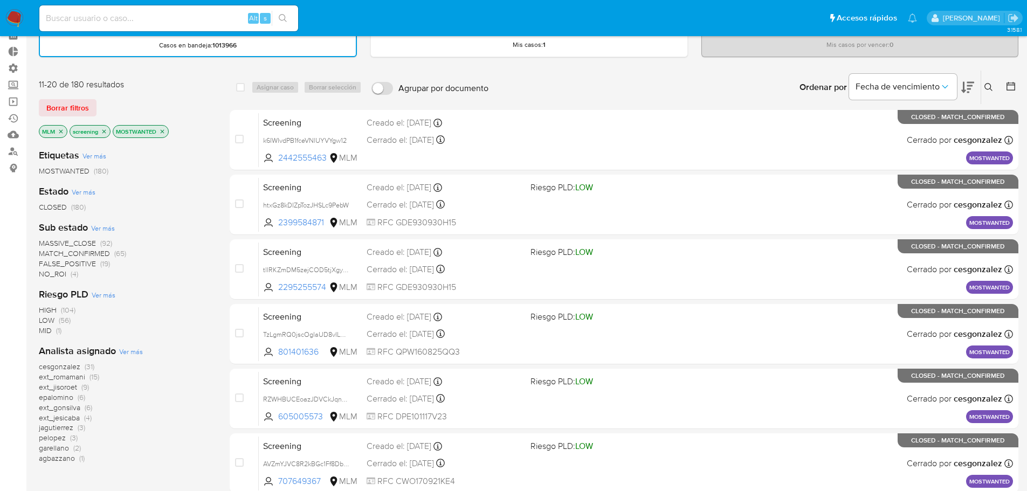
click at [164, 15] on input at bounding box center [168, 18] width 259 height 14
paste input "14722957"
type input "14722957"
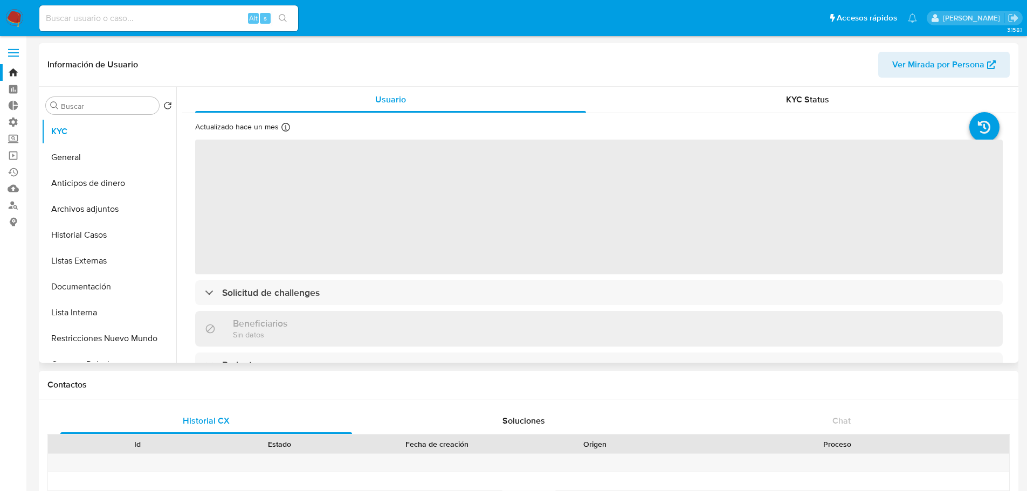
select select "10"
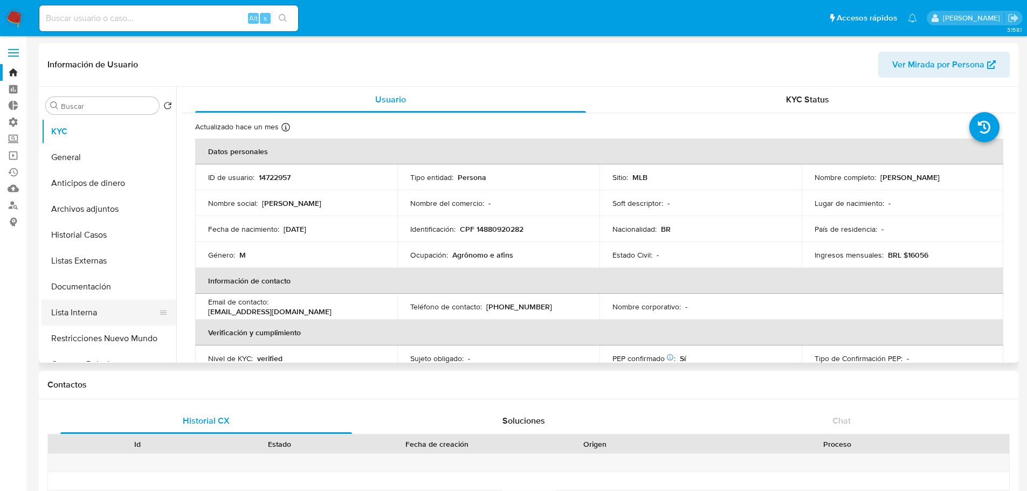
click at [135, 307] on button "Lista Interna" at bounding box center [105, 313] width 126 height 26
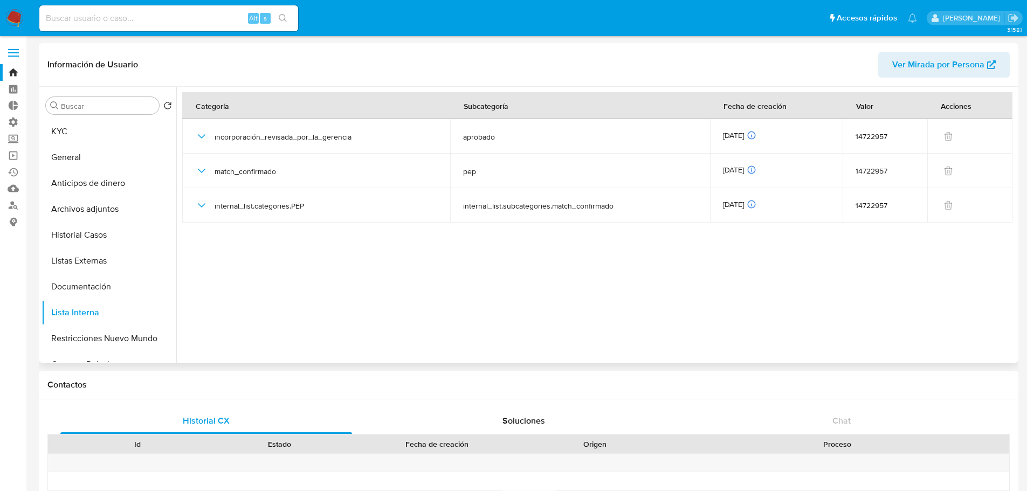
click at [186, 54] on header "Información de Usuario Ver Mirada por Persona" at bounding box center [528, 65] width 963 height 26
click at [204, 18] on input at bounding box center [168, 18] width 259 height 14
paste input "33414239"
type input "33414239"
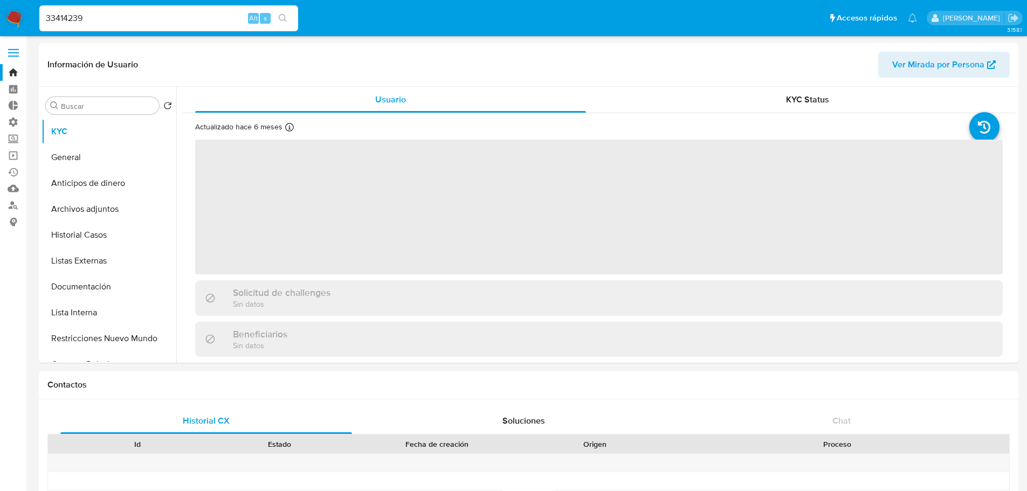
click at [328, 20] on ul "Pausado Ver notificaciones 33414239 Alt s Accesos rápidos Presiona las siguient…" at bounding box center [478, 17] width 889 height 27
select select "10"
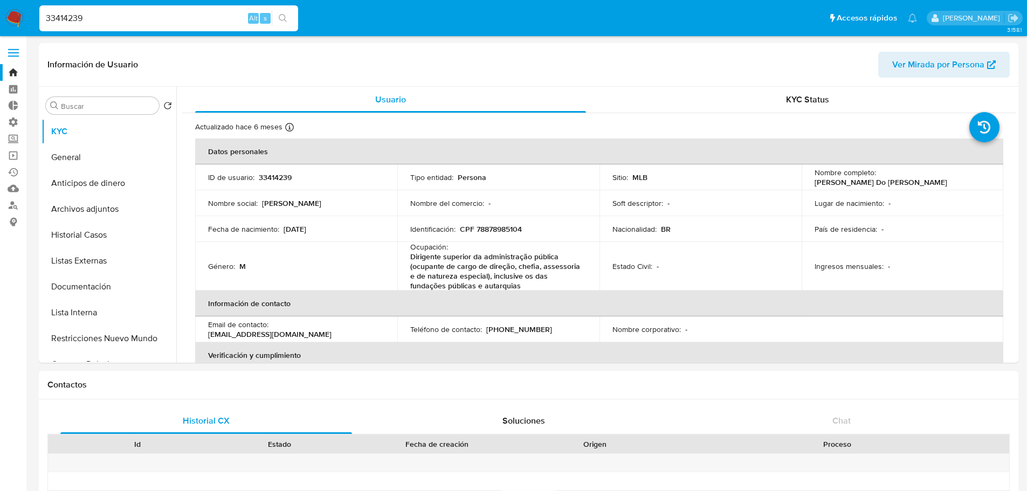
click at [791, 10] on ul "Pausado Ver notificaciones 33414239 Alt s Accesos rápidos Presiona las siguient…" at bounding box center [478, 17] width 889 height 27
click at [780, 12] on ul "Pausado Ver notificaciones 33414239 Alt s Accesos rápidos Presiona las siguient…" at bounding box center [478, 17] width 889 height 27
click at [121, 307] on button "Lista Interna" at bounding box center [105, 313] width 126 height 26
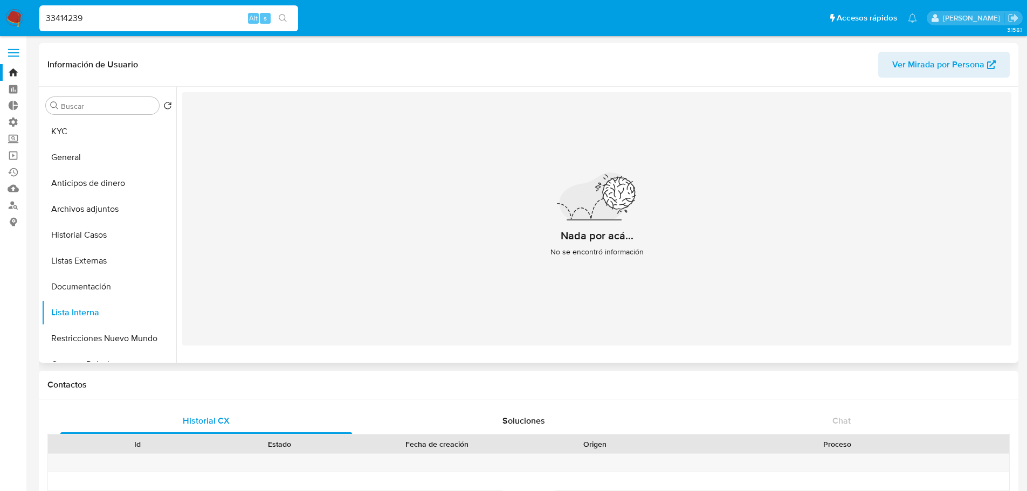
click at [191, 59] on header "Información de Usuario Ver Mirada por Persona" at bounding box center [528, 65] width 963 height 26
click at [205, 19] on input "33414239" at bounding box center [168, 18] width 259 height 14
paste input "1019089802"
type input "1019089802"
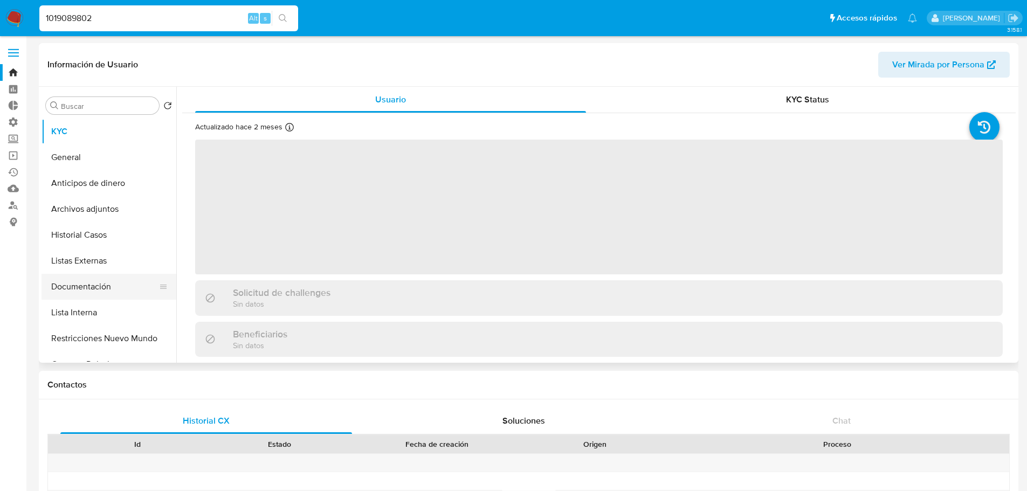
select select "10"
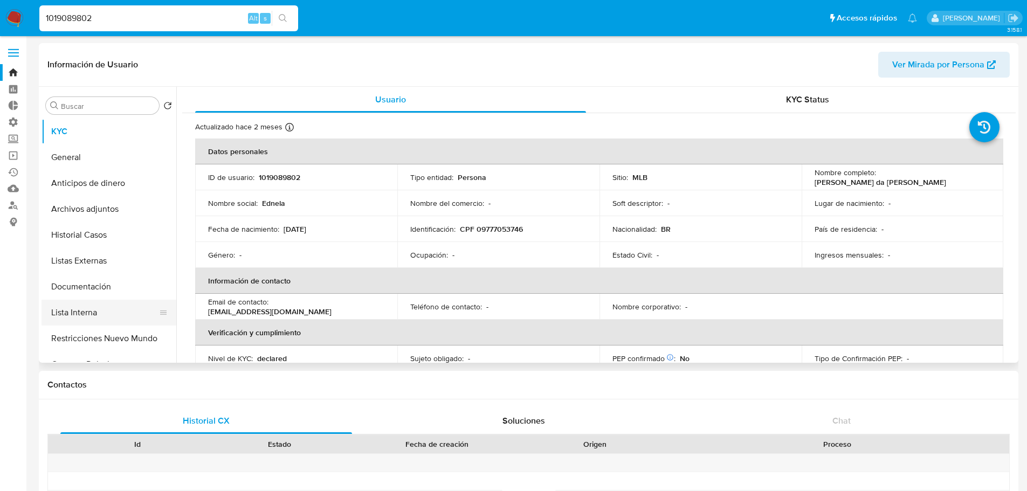
click at [129, 304] on button "Lista Interna" at bounding box center [105, 313] width 126 height 26
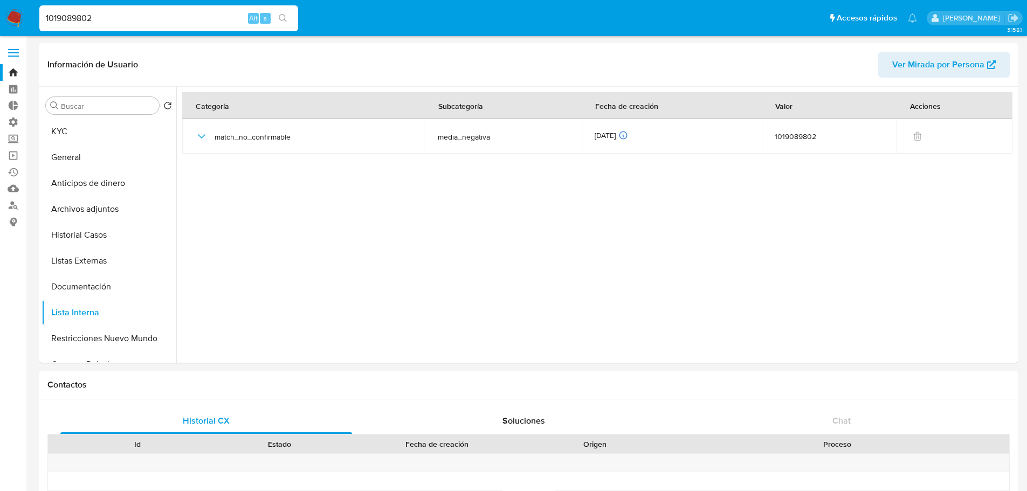
click at [218, 15] on input "1019089802" at bounding box center [168, 18] width 259 height 14
paste input "37578626"
type input "137578626"
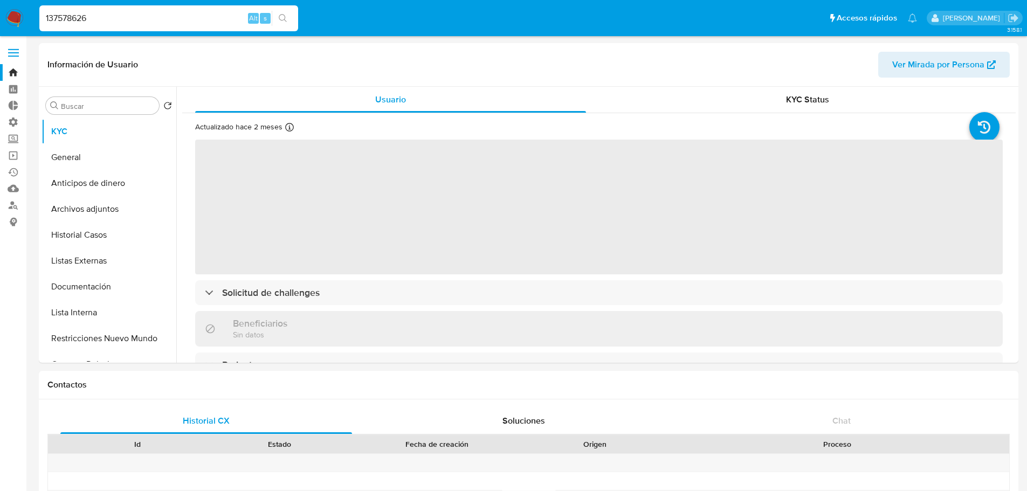
select select "10"
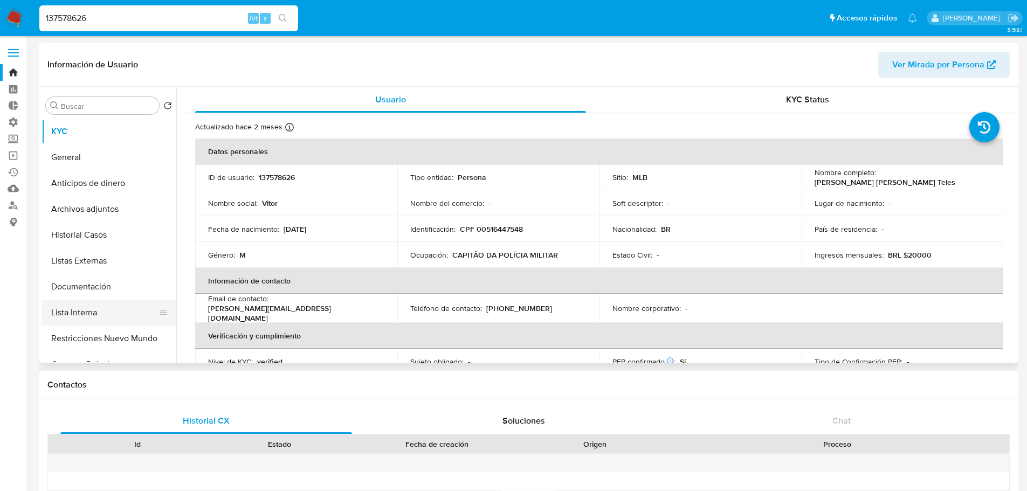
click at [125, 311] on button "Lista Interna" at bounding box center [105, 313] width 126 height 26
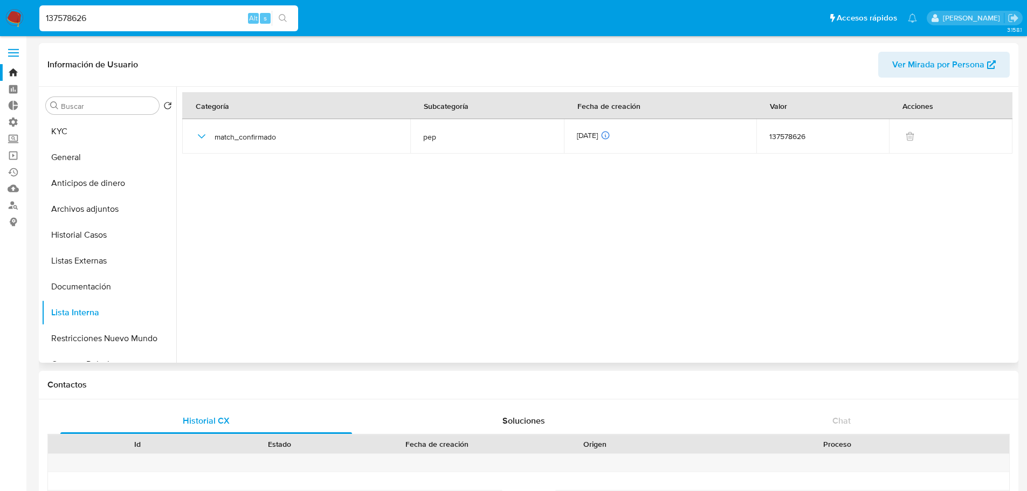
click at [193, 67] on header "Información de Usuario Ver Mirada por Persona" at bounding box center [528, 65] width 963 height 26
click at [49, 15] on input "137578626" at bounding box center [168, 18] width 259 height 14
click at [360, 58] on header "Información de Usuario Ver Mirada por Persona" at bounding box center [528, 65] width 963 height 26
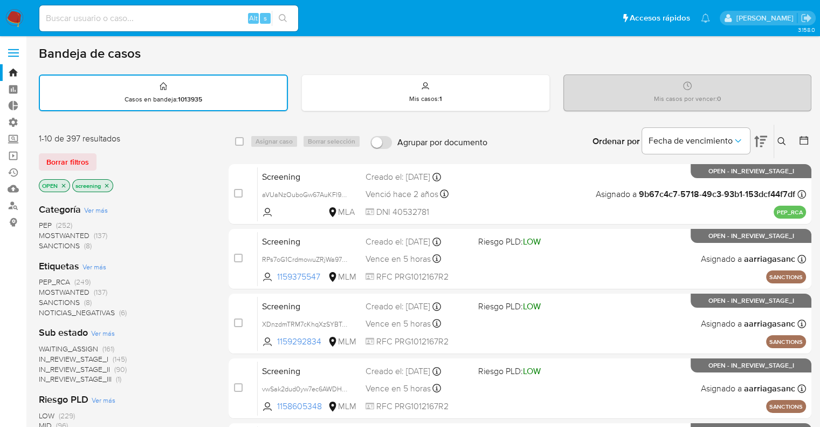
click at [50, 299] on span "SANCTIONS" at bounding box center [59, 302] width 41 height 11
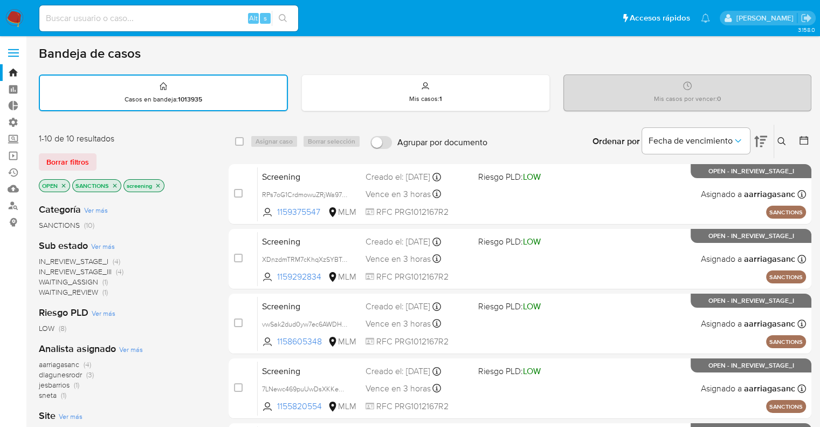
click at [115, 187] on icon "close-filter" at bounding box center [115, 185] width 6 height 6
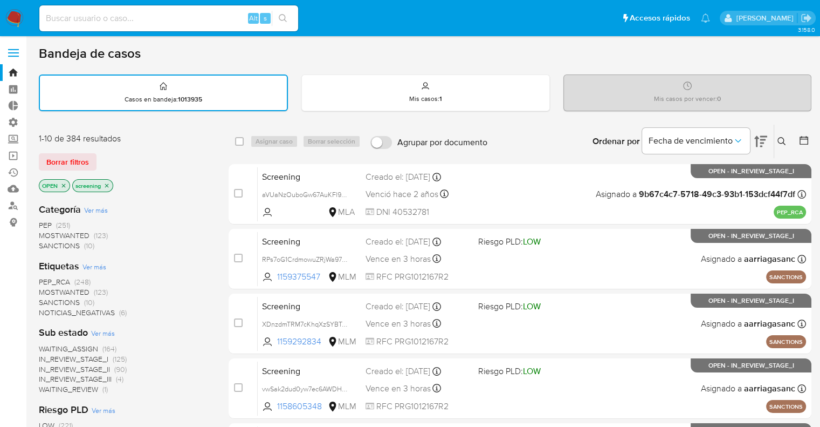
click at [42, 279] on span "PEP_RCA" at bounding box center [54, 281] width 31 height 11
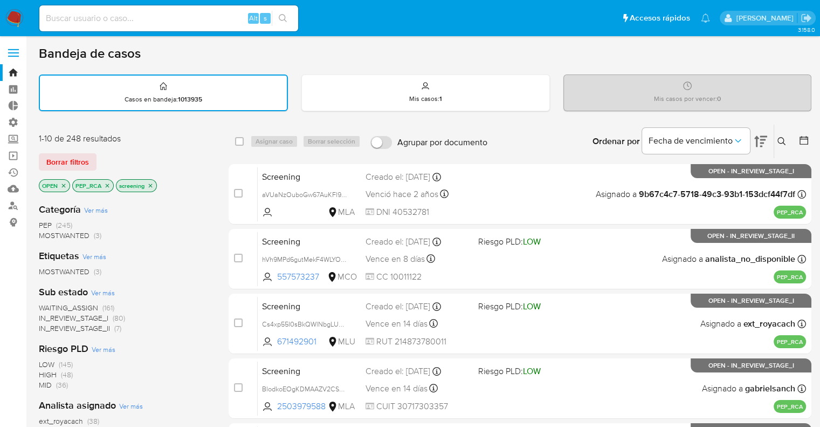
click at [107, 186] on icon "close-filter" at bounding box center [107, 185] width 6 height 6
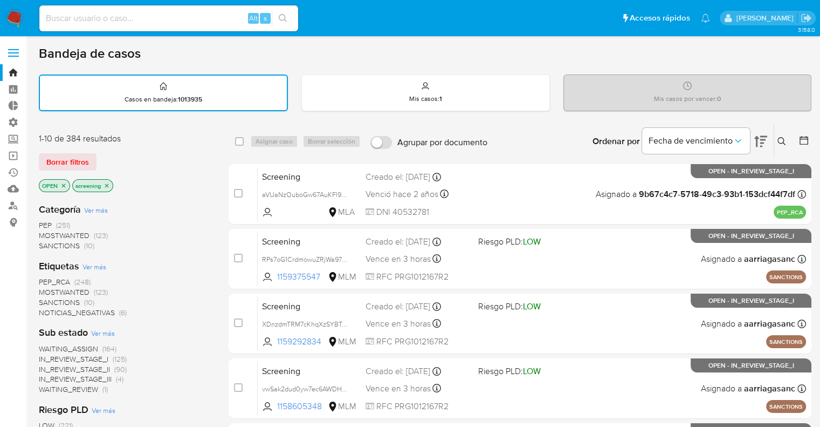
click at [51, 290] on span "MOSTWANTED" at bounding box center [64, 291] width 51 height 11
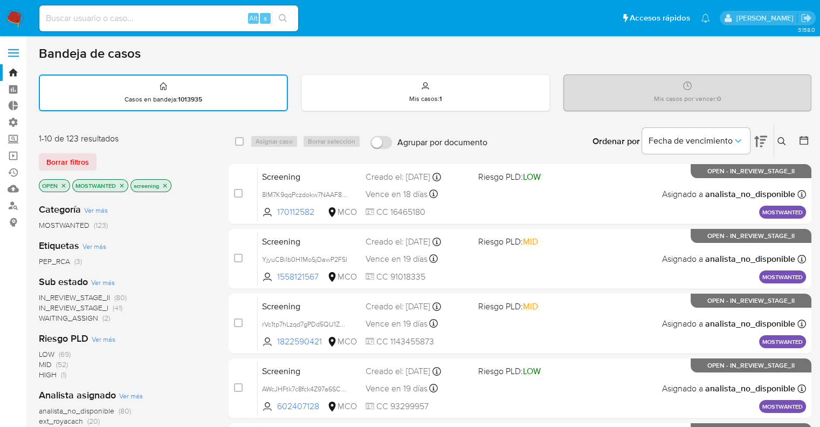
click at [155, 159] on div "Borrar filtros" at bounding box center [125, 161] width 173 height 17
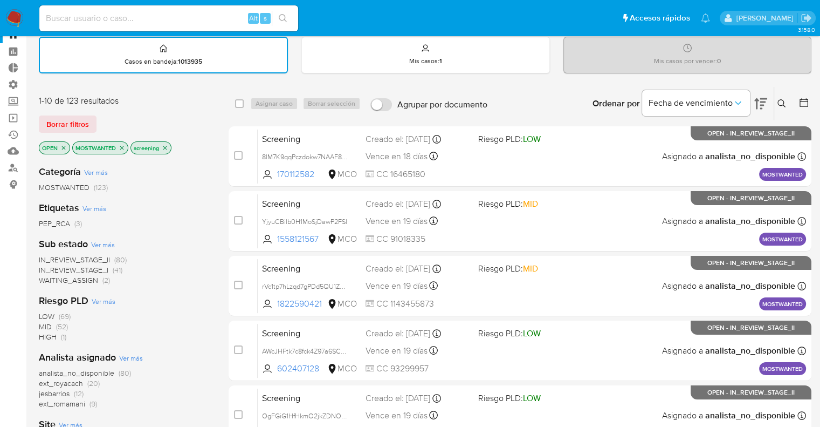
scroll to position [54, 0]
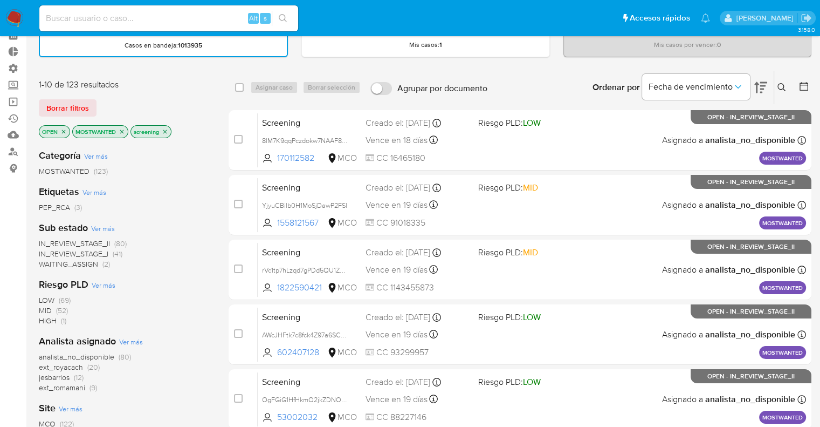
click at [42, 385] on span "ext_romamani" at bounding box center [62, 387] width 46 height 11
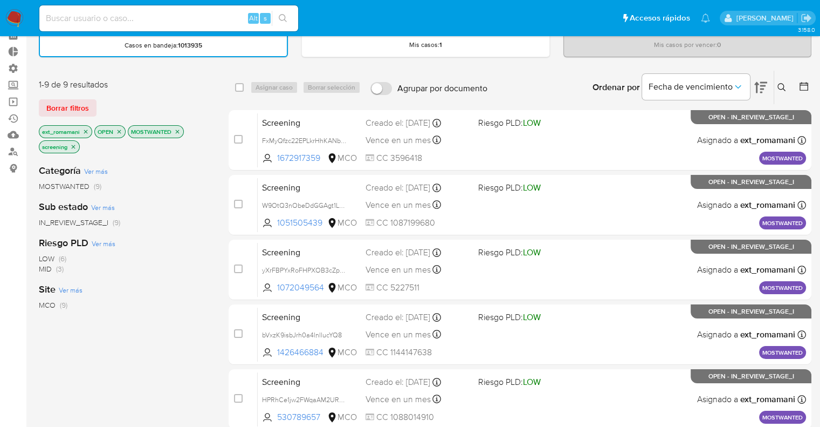
click at [534, 18] on ul "Pausado Ver notificaciones Alt s Accesos rápidos Presiona las siguientes teclas…" at bounding box center [375, 17] width 682 height 27
click at [95, 107] on button "Borrar filtros" at bounding box center [68, 107] width 58 height 17
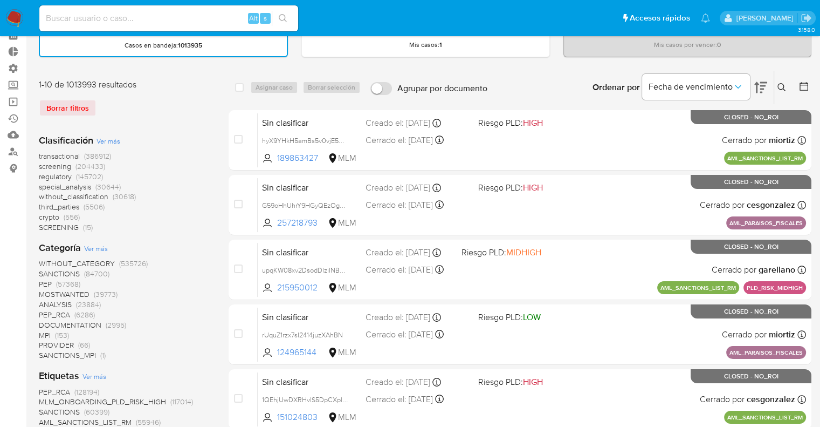
click at [42, 176] on span "regulatory" at bounding box center [55, 176] width 33 height 11
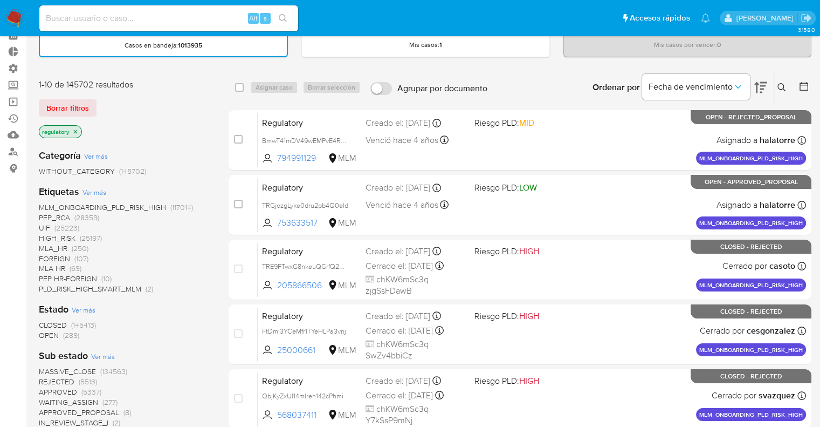
click at [41, 330] on span "OPEN" at bounding box center [49, 335] width 20 height 11
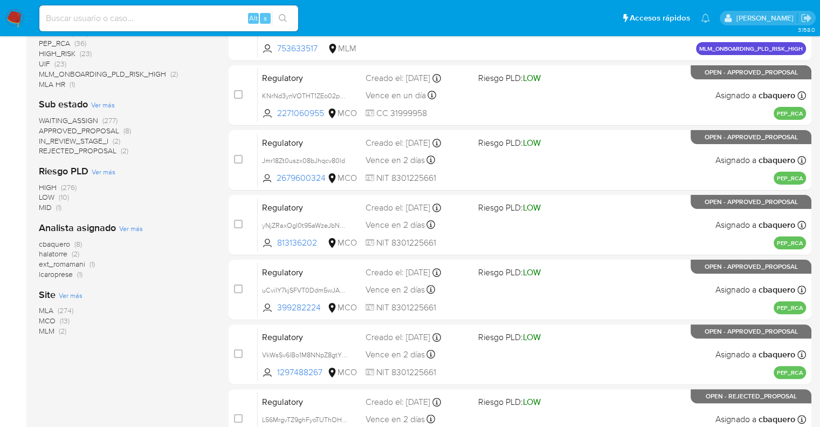
scroll to position [270, 0]
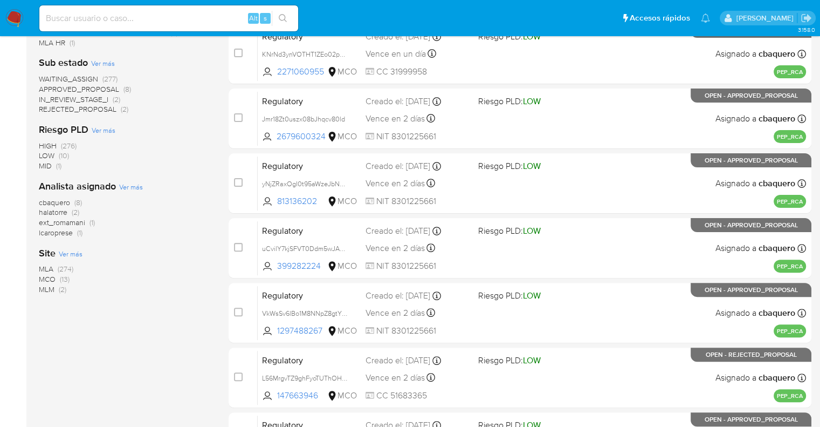
click at [45, 278] on span "MCO" at bounding box center [47, 278] width 17 height 11
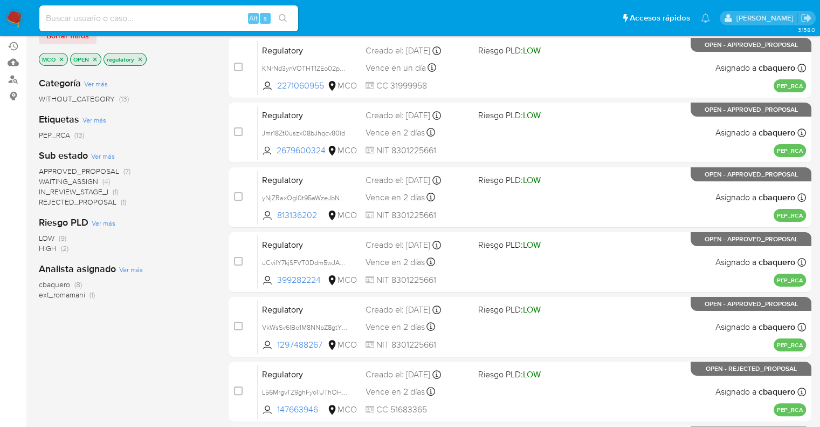
scroll to position [108, 0]
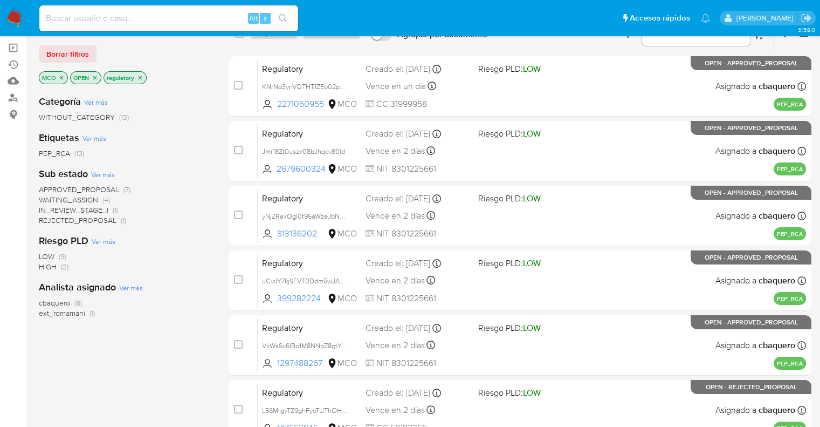
click at [49, 200] on span "WAITING_ASSIGN" at bounding box center [68, 199] width 59 height 11
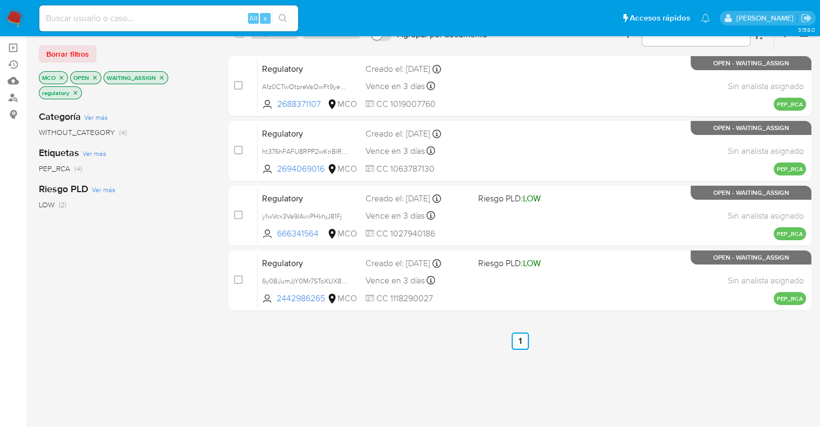
click at [161, 77] on icon "close-filter" at bounding box center [162, 77] width 6 height 6
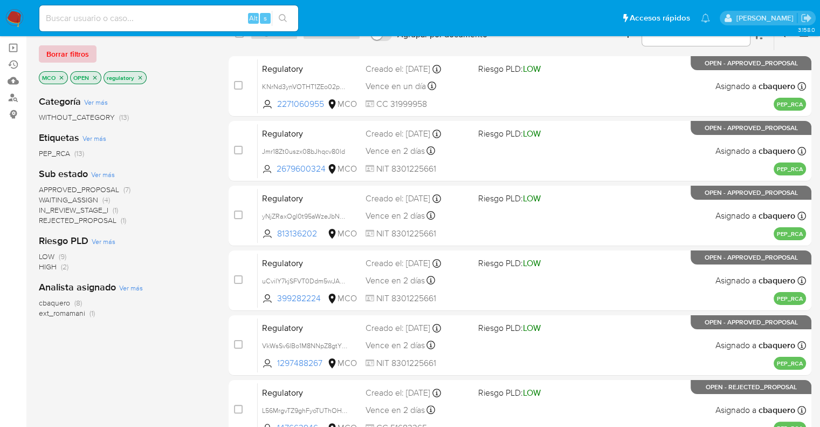
click at [84, 56] on span "Borrar filtros" at bounding box center [67, 53] width 43 height 15
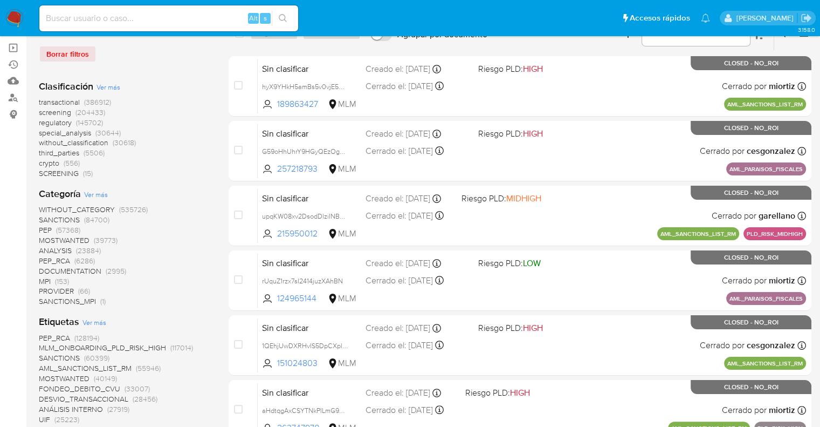
click at [40, 113] on span "screening" at bounding box center [55, 112] width 32 height 11
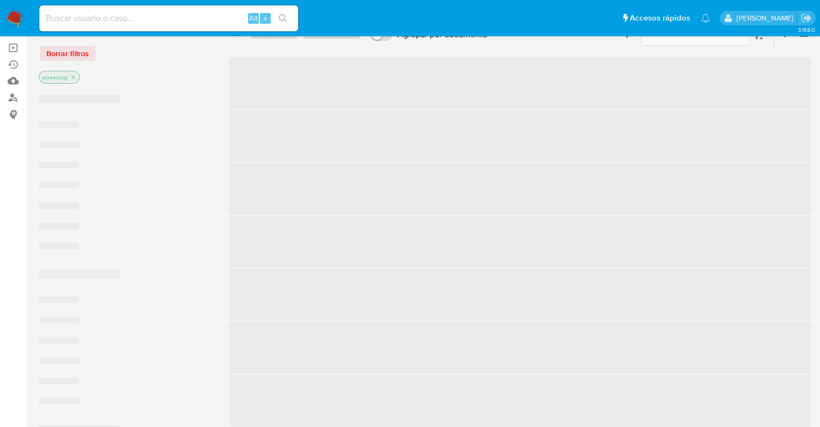
click at [157, 58] on div "Borrar filtros" at bounding box center [125, 53] width 173 height 17
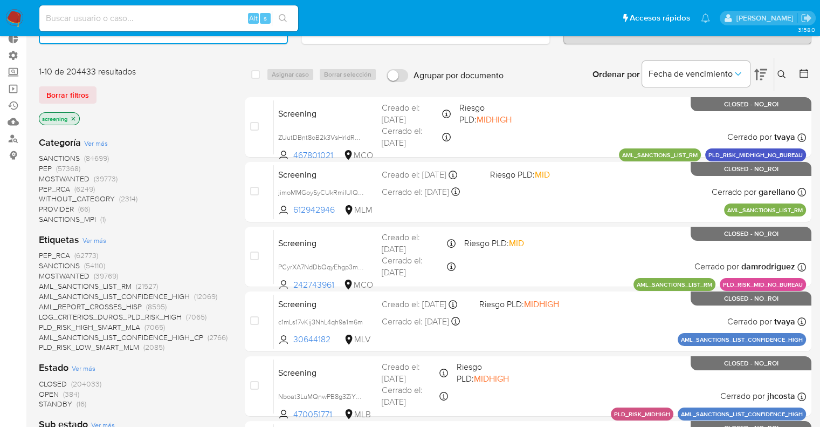
scroll to position [162, 0]
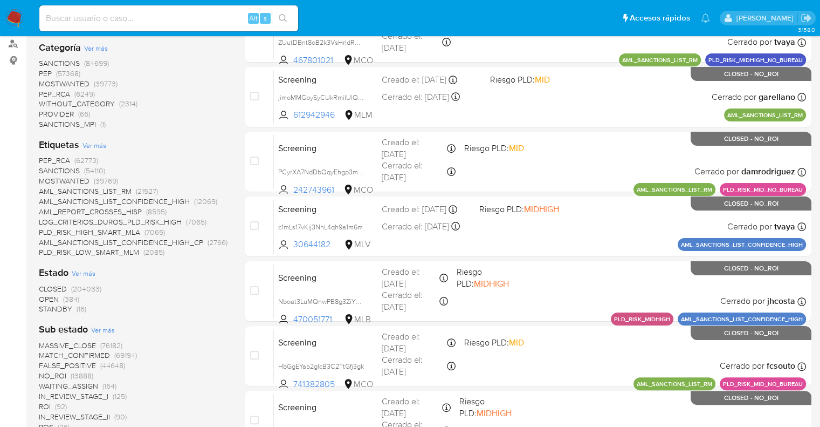
click at [43, 297] on span "OPEN" at bounding box center [49, 298] width 20 height 11
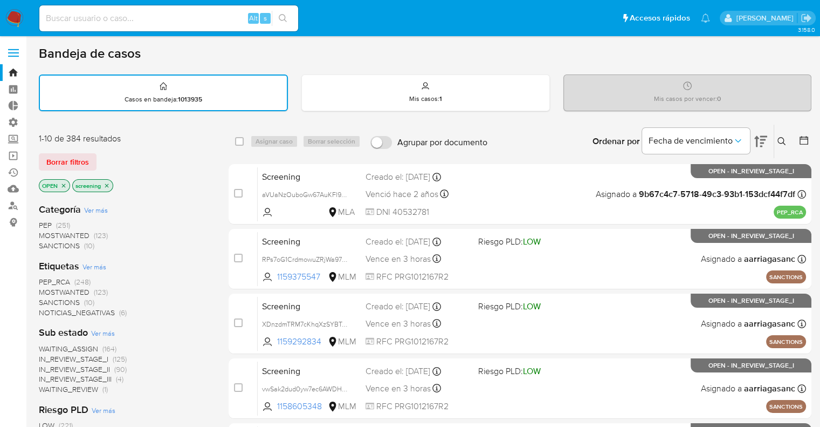
click at [99, 162] on div "Borrar filtros" at bounding box center [125, 161] width 173 height 17
click at [721, 51] on div "Bandeja de casos" at bounding box center [425, 53] width 773 height 16
click at [153, 166] on div "Borrar filtros" at bounding box center [125, 161] width 173 height 17
click at [104, 153] on div "Borrar filtros" at bounding box center [125, 161] width 173 height 17
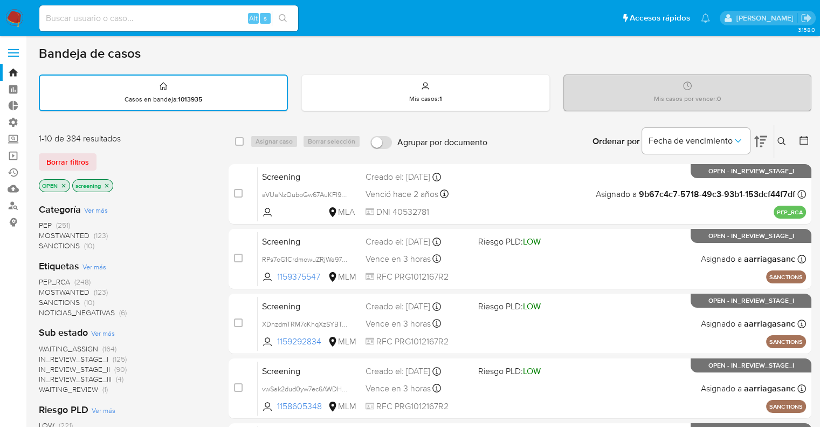
click at [63, 183] on icon "close-filter" at bounding box center [64, 185] width 4 height 4
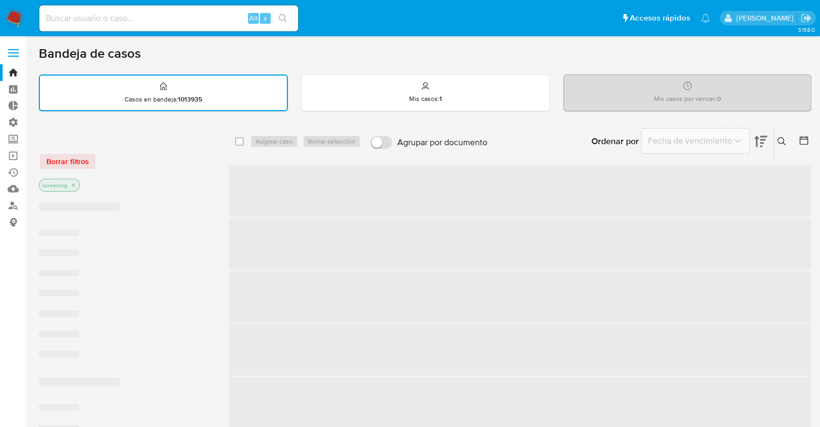
click at [99, 160] on div "Borrar filtros" at bounding box center [125, 161] width 173 height 17
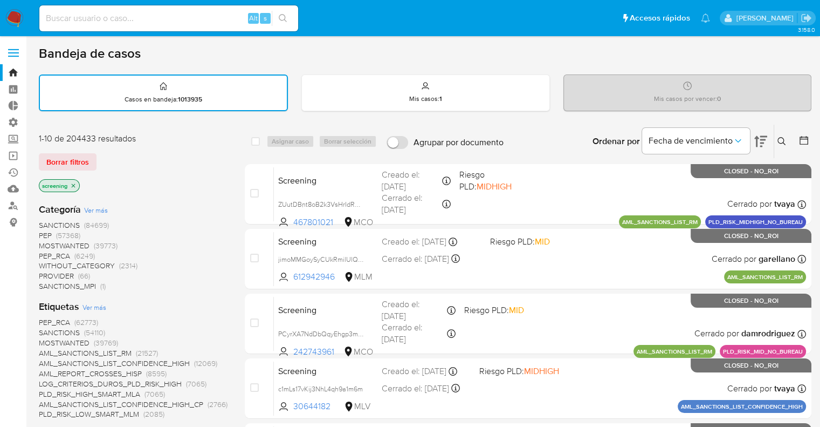
click at [98, 156] on div "Borrar filtros" at bounding box center [125, 161] width 173 height 17
click at [572, 17] on ul "Pausado Ver notificaciones Alt s Accesos rápidos Presiona las siguientes teclas…" at bounding box center [375, 17] width 682 height 27
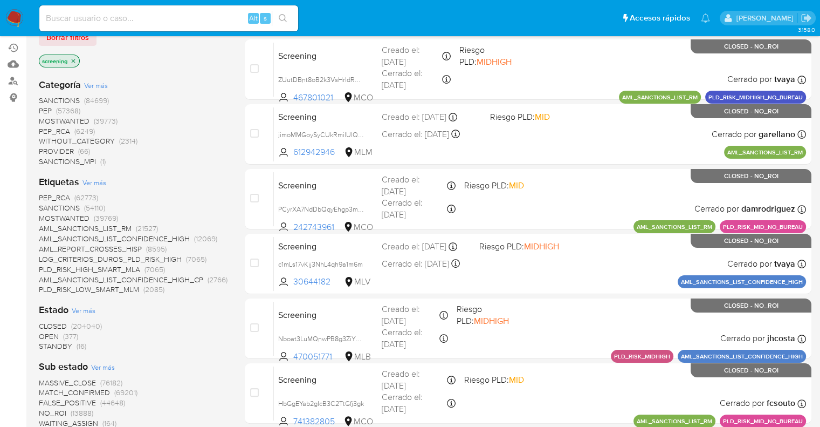
scroll to position [162, 0]
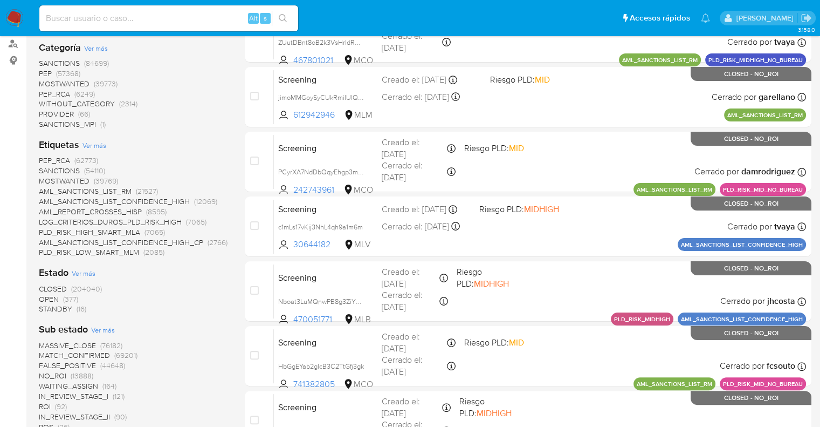
click at [44, 299] on span "OPEN" at bounding box center [49, 298] width 20 height 11
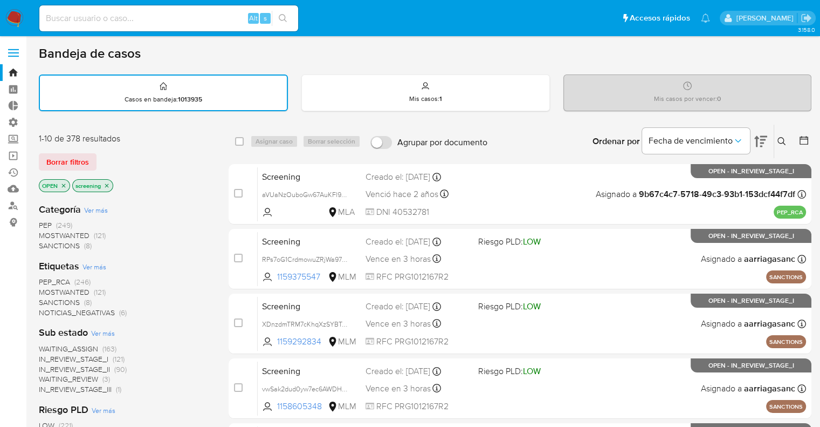
click at [49, 300] on span "SANCTIONS" at bounding box center [59, 302] width 41 height 11
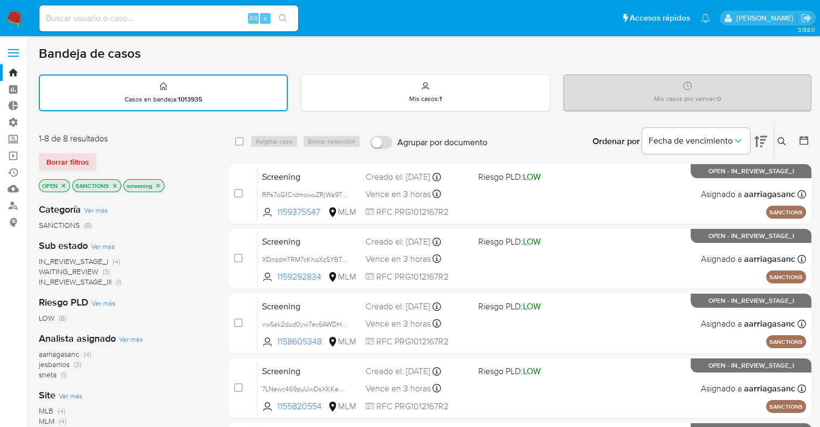
click at [116, 184] on icon "close-filter" at bounding box center [115, 185] width 6 height 6
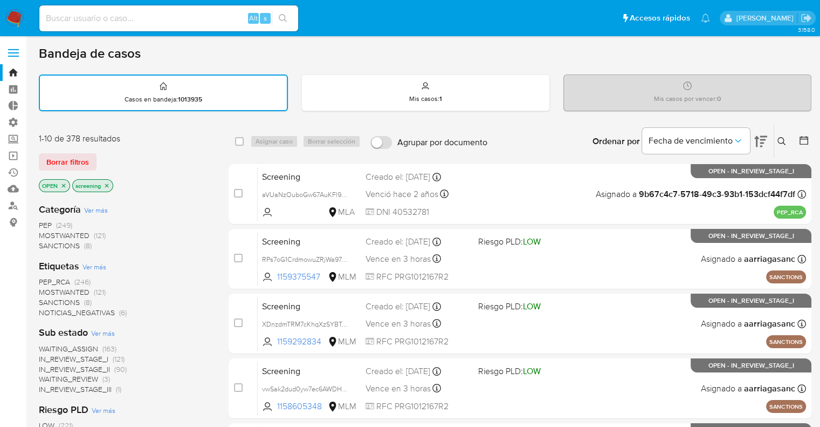
click at [49, 289] on span "MOSTWANTED" at bounding box center [64, 291] width 51 height 11
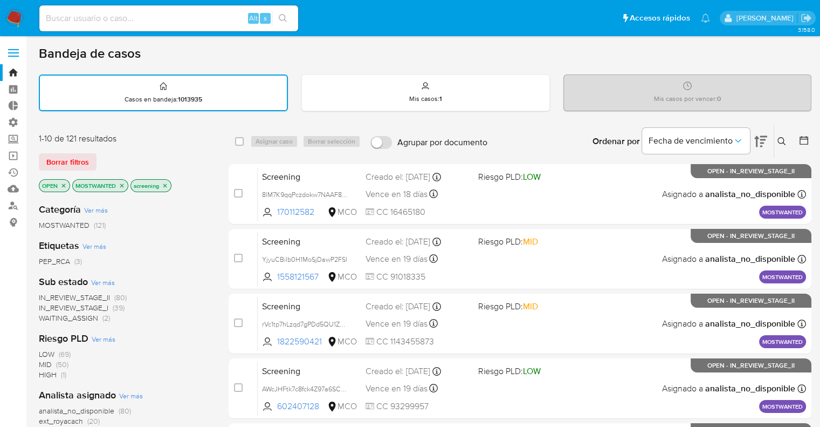
click at [120, 187] on icon "close-filter" at bounding box center [122, 185] width 6 height 6
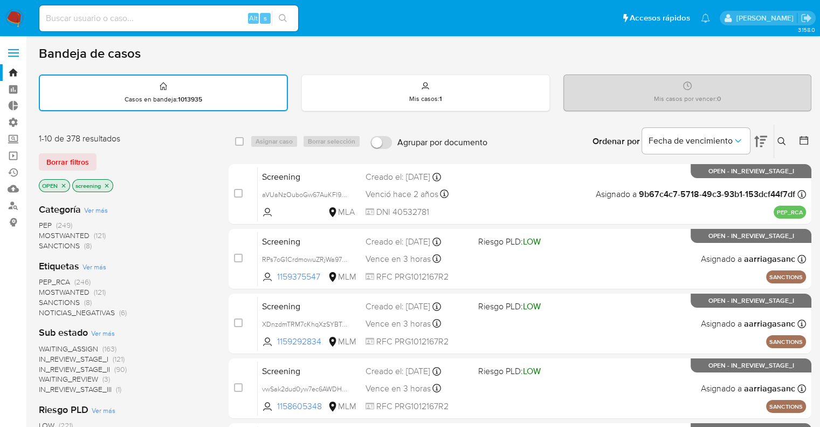
click at [43, 279] on span "PEP_RCA" at bounding box center [54, 281] width 31 height 11
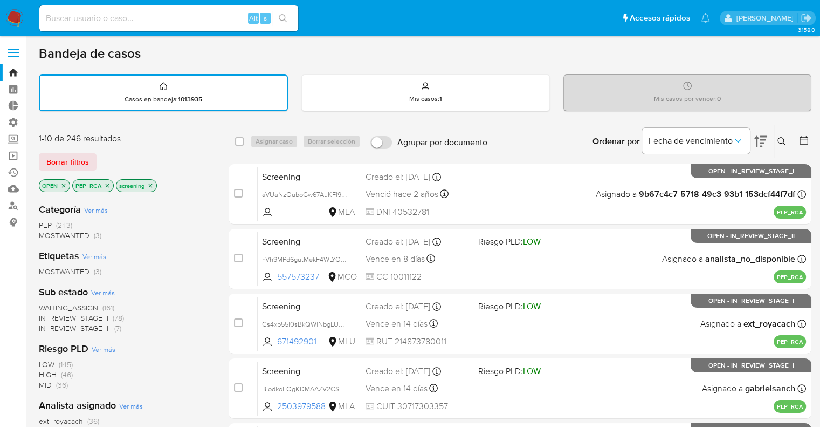
click at [547, 20] on ul "Pausado Ver notificaciones Alt s Accesos rápidos Presiona las siguientes teclas…" at bounding box center [375, 17] width 682 height 27
click at [188, 139] on div "1-10 de 246 resultados" at bounding box center [125, 139] width 173 height 12
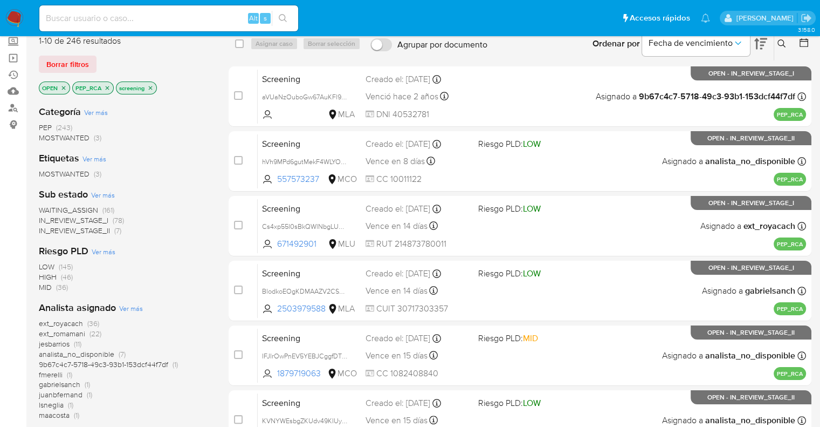
scroll to position [108, 0]
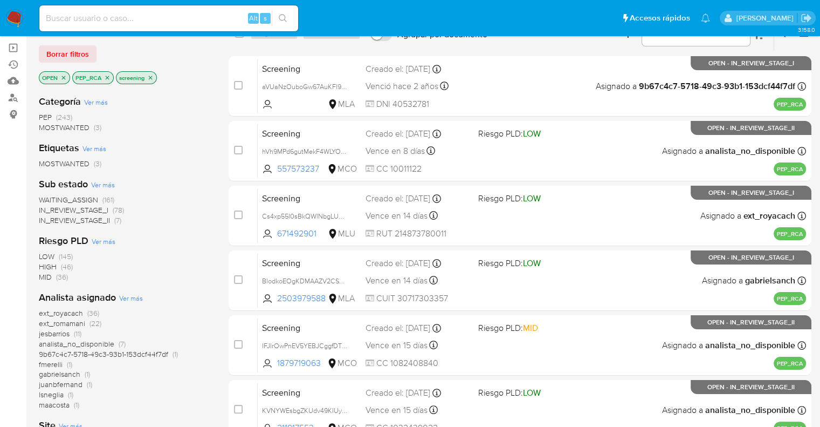
click at [45, 198] on span "WAITING_ASSIGN" at bounding box center [68, 199] width 59 height 11
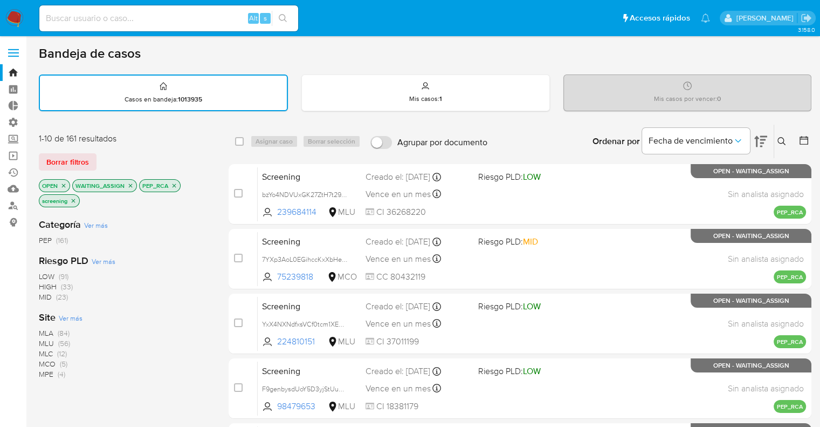
click at [132, 183] on icon "close-filter" at bounding box center [130, 185] width 6 height 6
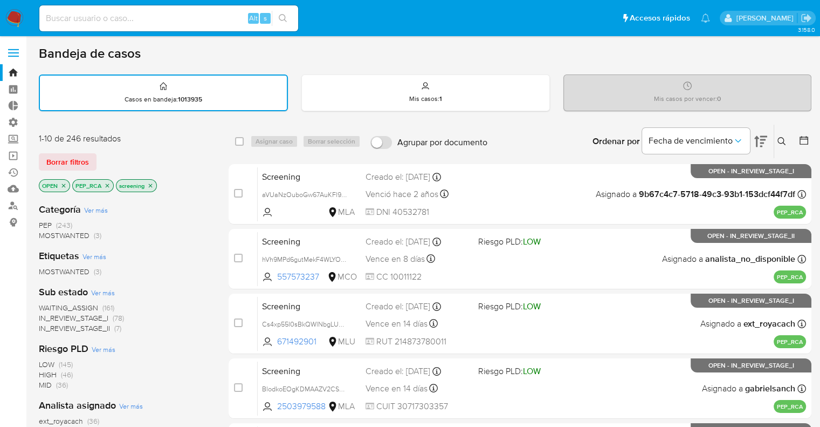
click at [108, 185] on icon "close-filter" at bounding box center [107, 185] width 6 height 6
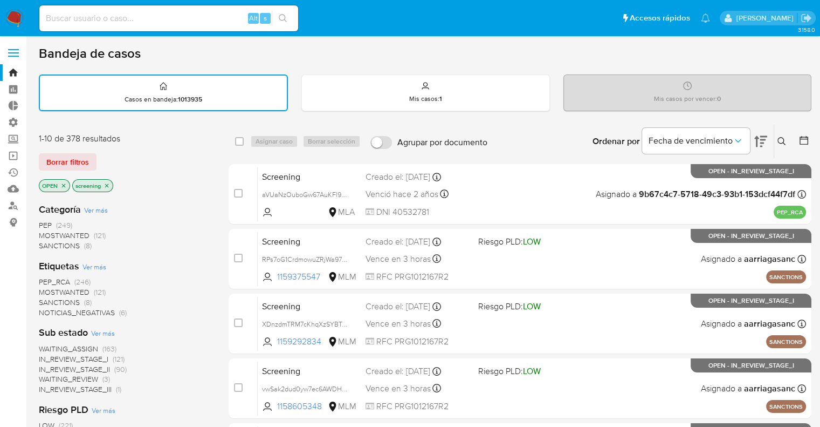
click at [119, 153] on div "Borrar filtros" at bounding box center [125, 161] width 173 height 17
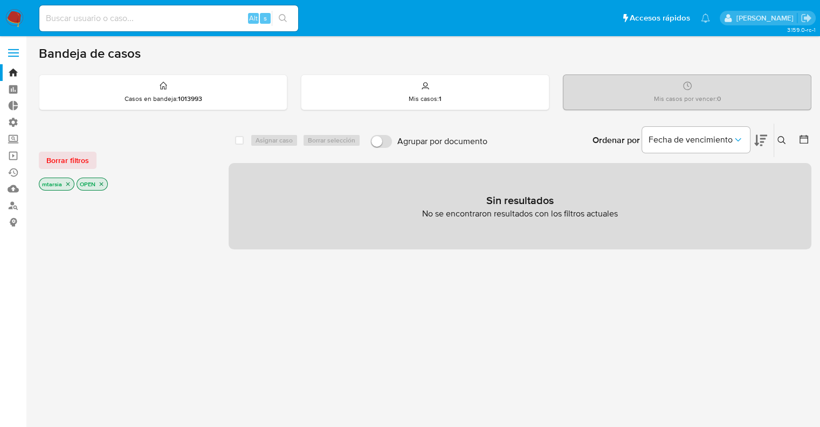
click at [95, 156] on div "Borrar filtros" at bounding box center [125, 160] width 173 height 17
click at [94, 155] on button "Borrar filtros" at bounding box center [68, 160] width 58 height 17
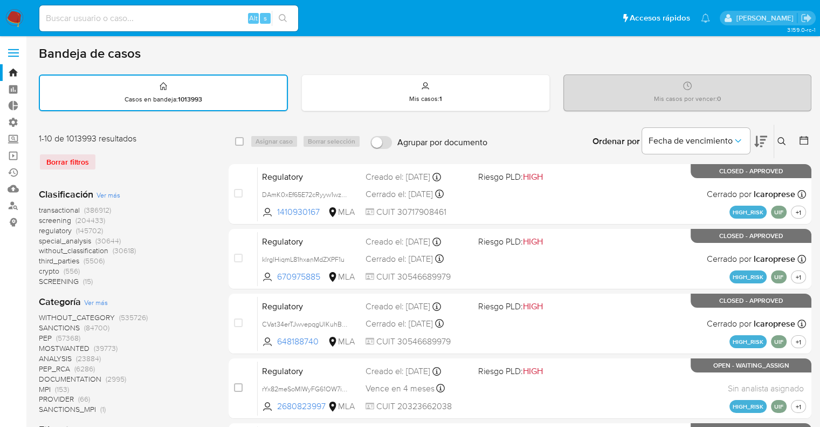
click at [797, 140] on div at bounding box center [801, 141] width 19 height 33
click at [800, 138] on icon at bounding box center [804, 140] width 11 height 11
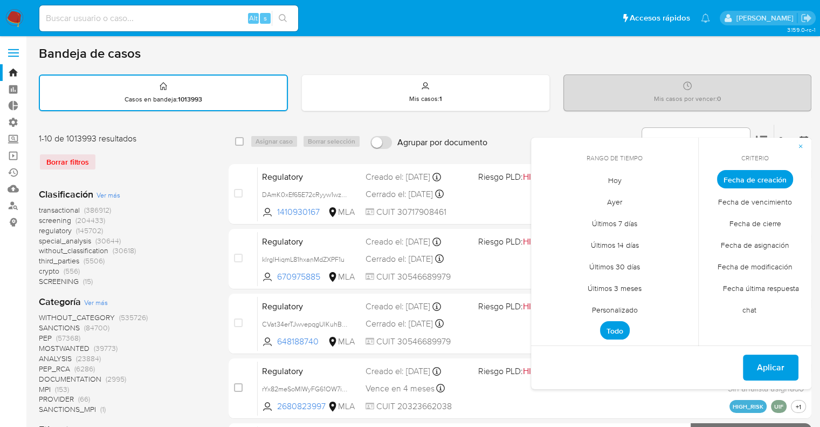
click at [612, 186] on span "Hoy" at bounding box center [615, 180] width 36 height 22
click at [719, 261] on span "Fecha de modificación" at bounding box center [756, 266] width 98 height 22
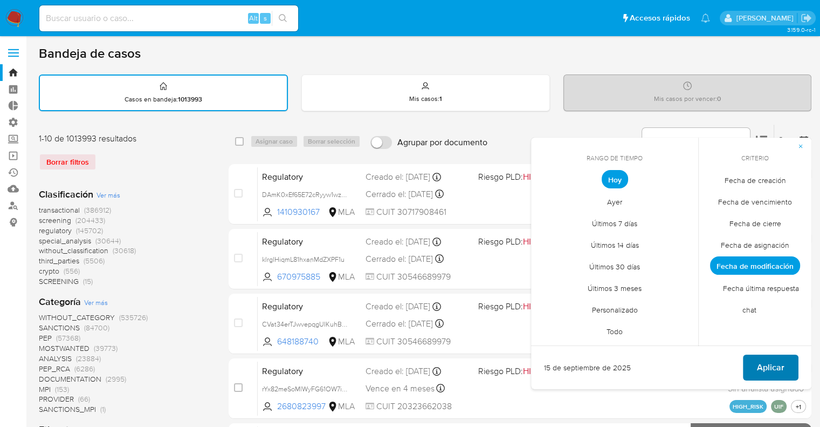
click at [750, 364] on button "Aplicar" at bounding box center [771, 367] width 56 height 26
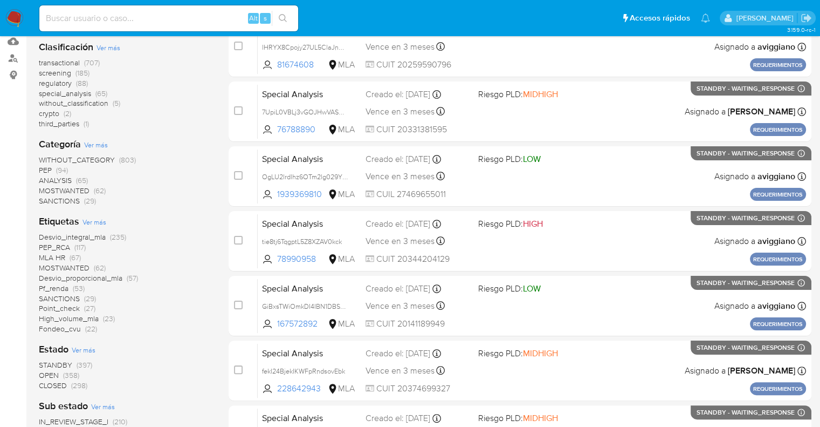
scroll to position [216, 0]
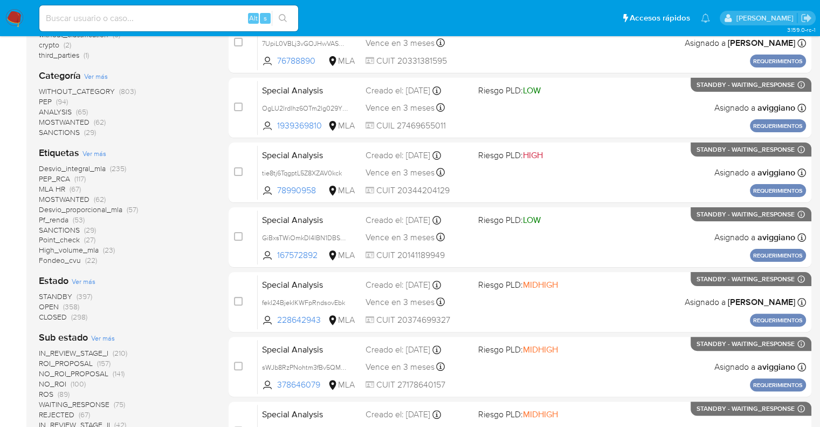
click at [45, 314] on span "CLOSED" at bounding box center [53, 316] width 28 height 11
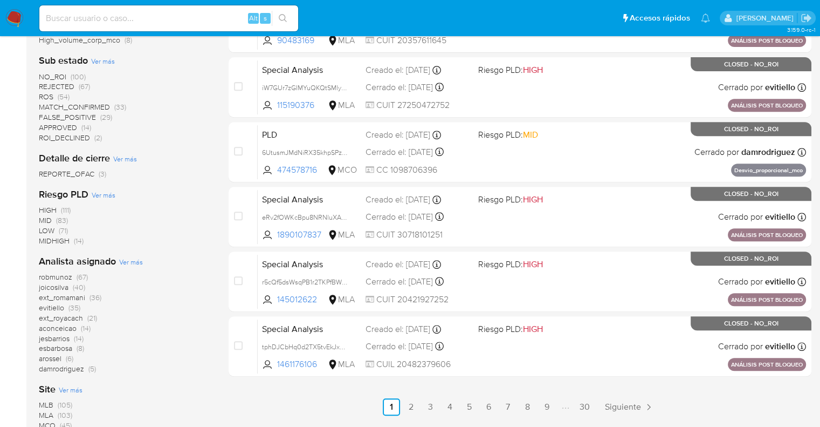
scroll to position [431, 0]
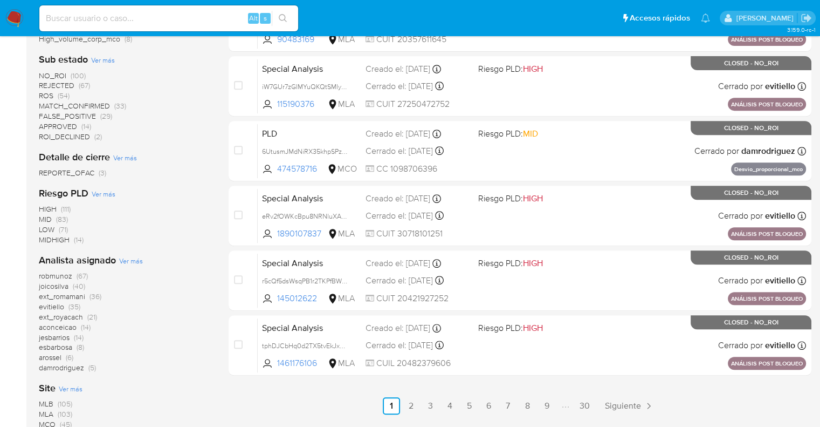
click at [208, 213] on div "HIGH (111) MID (83) LOW (71) MIDHIGH (14)" at bounding box center [125, 224] width 173 height 41
click at [556, 12] on ul "Pausado Ver notificaciones Alt s Accesos rápidos Presiona las siguientes teclas…" at bounding box center [375, 17] width 682 height 27
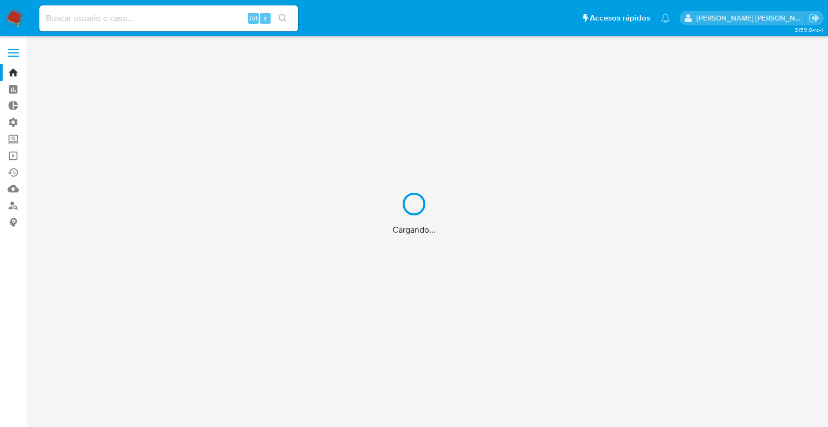
click at [158, 18] on div "Cargando..." at bounding box center [414, 213] width 828 height 427
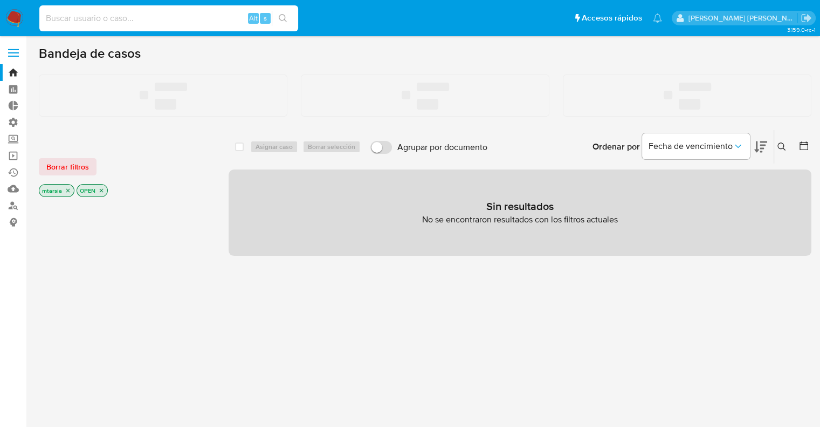
click at [158, 18] on input at bounding box center [168, 18] width 259 height 14
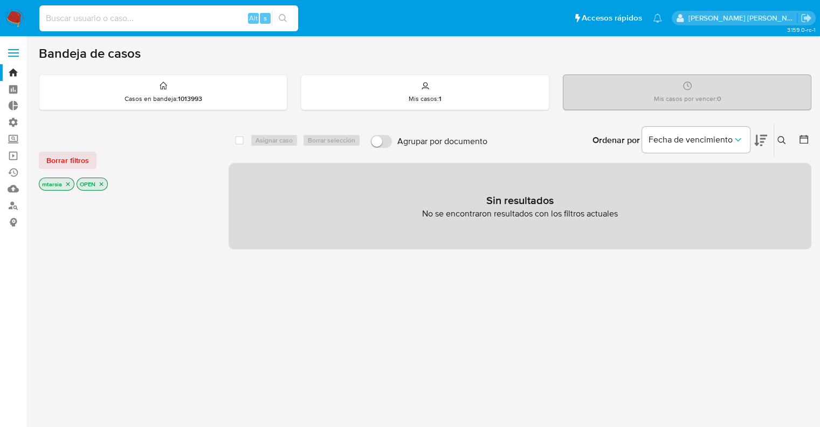
paste input "1825161858"
type input "1825161858"
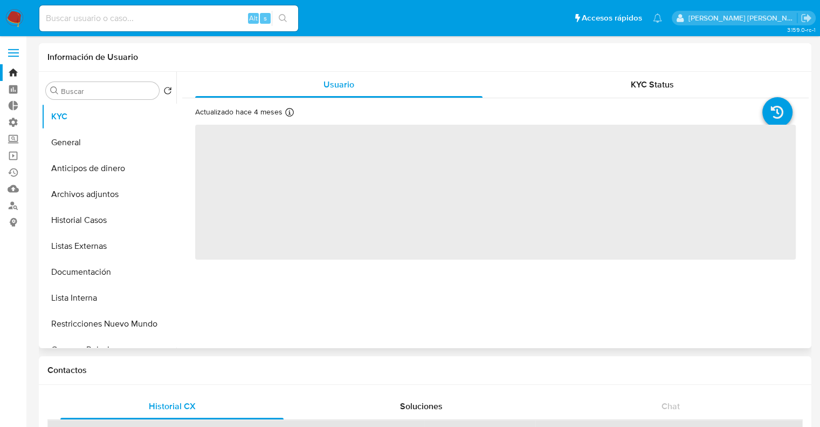
select select "10"
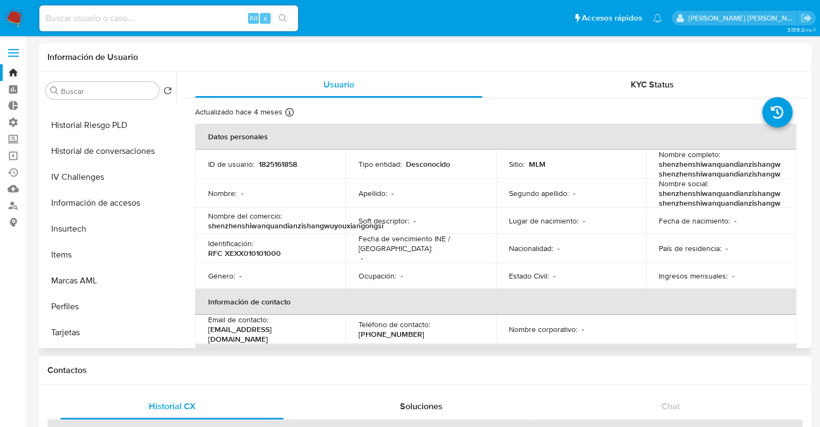
scroll to position [455, 0]
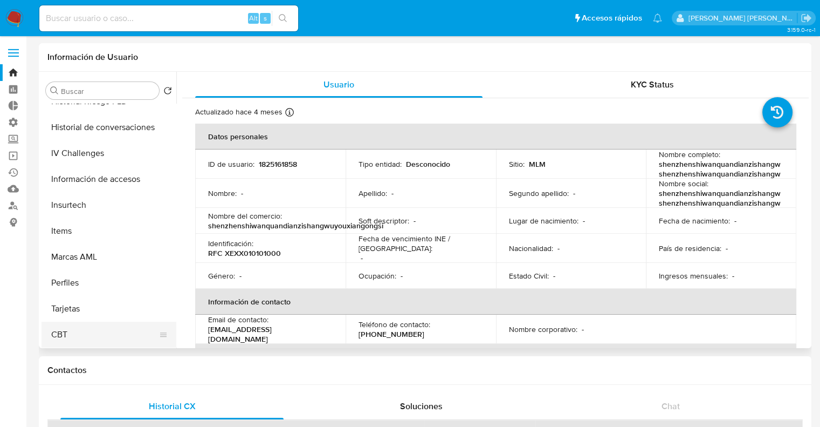
click at [121, 336] on button "CBT" at bounding box center [105, 334] width 126 height 26
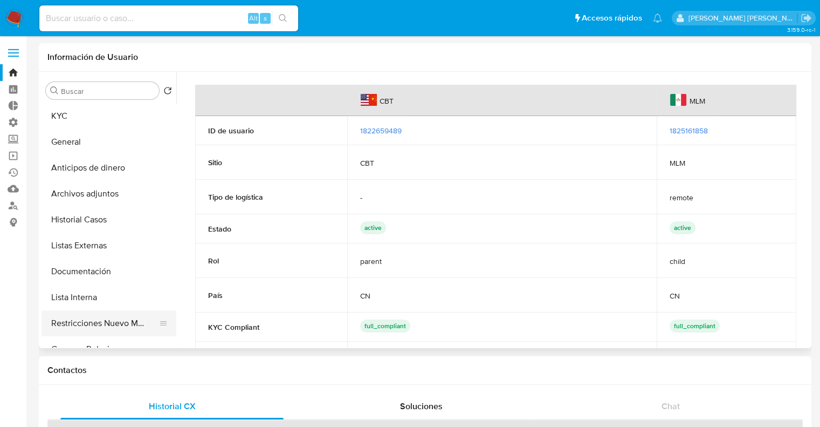
scroll to position [0, 0]
click at [96, 124] on button "KYC" at bounding box center [105, 117] width 126 height 26
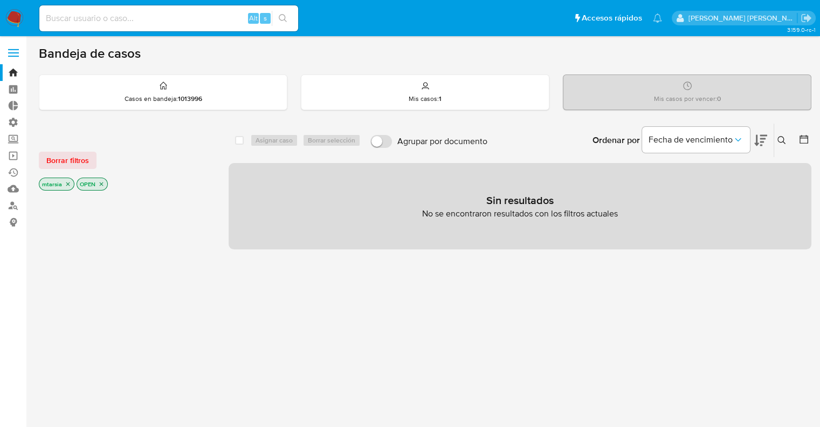
click at [179, 23] on input at bounding box center [168, 18] width 259 height 14
paste input "2641365162"
type input "2641365162"
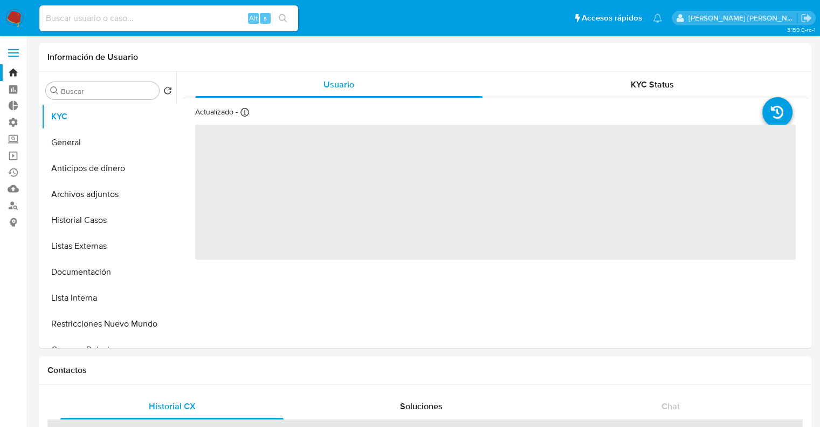
click at [597, 10] on ul "Pausado Ver notificaciones Alt s Accesos rápidos Presiona las siguientes teclas…" at bounding box center [351, 17] width 634 height 27
select select "10"
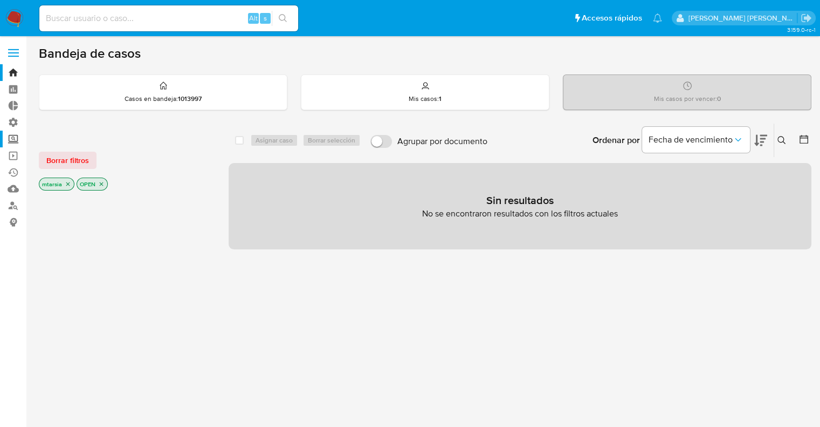
click at [16, 141] on label "Screening" at bounding box center [64, 139] width 128 height 17
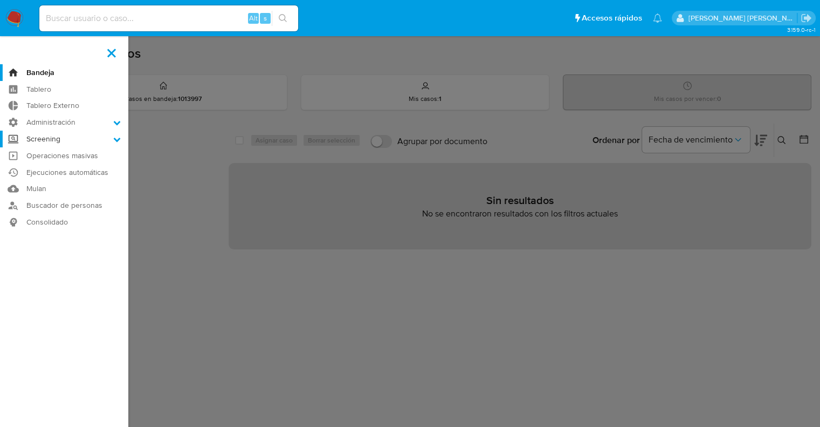
click at [0, 0] on input "Screening" at bounding box center [0, 0] width 0 height 0
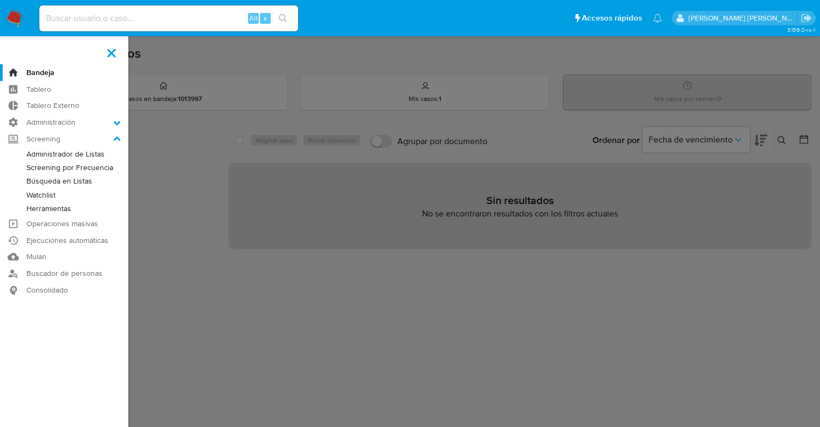
click at [37, 193] on link "Watchlist" at bounding box center [64, 194] width 128 height 13
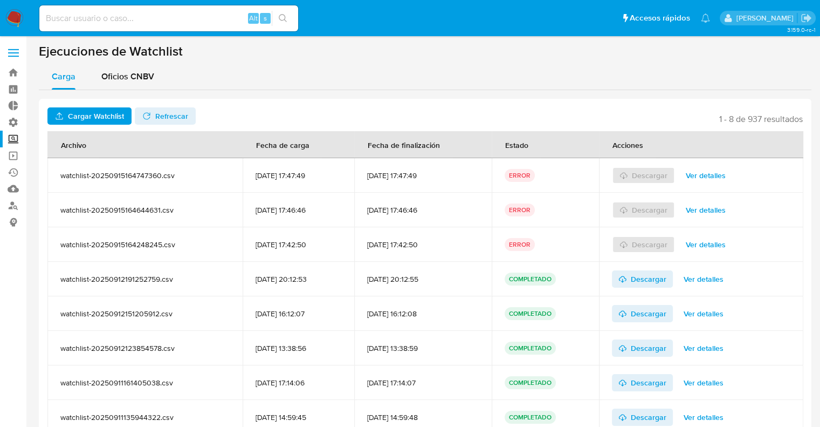
click at [695, 176] on span "Ver detalles" at bounding box center [706, 175] width 40 height 15
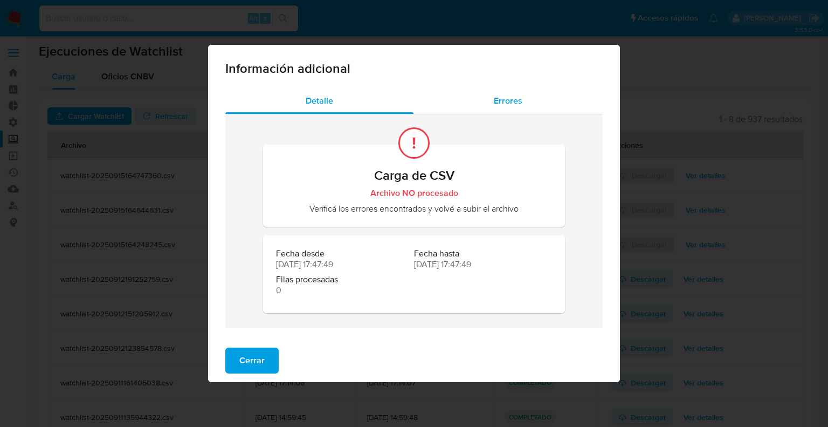
click at [488, 104] on div "Errores" at bounding box center [508, 101] width 189 height 26
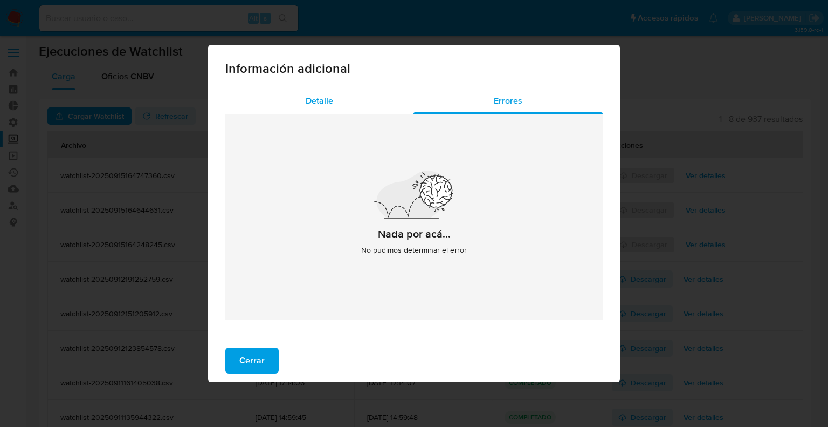
click at [341, 103] on div "Detalle" at bounding box center [319, 101] width 188 height 26
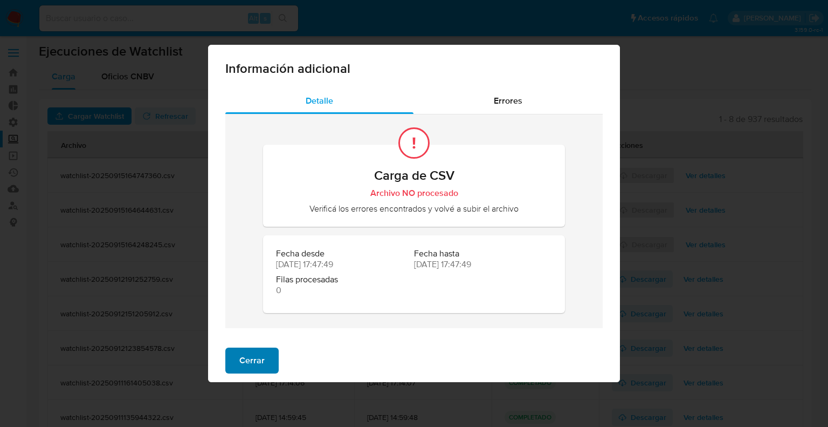
click at [257, 363] on span "Cerrar" at bounding box center [251, 360] width 25 height 24
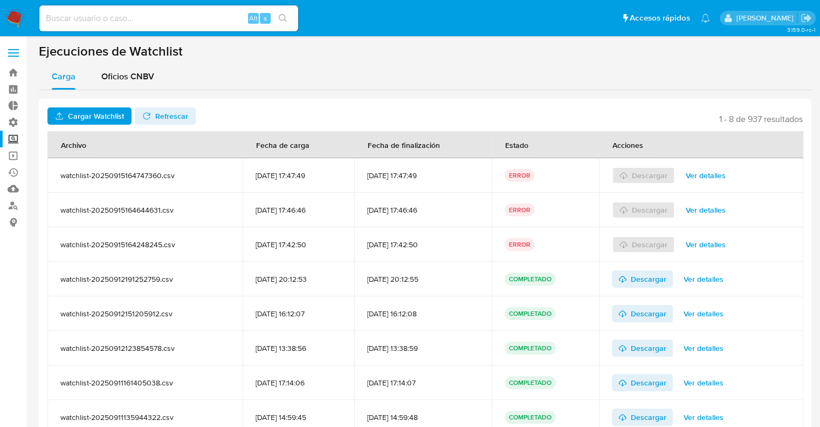
click at [625, 177] on div "Descargar Ver detalles" at bounding box center [701, 175] width 179 height 35
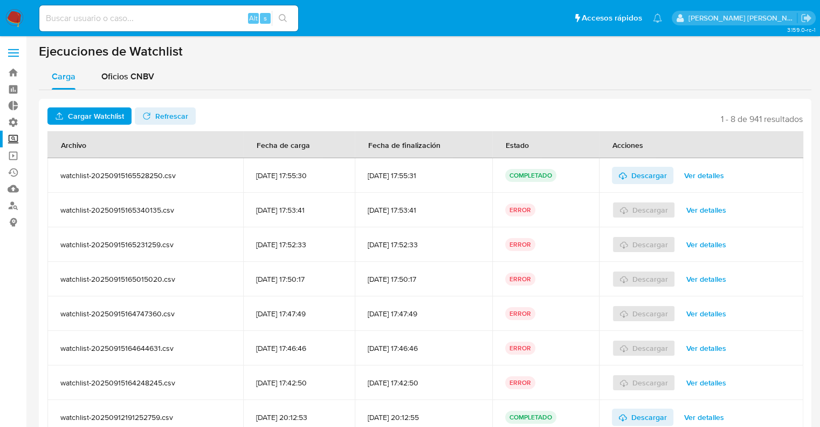
click at [562, 28] on ul "Pausado Ver notificaciones Alt s Accesos rápidos Presiona las siguientes teclas…" at bounding box center [351, 17] width 634 height 27
